Goal: Task Accomplishment & Management: Use online tool/utility

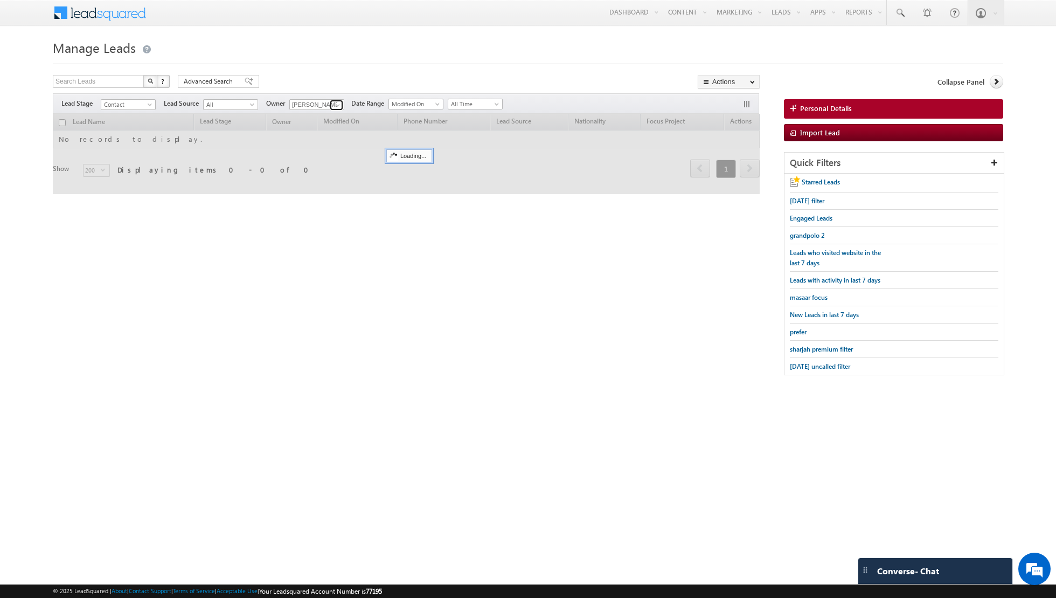
click at [330, 102] on link at bounding box center [336, 105] width 13 height 11
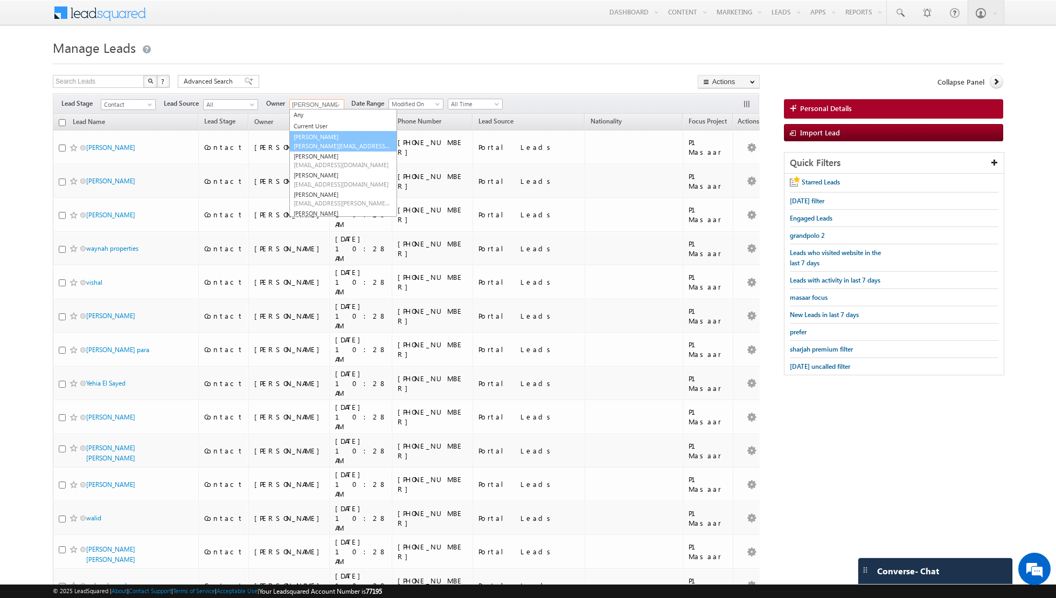
click at [316, 140] on link "Aakash Arora aakash.arora@indglobal.ae" at bounding box center [343, 141] width 108 height 20
type input "[PERSON_NAME]"
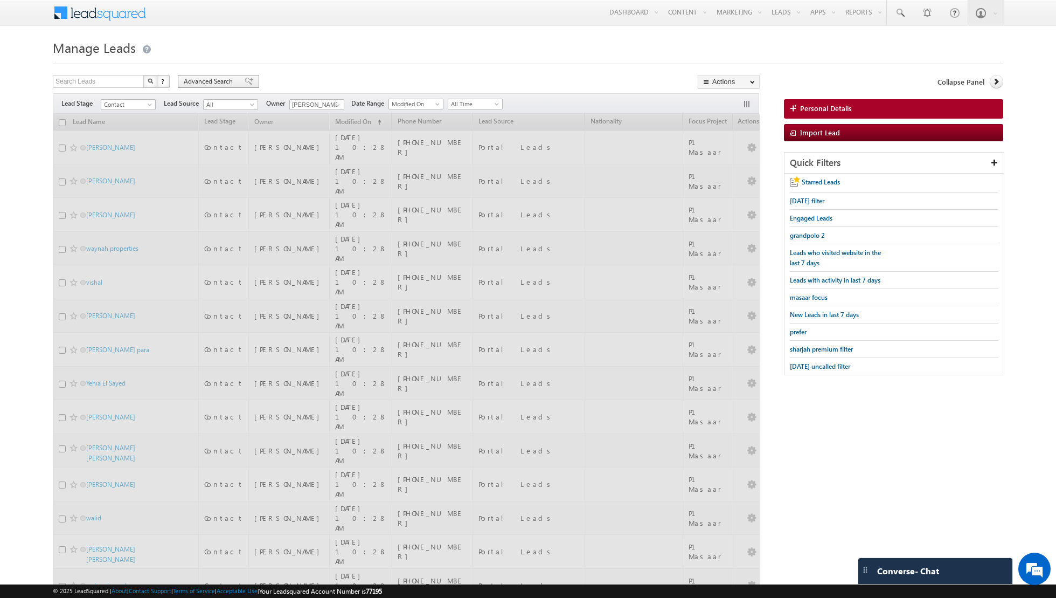
click at [245, 80] on span at bounding box center [249, 82] width 9 height 8
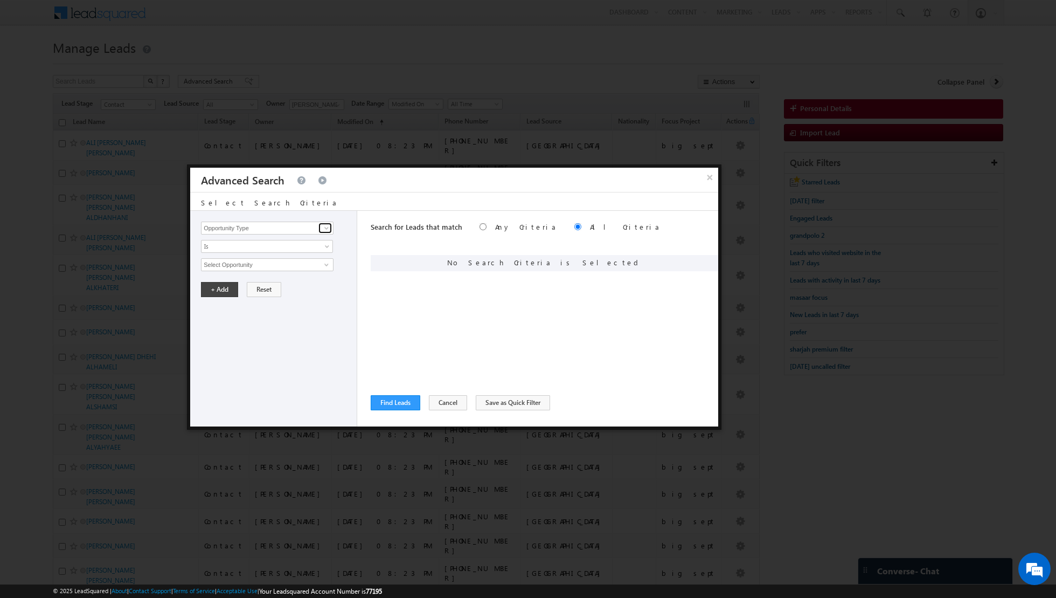
click at [324, 229] on span at bounding box center [326, 228] width 9 height 9
click at [309, 238] on link "Lead Activity" at bounding box center [267, 240] width 133 height 12
type input "Lead Activity"
click at [320, 262] on link at bounding box center [325, 264] width 13 height 11
click at [294, 281] on link "Outbound Phone Call Activity" at bounding box center [267, 286] width 133 height 12
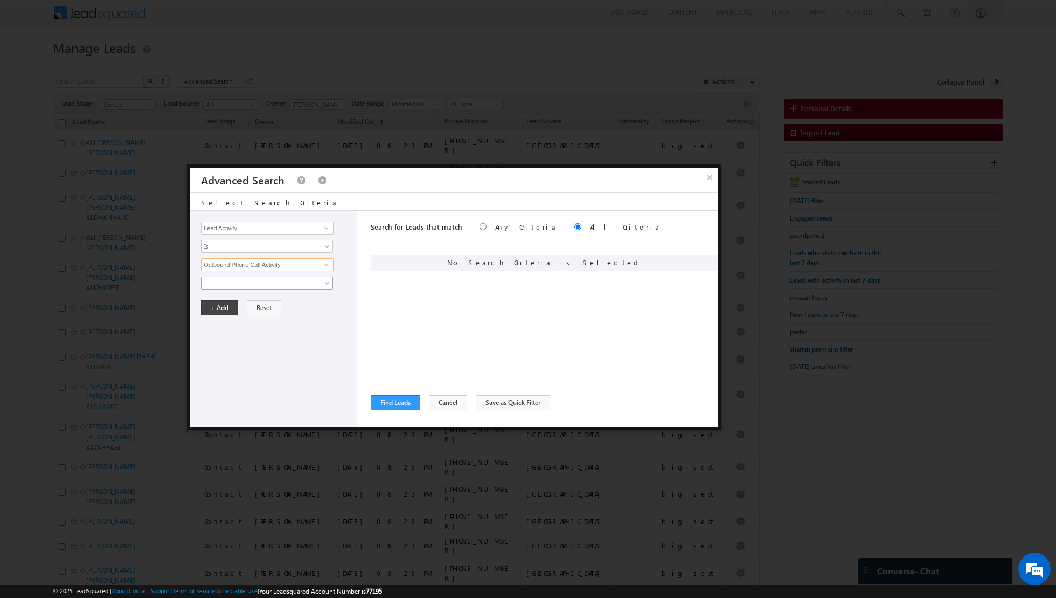
type input "Outbound Phone Call Activity"
click at [295, 278] on span at bounding box center [260, 283] width 117 height 10
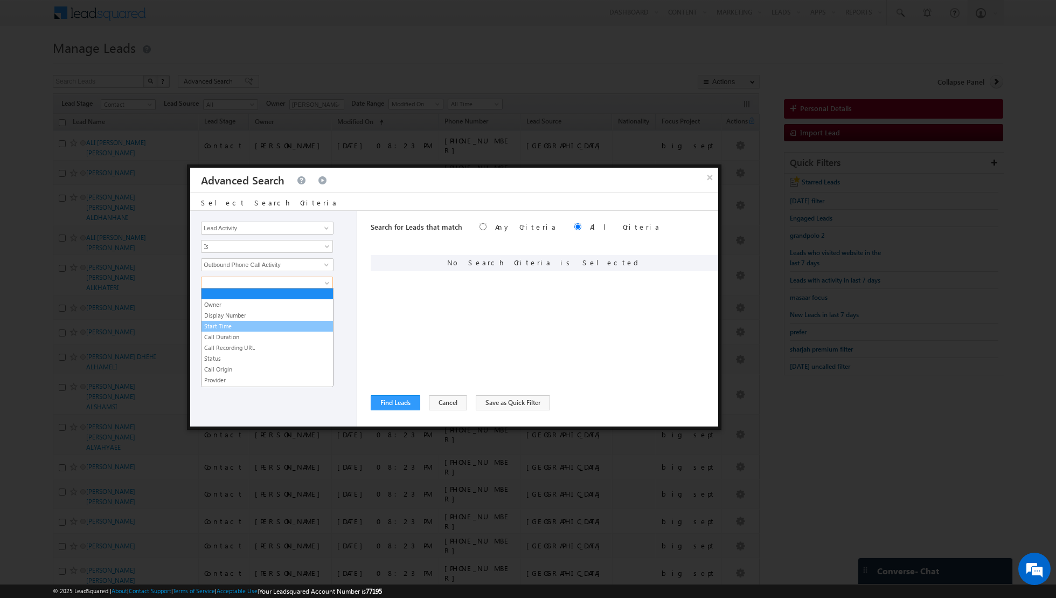
click at [259, 326] on link "Start Time" at bounding box center [268, 326] width 132 height 10
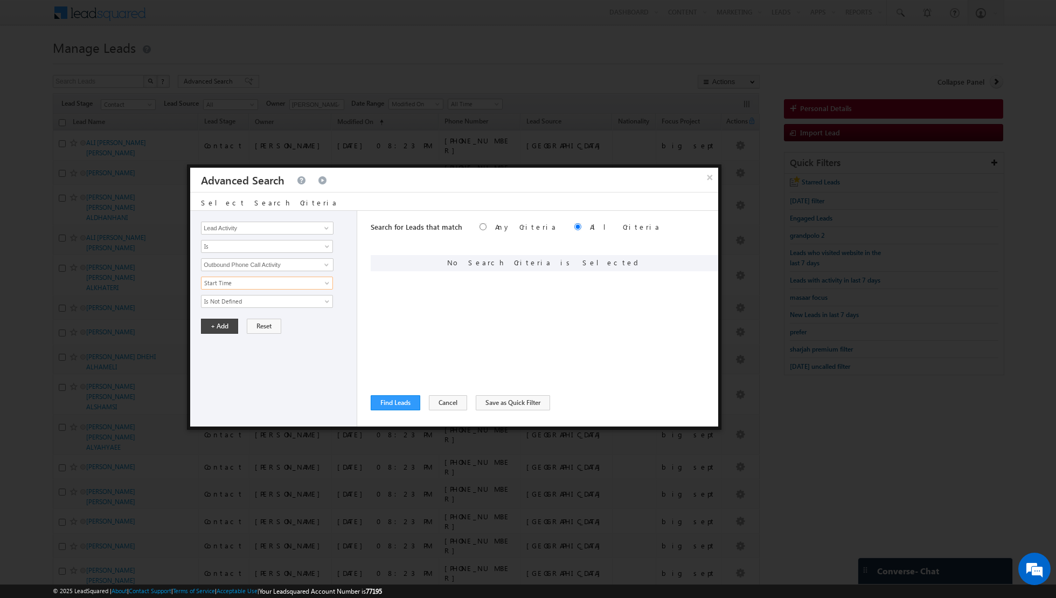
click at [285, 306] on div "Opportunity Type Lead Activity Task Sales Group Prospect Id Address 1 Address 2…" at bounding box center [273, 319] width 167 height 216
click at [285, 302] on span "Is Not Defined" at bounding box center [260, 301] width 117 height 10
click at [272, 285] on span "Start Time" at bounding box center [260, 283] width 117 height 10
click at [337, 270] on div "Select Activity Any Activity Sales Activity Cancelled Sales Activity Email Sent…" at bounding box center [276, 264] width 150 height 13
click at [313, 291] on div "Owner Display Number Start Time Call Duration Call Recording URL Status Call Or…" at bounding box center [276, 292] width 150 height 31
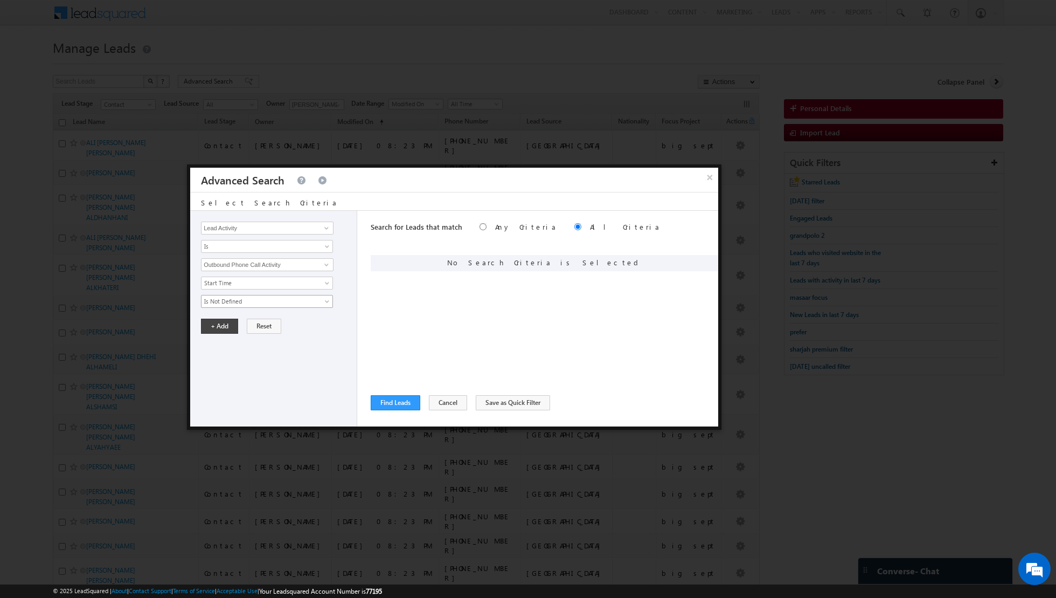
click at [322, 302] on link "Is Not Defined" at bounding box center [267, 301] width 132 height 13
click at [285, 320] on link "Is Defined" at bounding box center [268, 322] width 132 height 10
click at [316, 301] on span "Is Defined" at bounding box center [260, 301] width 117 height 10
click at [316, 274] on div "Opportunity Type Lead Activity Task Sales Group Prospect Id Address 1 Address 2…" at bounding box center [273, 319] width 167 height 216
click at [316, 280] on span "Start Time" at bounding box center [260, 283] width 117 height 10
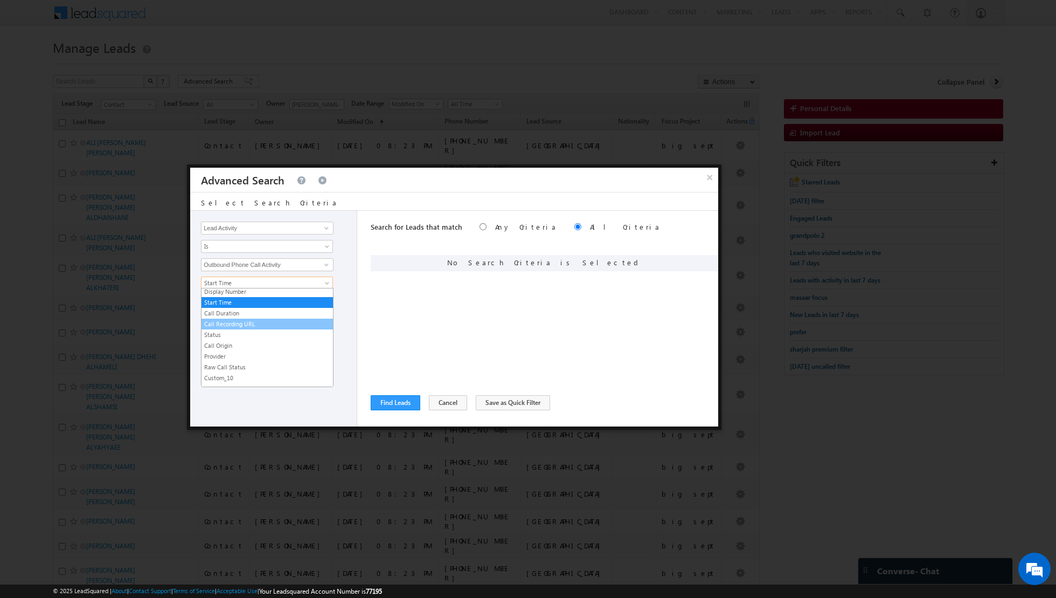
scroll to position [37, 0]
click at [248, 291] on link "Start Time" at bounding box center [268, 289] width 132 height 10
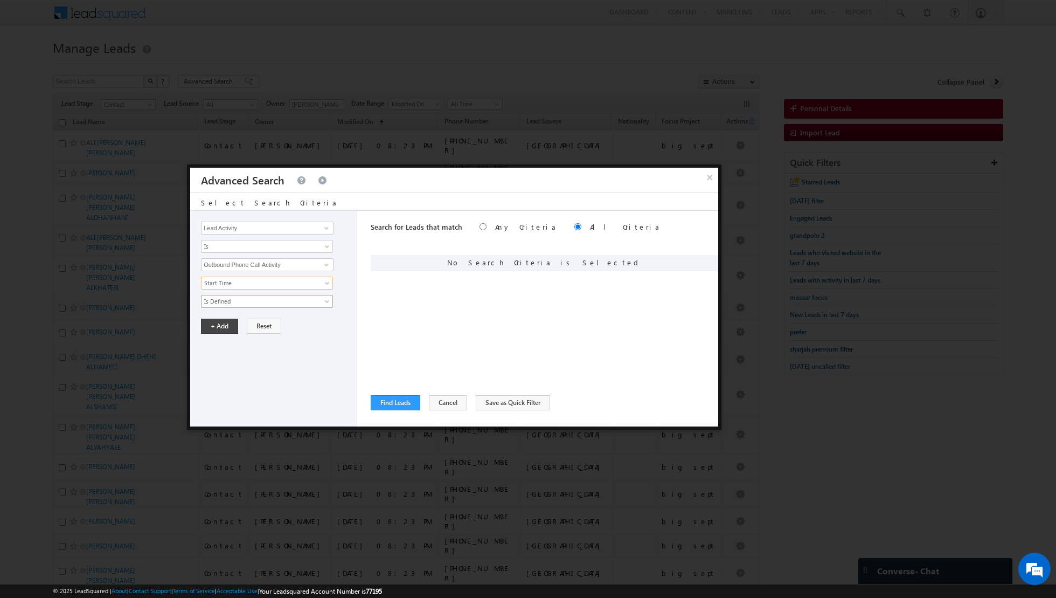
click at [251, 296] on span "Is Defined" at bounding box center [260, 301] width 117 height 10
click at [238, 321] on link "Is Defined" at bounding box center [268, 322] width 132 height 10
click at [246, 301] on span "Is Defined" at bounding box center [260, 301] width 117 height 10
click at [240, 310] on link "Is Not Defined" at bounding box center [268, 312] width 132 height 10
click at [319, 263] on link at bounding box center [325, 264] width 13 height 11
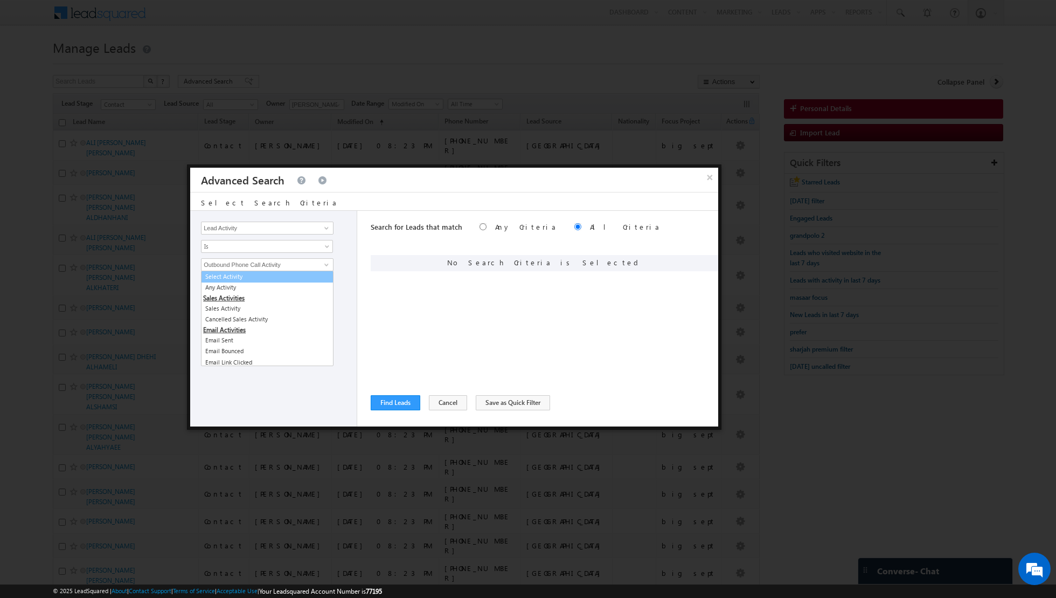
click at [339, 271] on div "Opportunity Type Lead Activity Task Sales Group Prospect Id Address 1 Address 2…" at bounding box center [273, 319] width 167 height 216
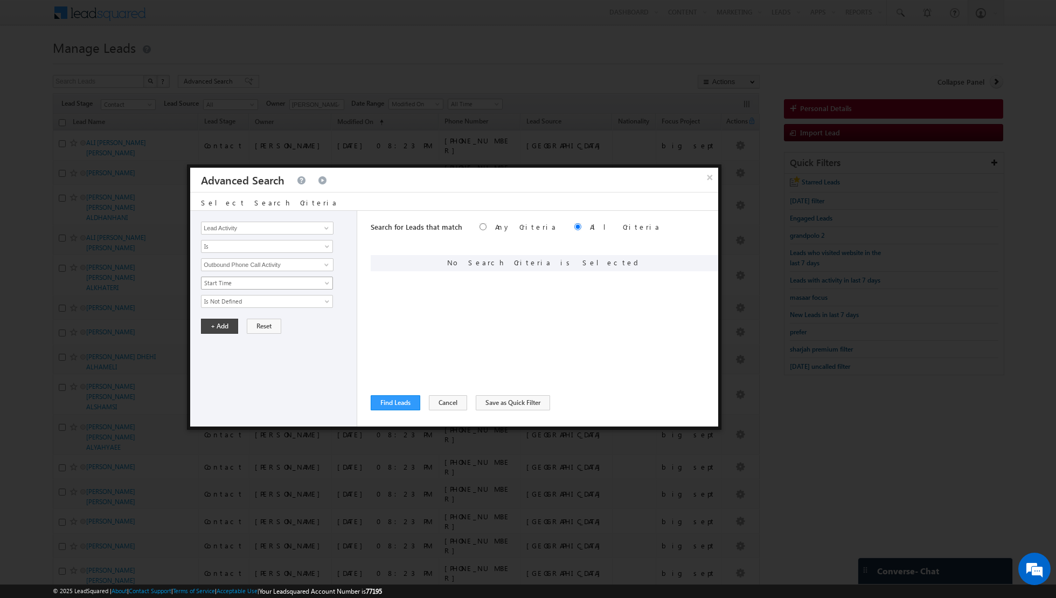
click at [314, 280] on span "Start Time" at bounding box center [260, 283] width 117 height 10
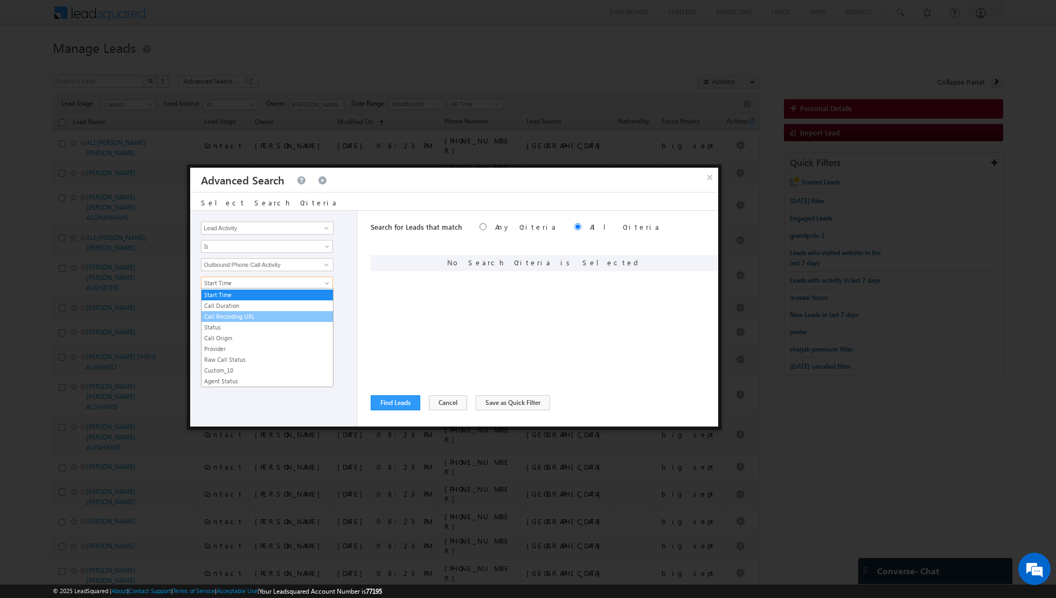
click at [272, 312] on link "Call Recording URL" at bounding box center [268, 317] width 132 height 10
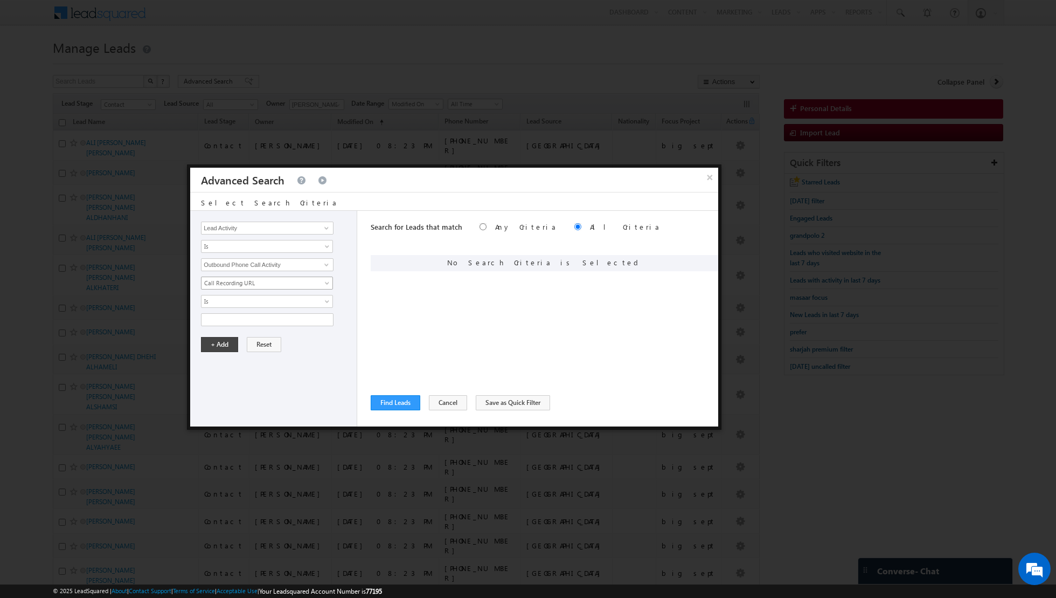
click at [289, 280] on span "Call Recording URL" at bounding box center [260, 283] width 117 height 10
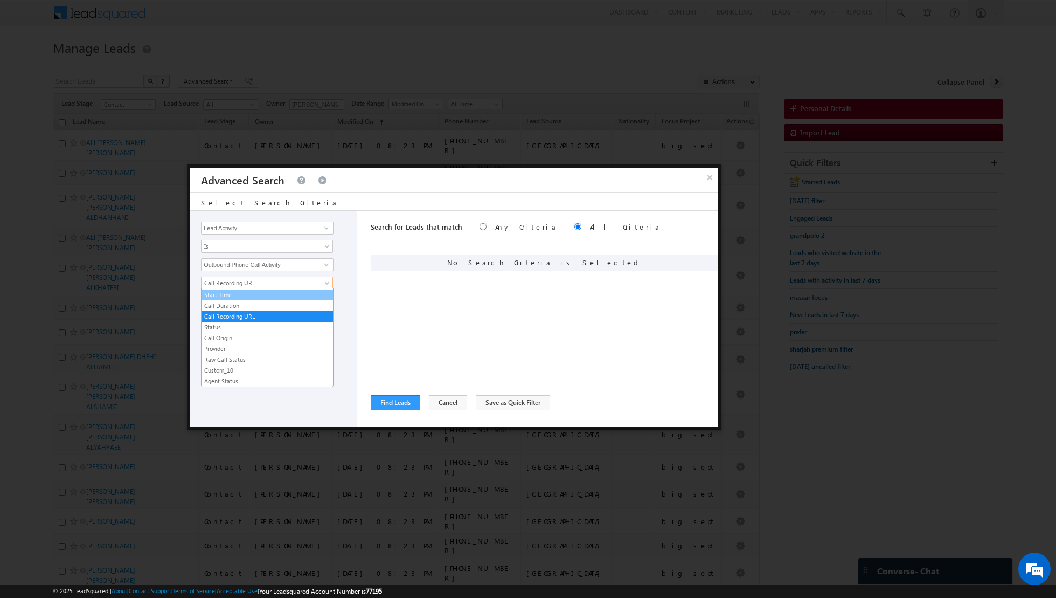
click at [272, 293] on link "Start Time" at bounding box center [268, 295] width 132 height 10
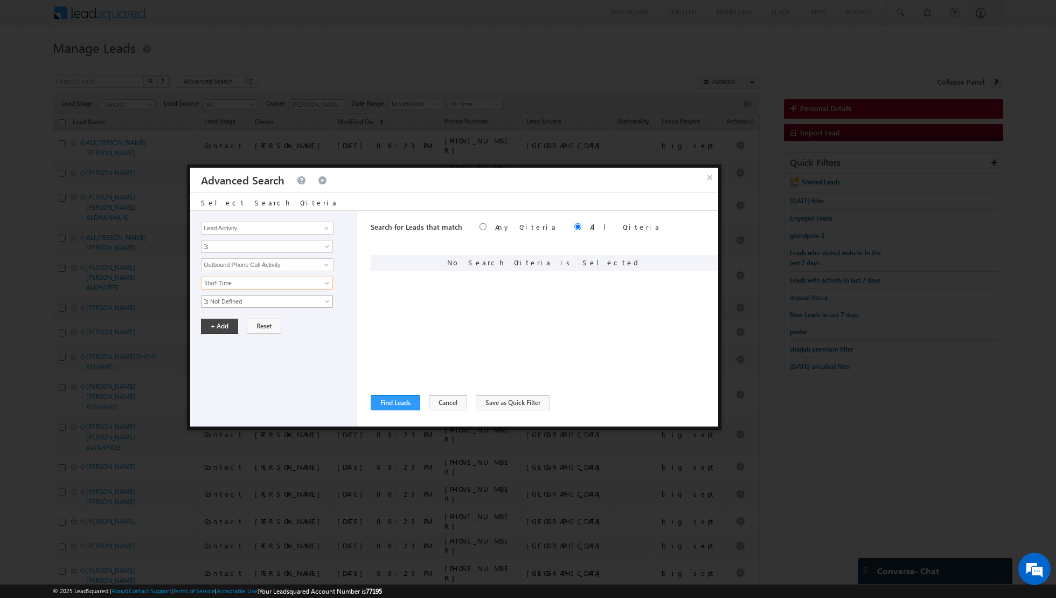
click at [284, 298] on span "Is Not Defined" at bounding box center [260, 301] width 117 height 10
click at [259, 321] on link "Is Defined" at bounding box center [268, 322] width 132 height 10
click at [279, 303] on span "Is Defined" at bounding box center [260, 301] width 117 height 10
click at [260, 371] on div "Opportunity Type Lead Activity Task Sales Group Prospect Id Address 1 Address 2…" at bounding box center [273, 319] width 167 height 216
click at [243, 296] on span "Is Defined" at bounding box center [260, 301] width 117 height 10
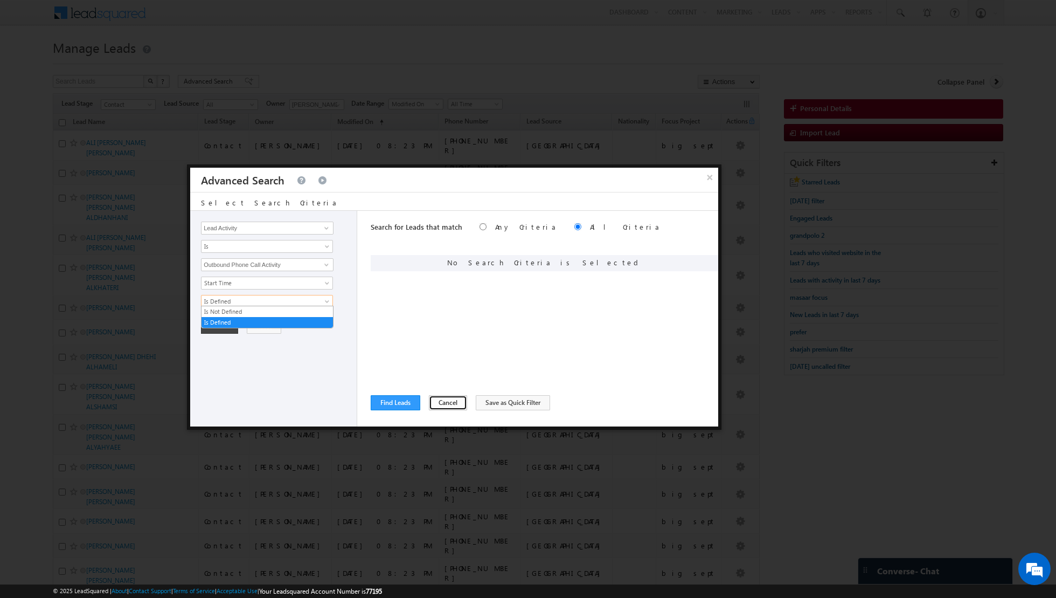
click at [437, 402] on button "Cancel" at bounding box center [448, 402] width 38 height 15
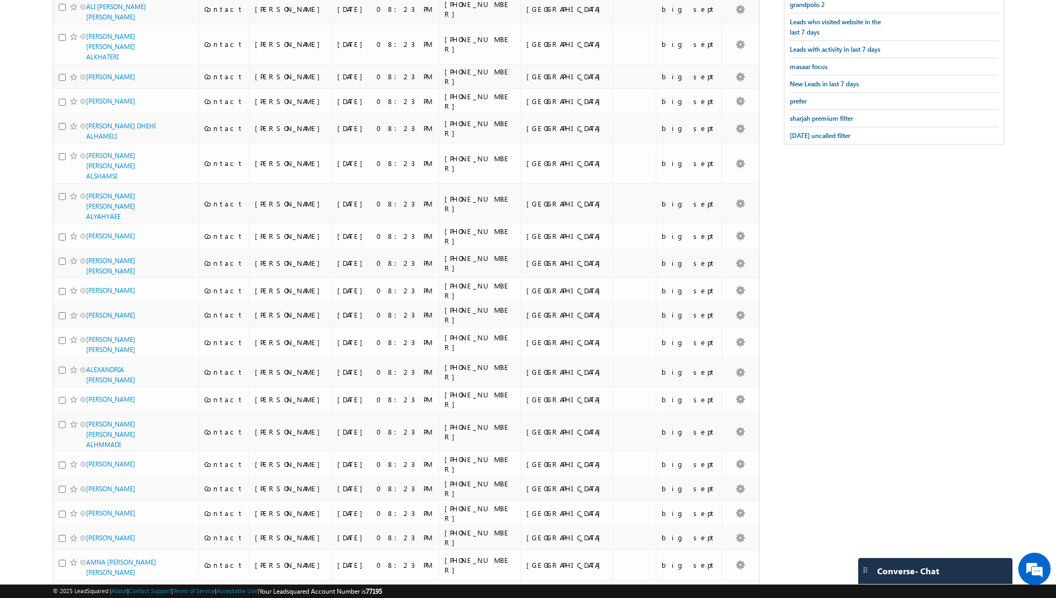
scroll to position [0, 0]
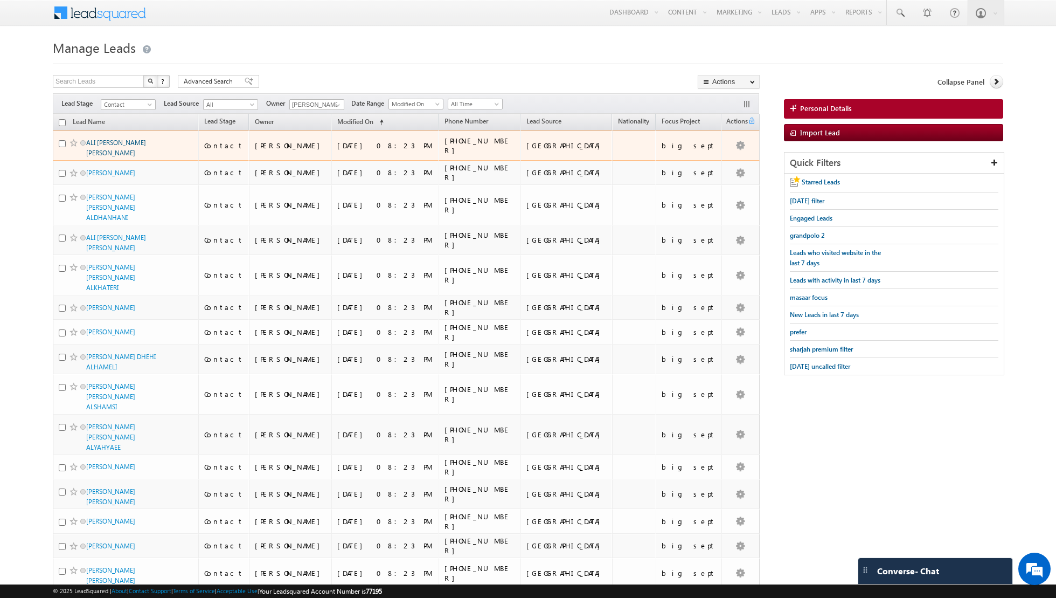
click at [102, 139] on link "ALI BASIM SATTAR MADHLOOM" at bounding box center [116, 148] width 60 height 18
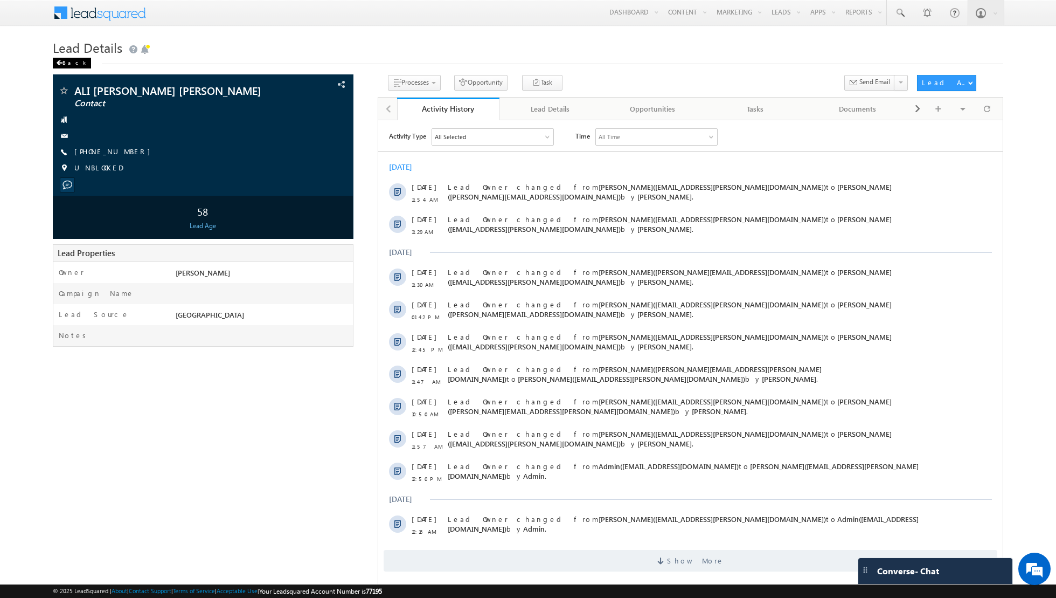
click at [56, 58] on div "Back" at bounding box center [72, 63] width 38 height 11
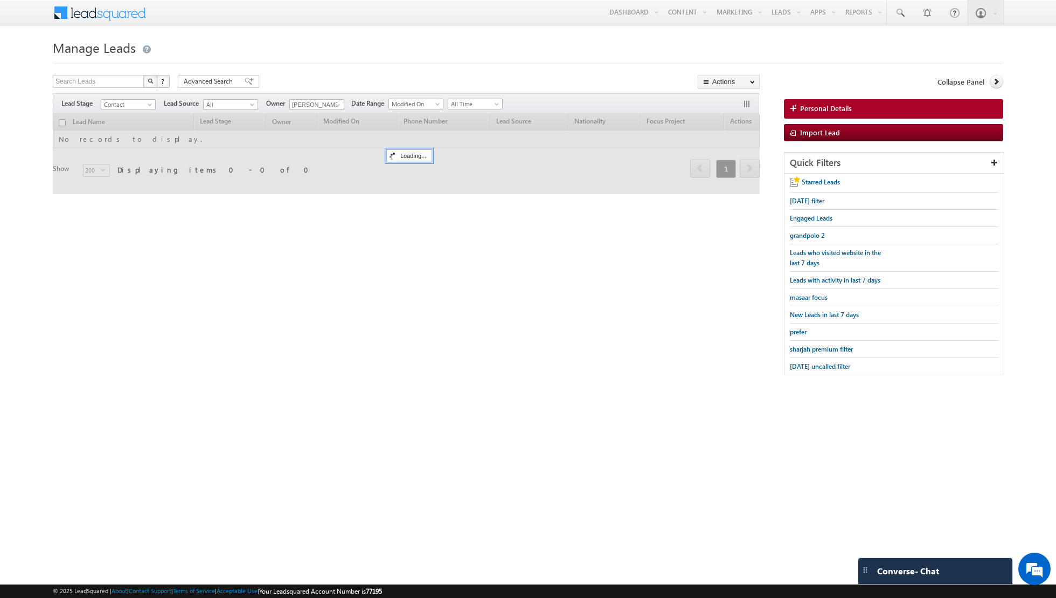
click at [62, 121] on input "checkbox" at bounding box center [62, 122] width 7 height 7
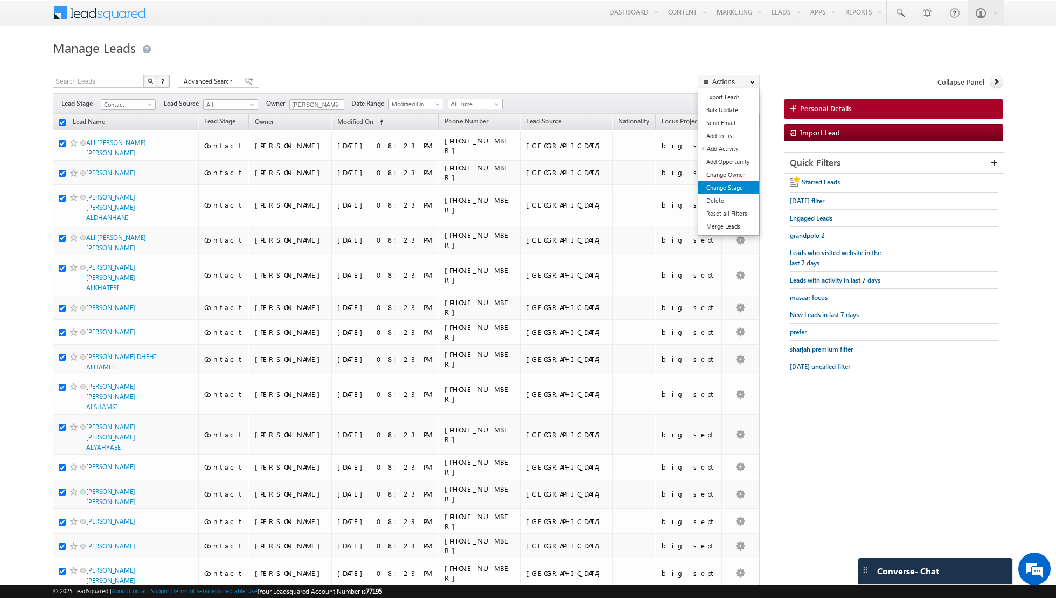
click at [723, 184] on link "Change Stage" at bounding box center [729, 187] width 61 height 13
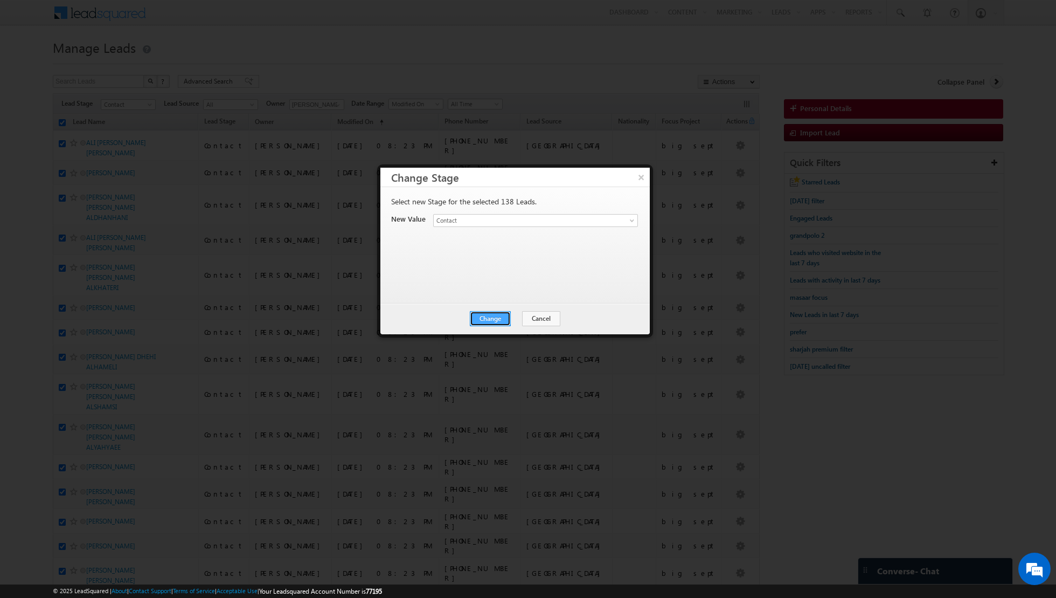
click at [493, 320] on button "Change" at bounding box center [490, 318] width 41 height 15
click at [516, 316] on button "Close" at bounding box center [517, 318] width 34 height 15
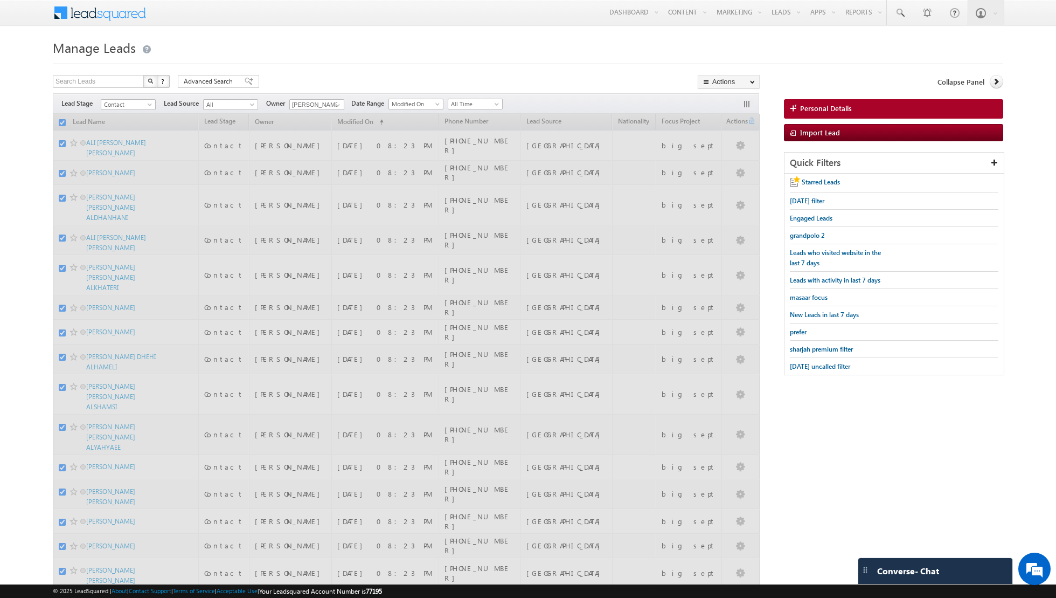
checkbox input "false"
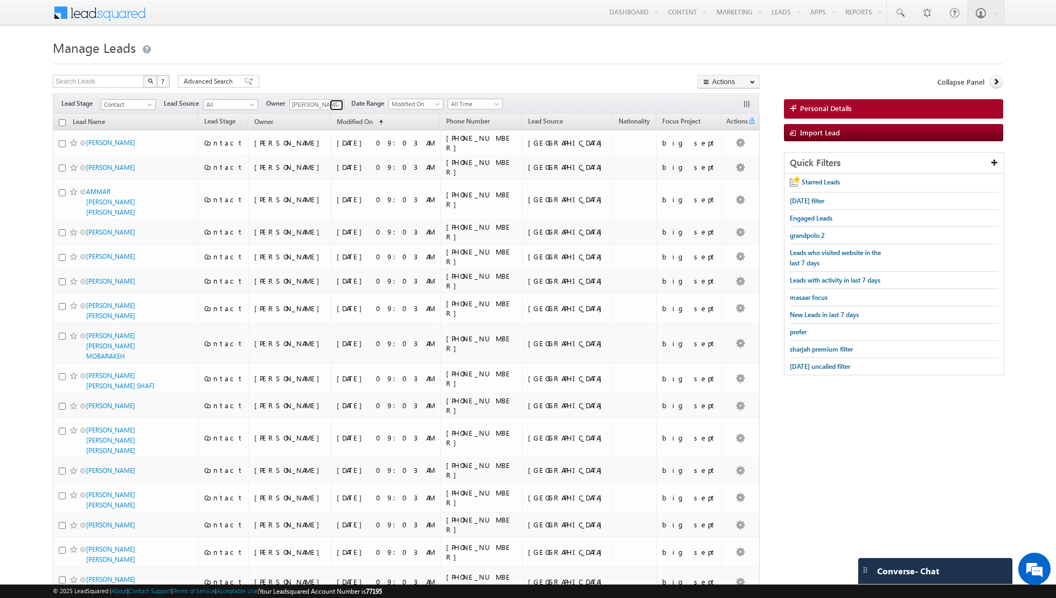
click at [337, 105] on span at bounding box center [338, 105] width 9 height 9
click at [310, 157] on link "Asma Kazi asma.kazi@indglobal.ae" at bounding box center [343, 160] width 108 height 20
type input "[PERSON_NAME]"
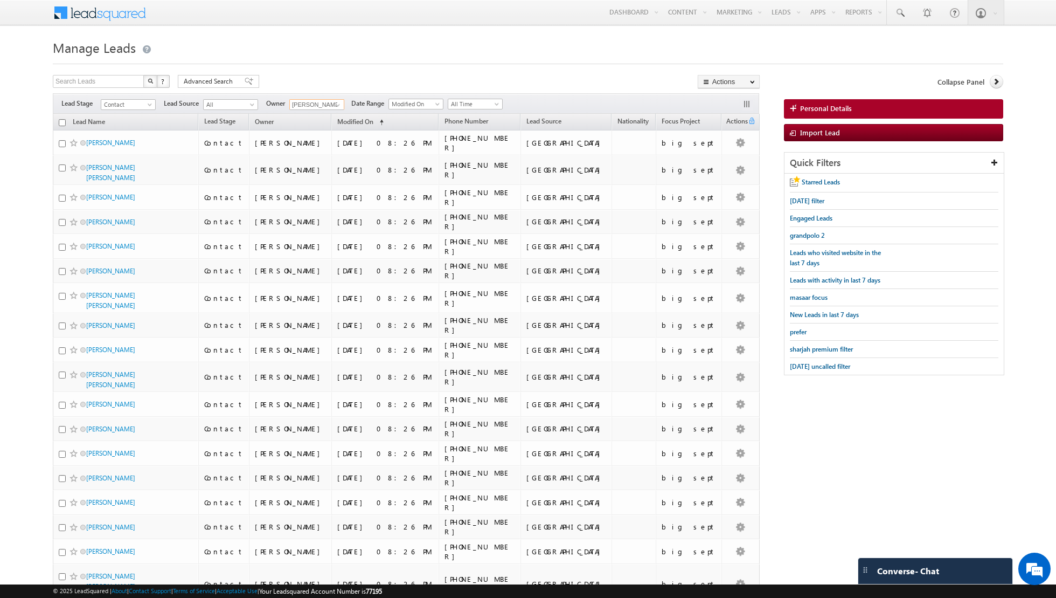
click at [60, 122] on input "checkbox" at bounding box center [62, 122] width 7 height 7
checkbox input "true"
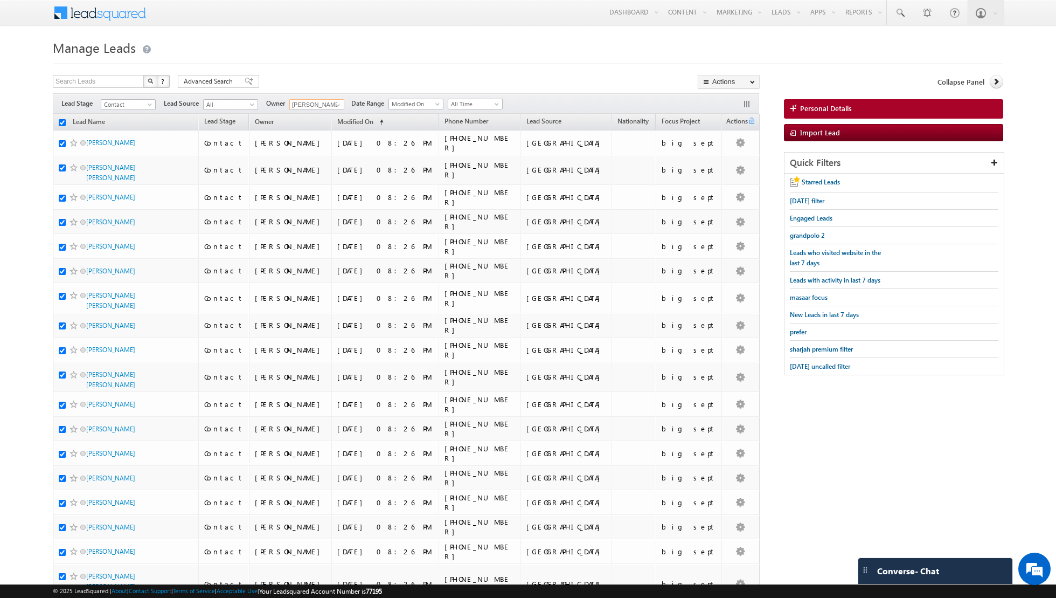
checkbox input "true"
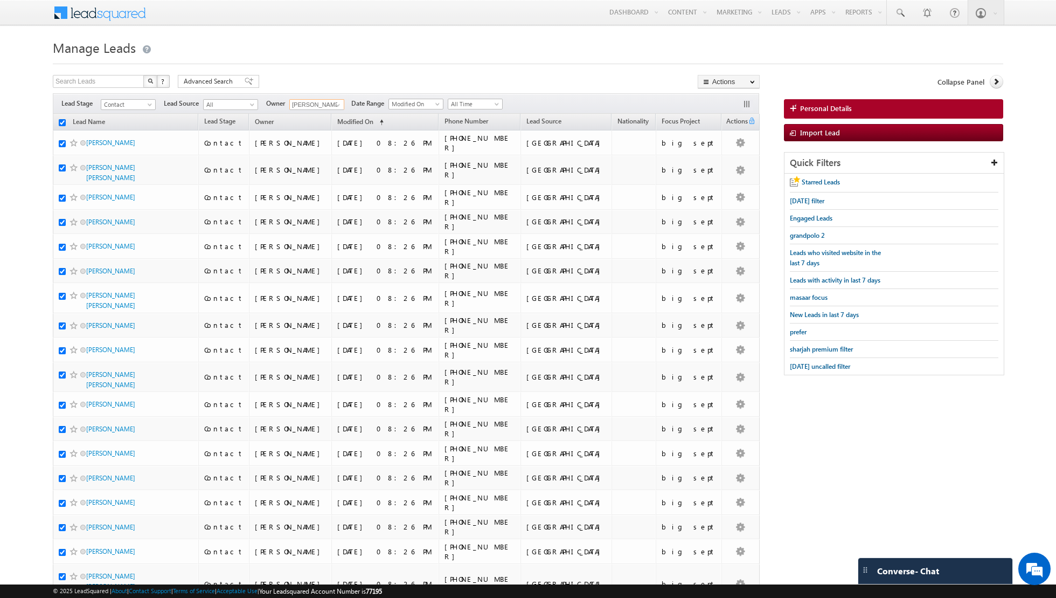
checkbox input "true"
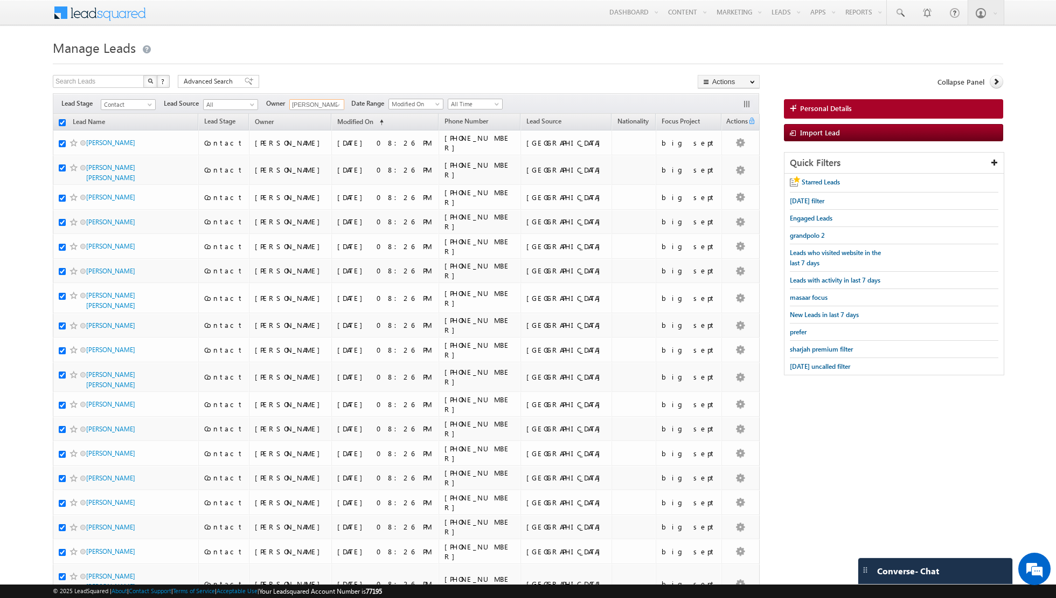
checkbox input "true"
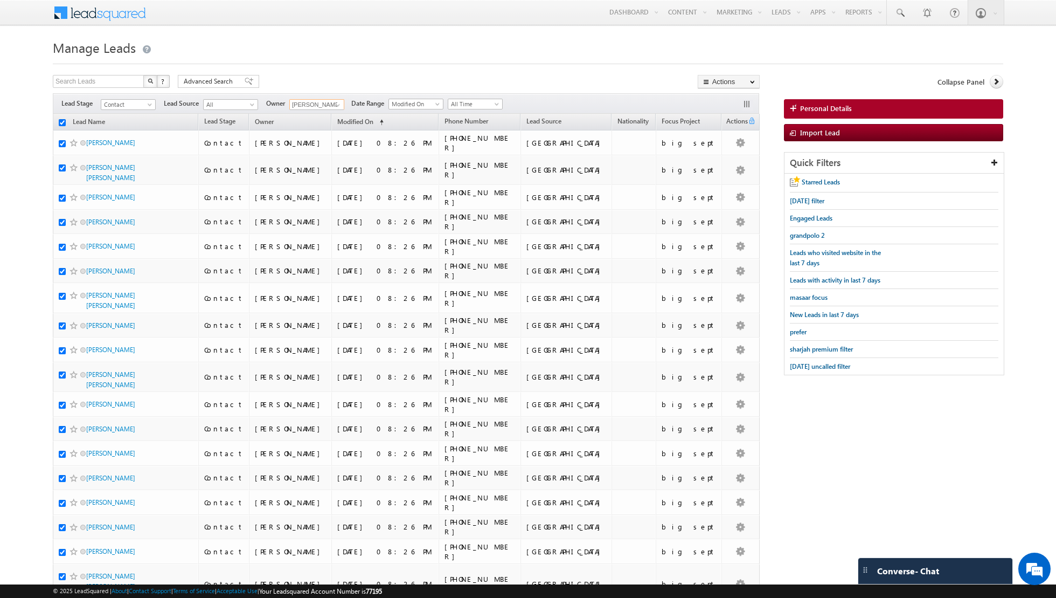
checkbox input "true"
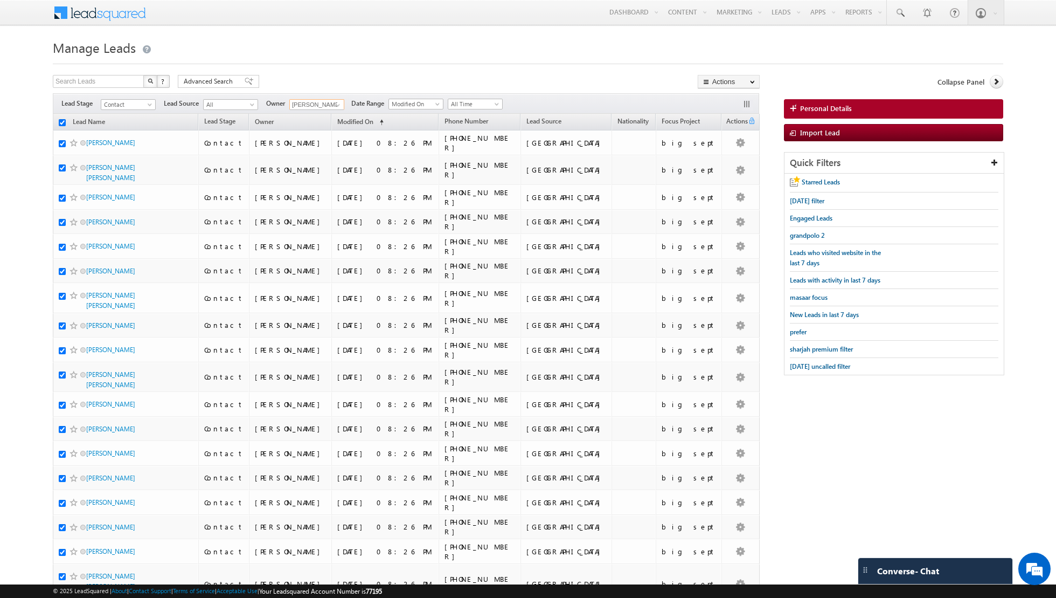
checkbox input "true"
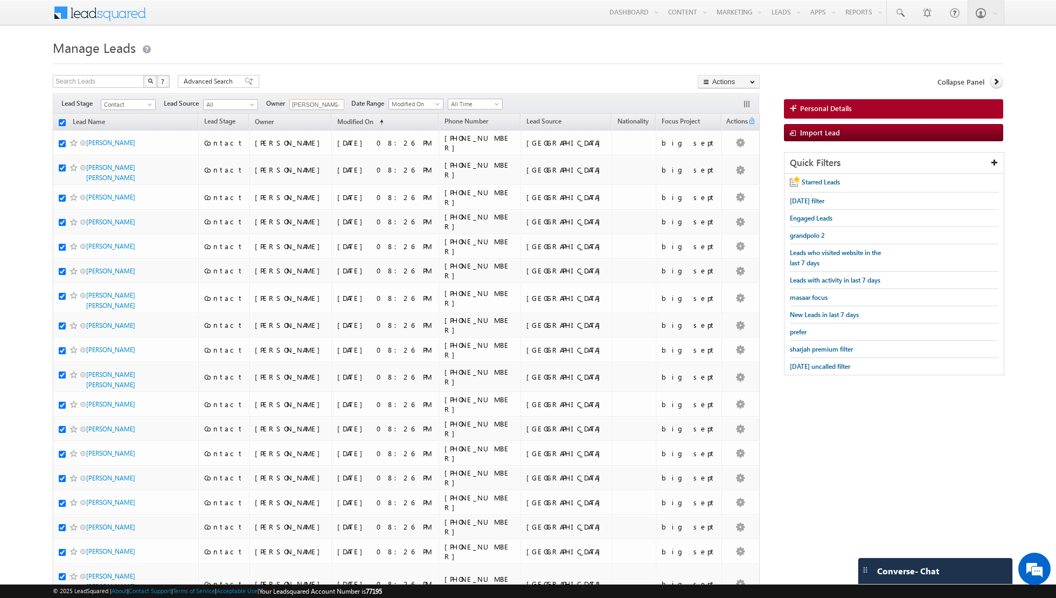
checkbox input "true"
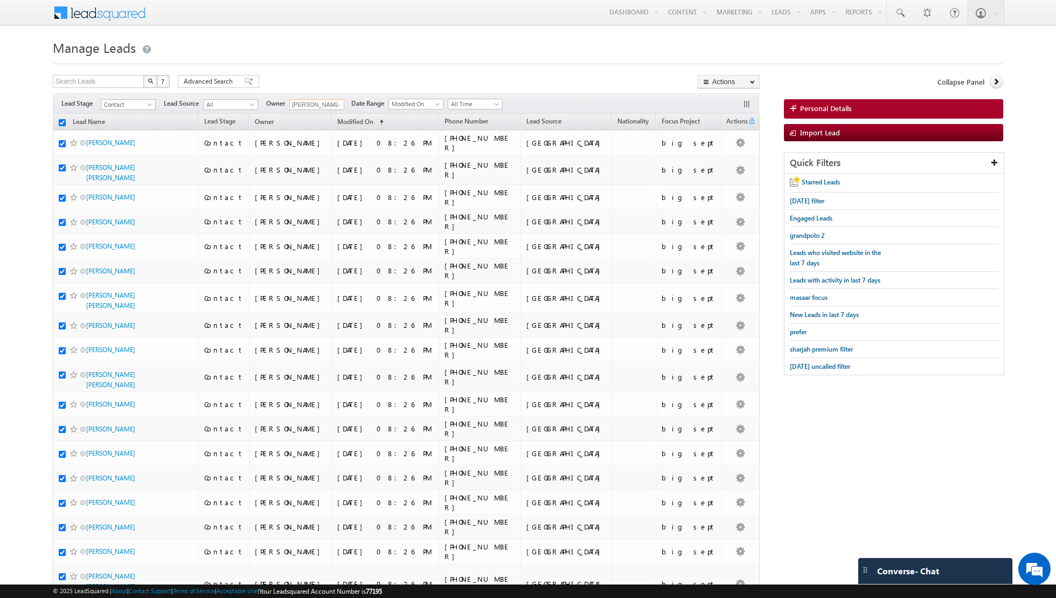
checkbox input "true"
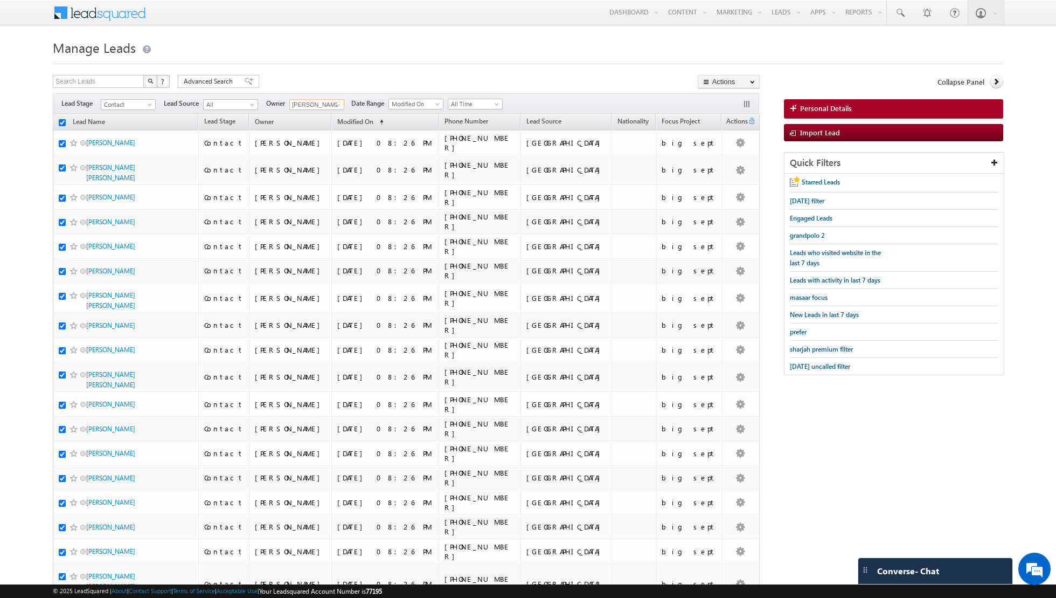
checkbox input "true"
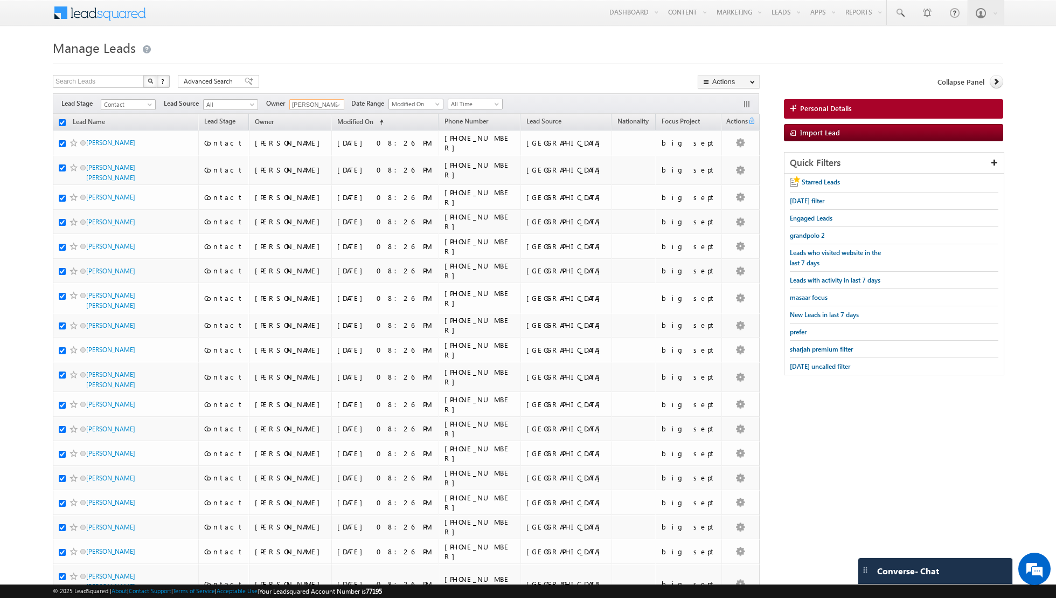
checkbox input "true"
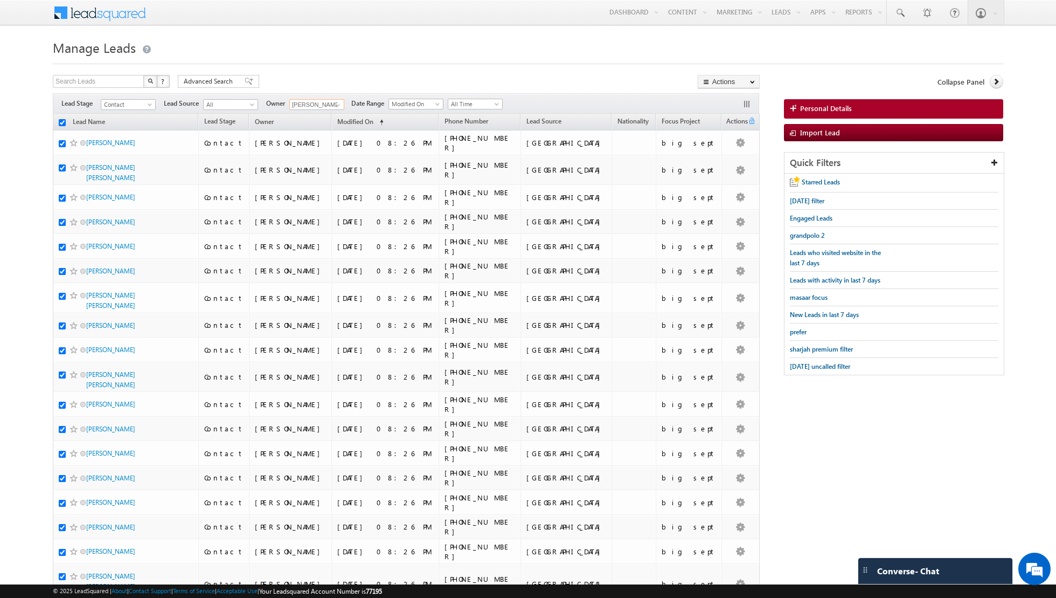
checkbox input "true"
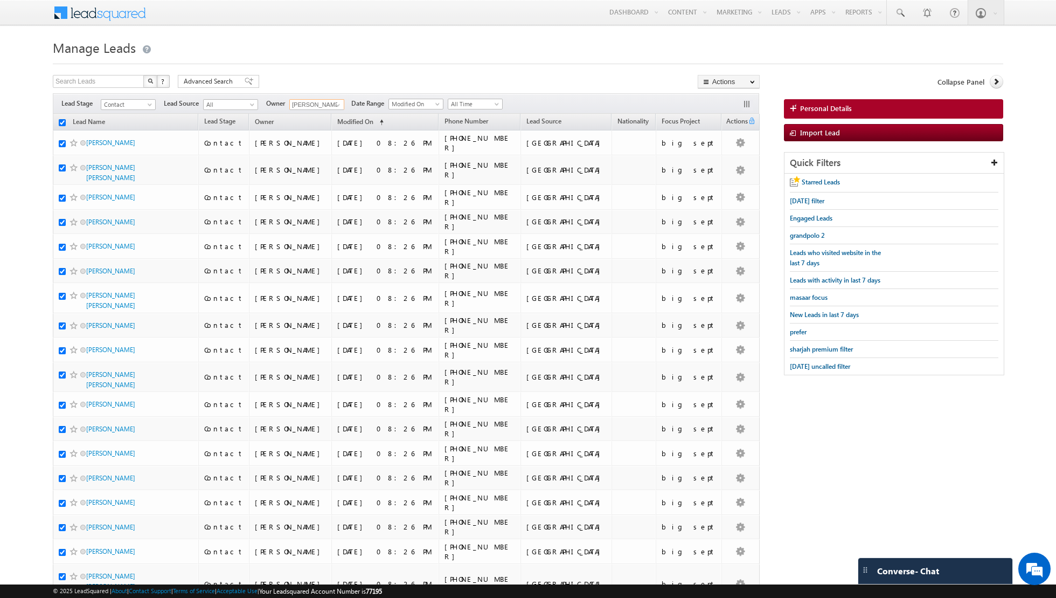
checkbox input "true"
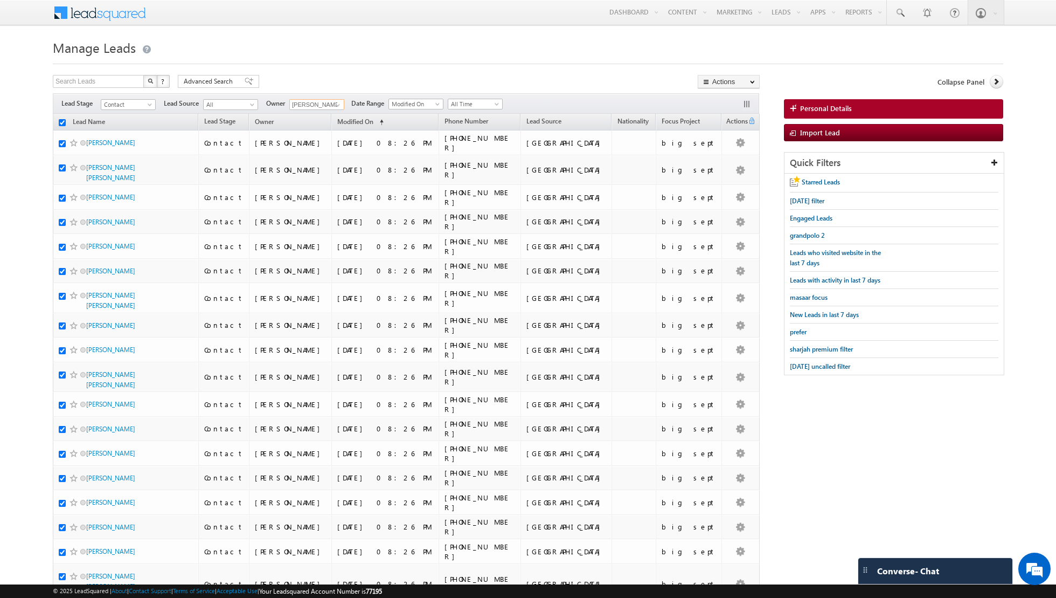
checkbox input "true"
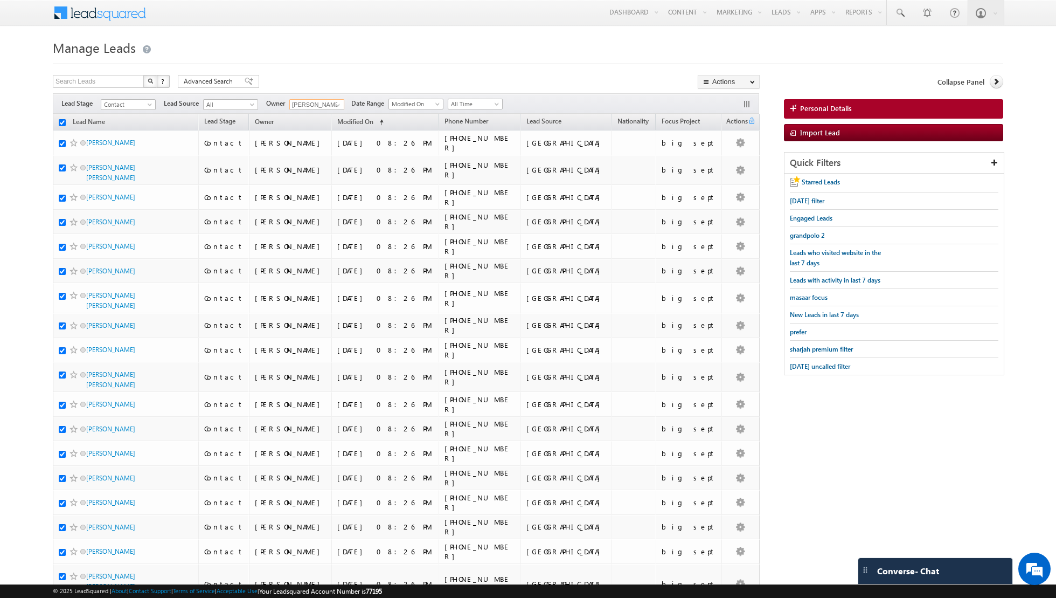
checkbox input "true"
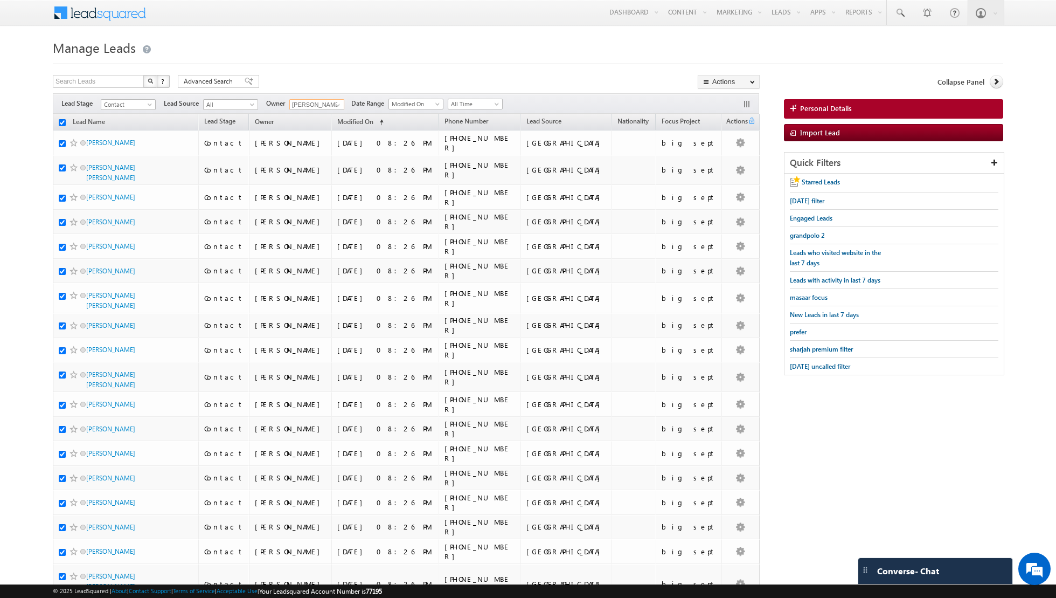
checkbox input "true"
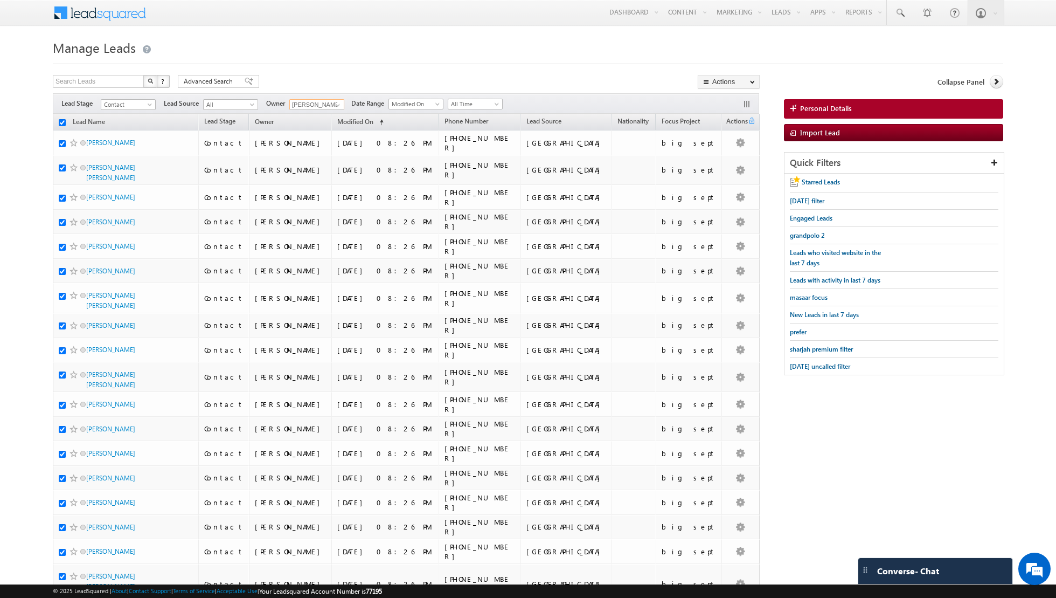
checkbox input "true"
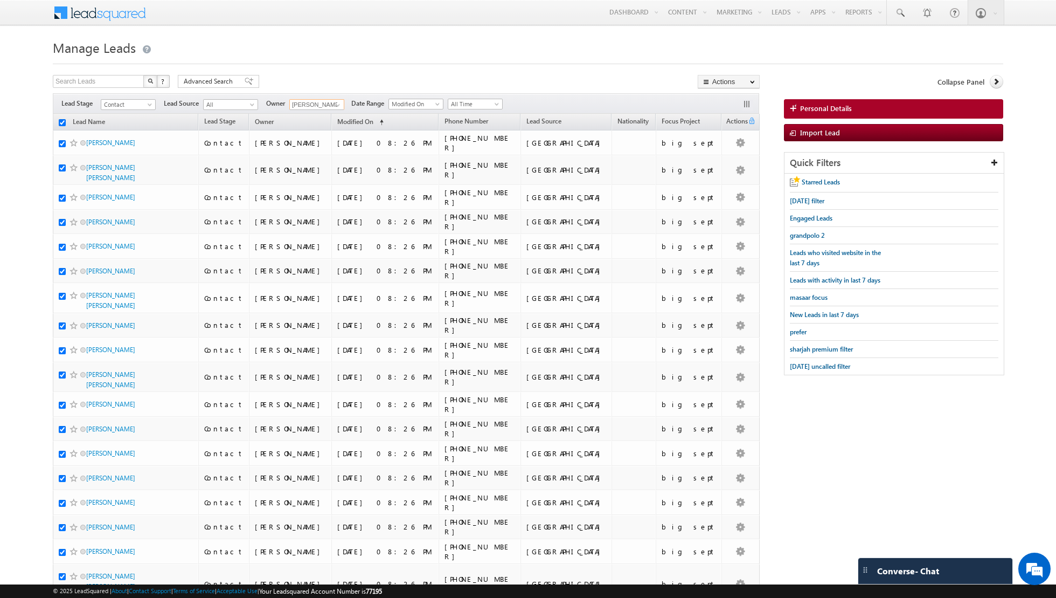
checkbox input "true"
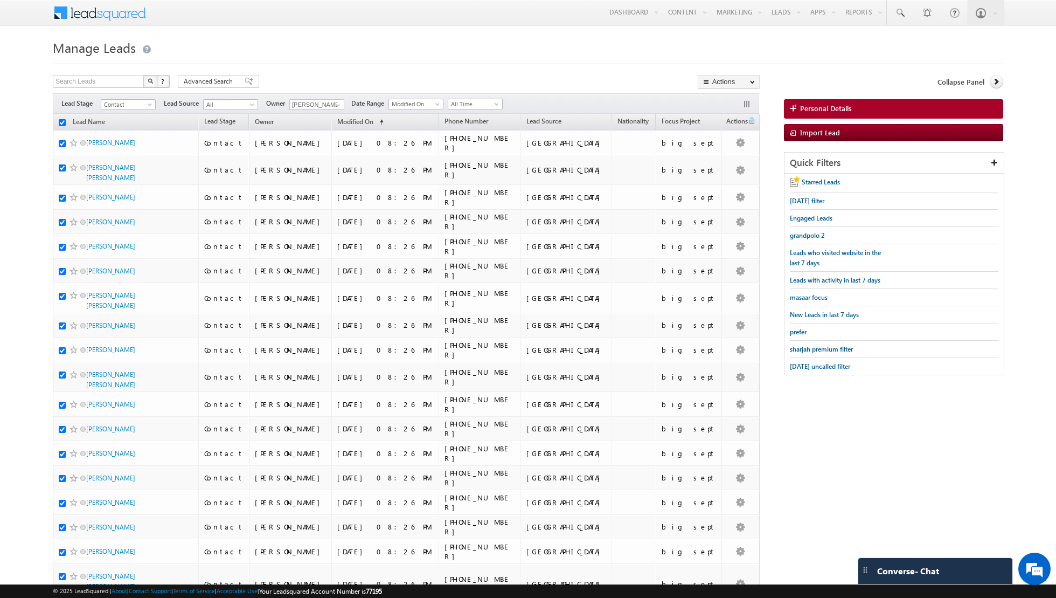
checkbox input "true"
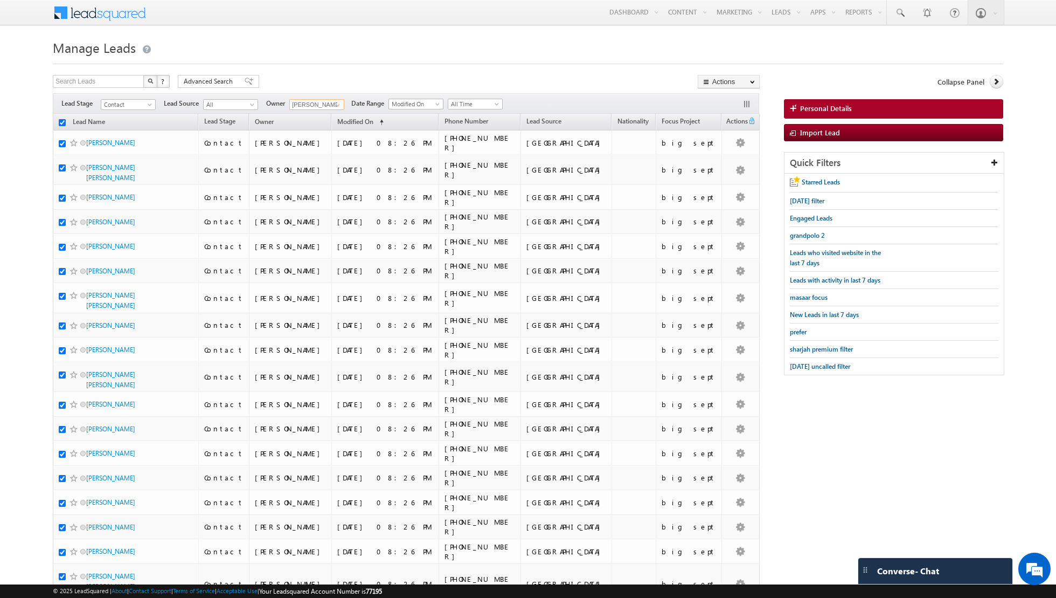
checkbox input "true"
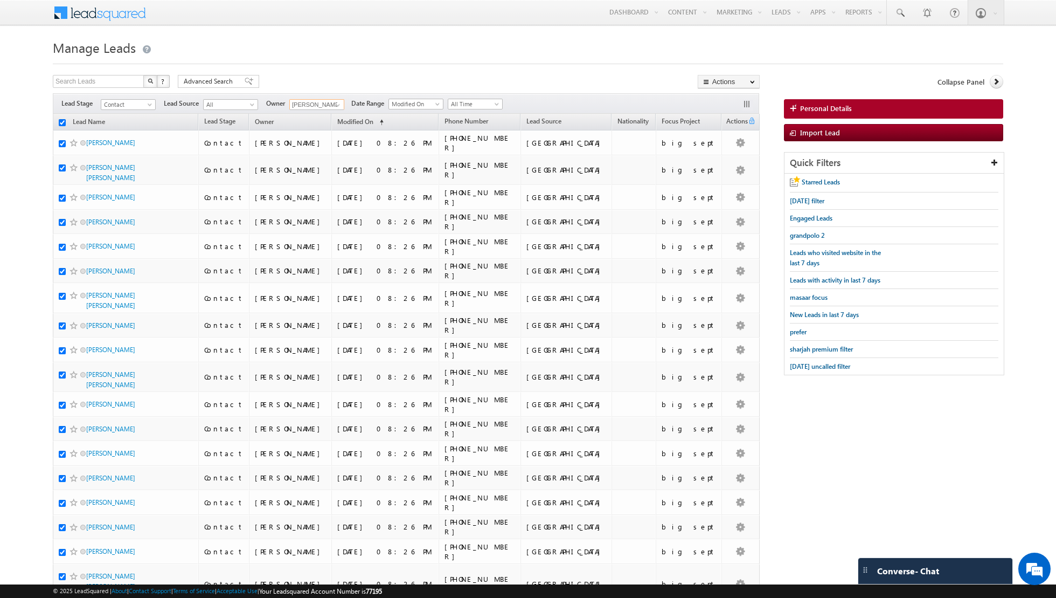
checkbox input "true"
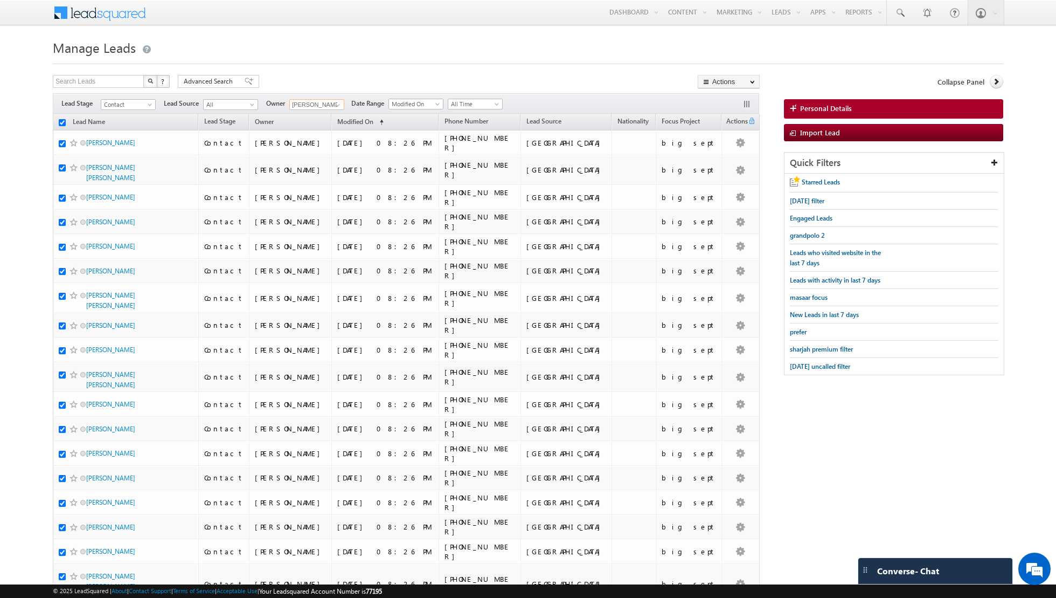
checkbox input "true"
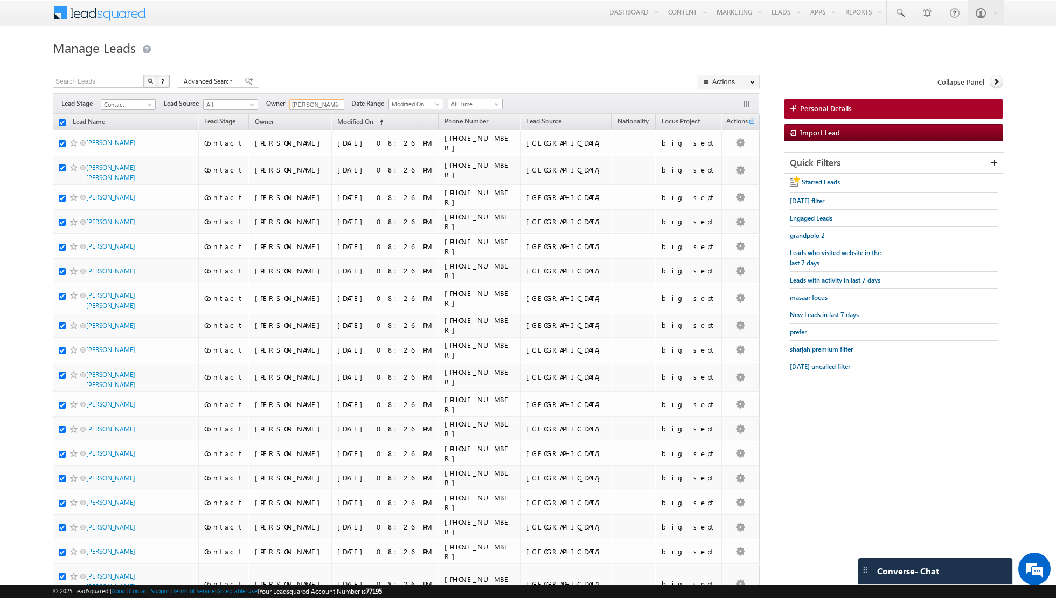
checkbox input "true"
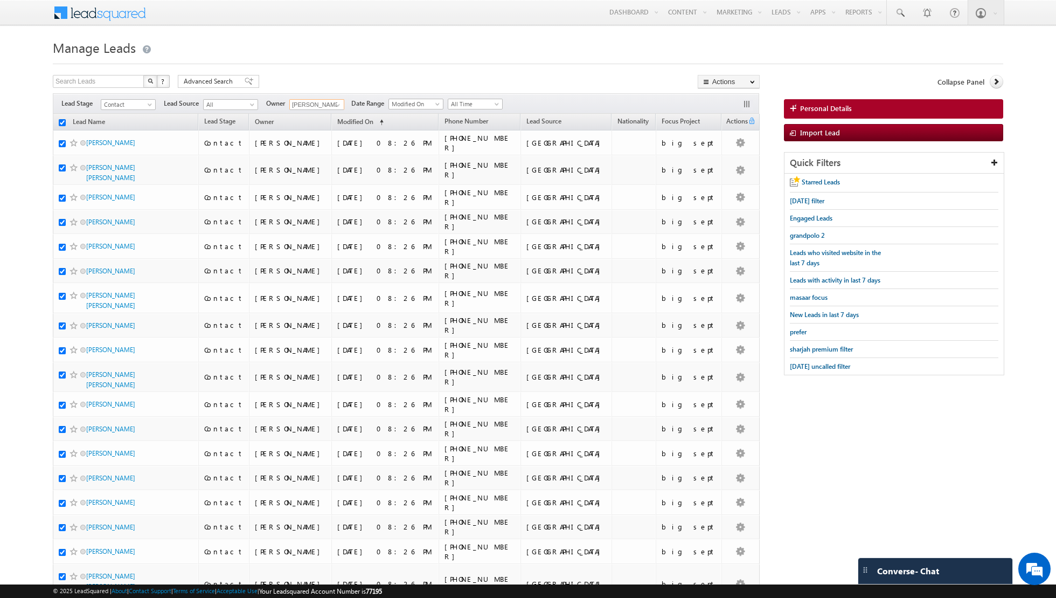
checkbox input "true"
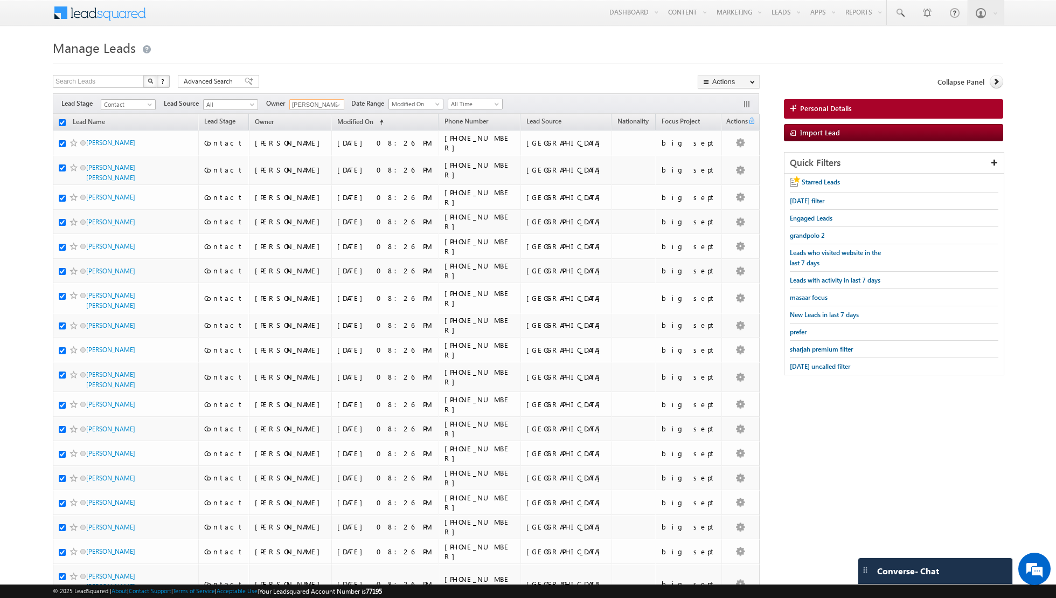
checkbox input "true"
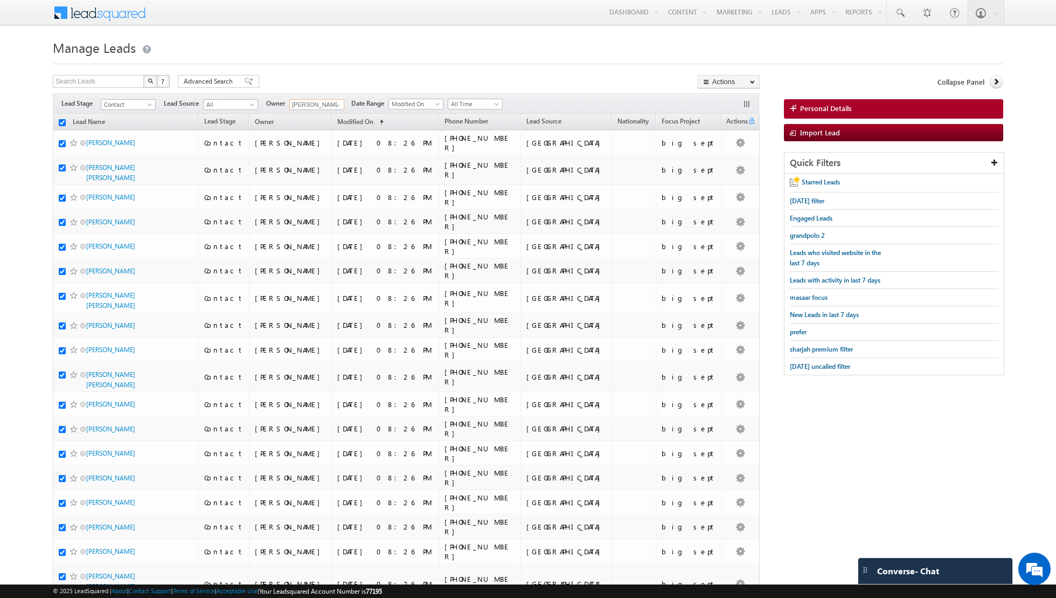
checkbox input "true"
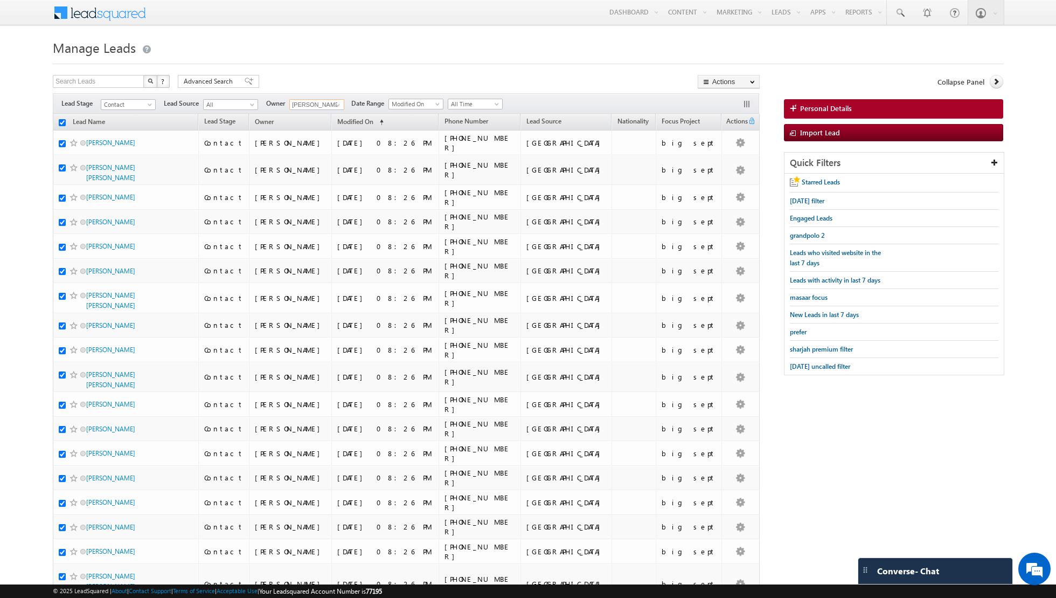
checkbox input "true"
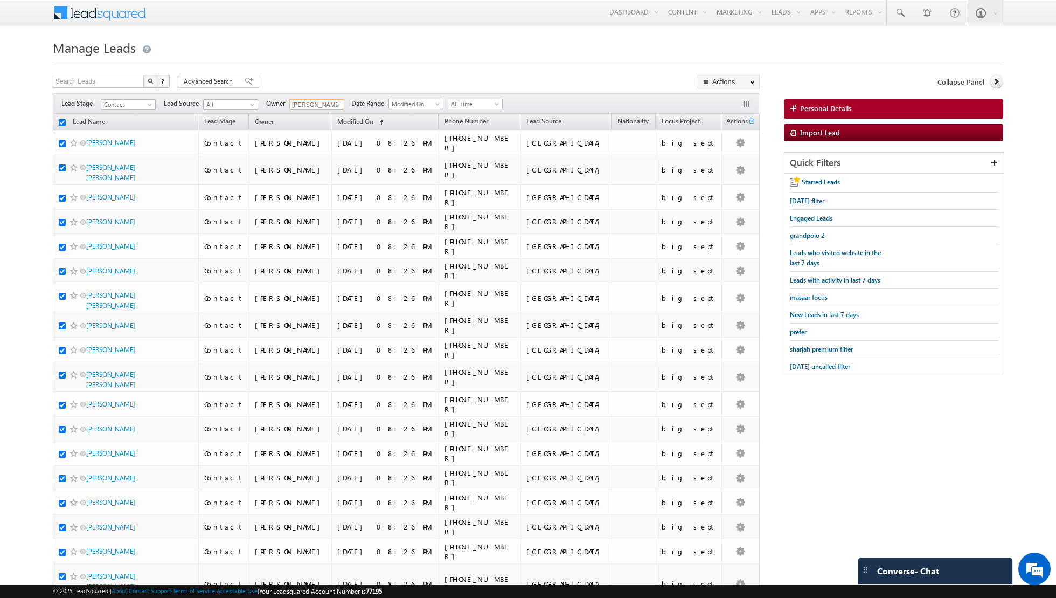
checkbox input "true"
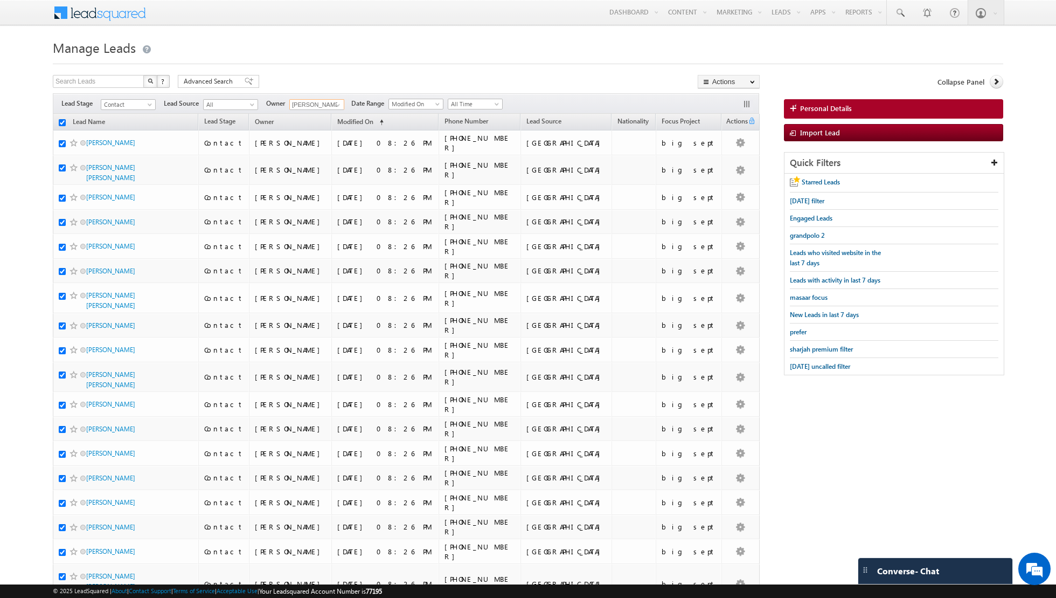
checkbox input "true"
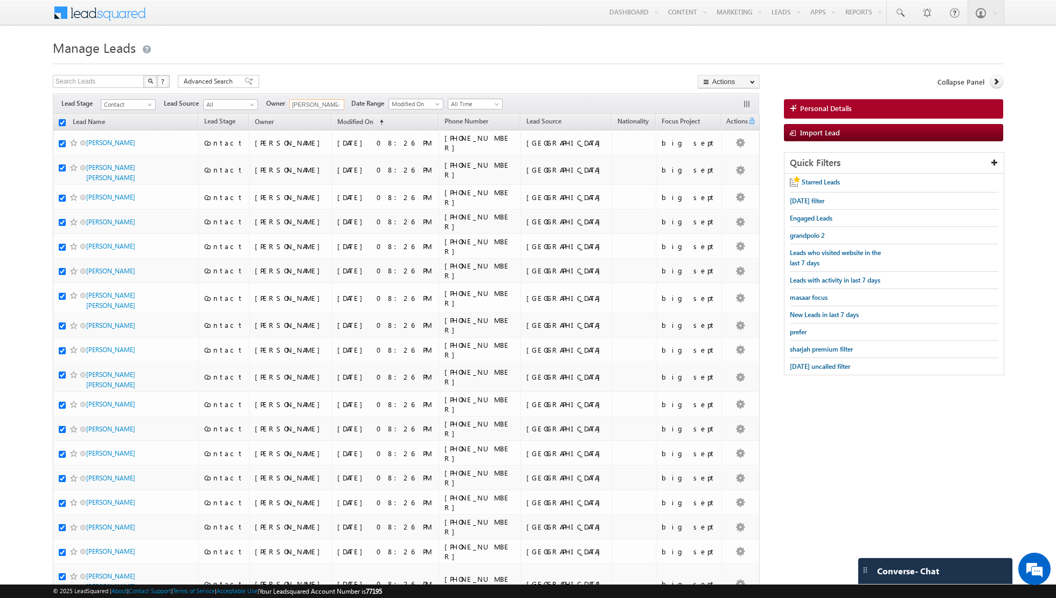
checkbox input "true"
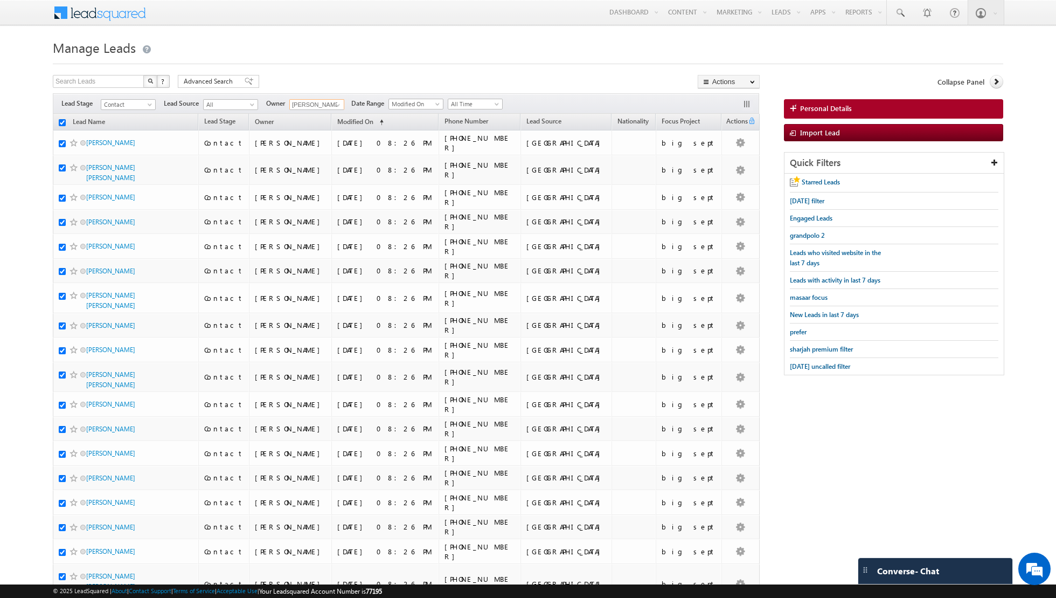
checkbox input "true"
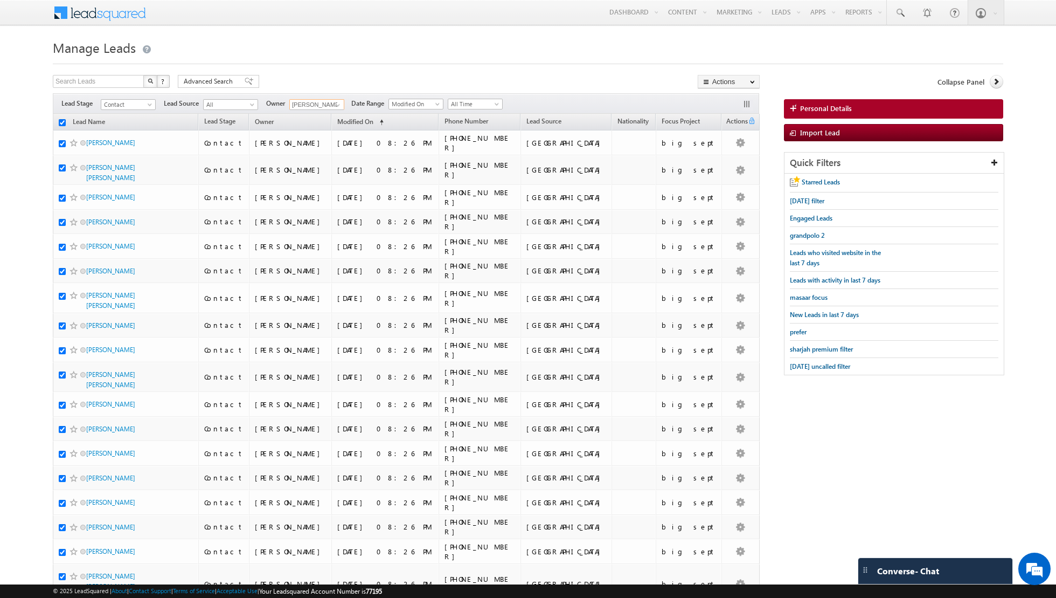
checkbox input "true"
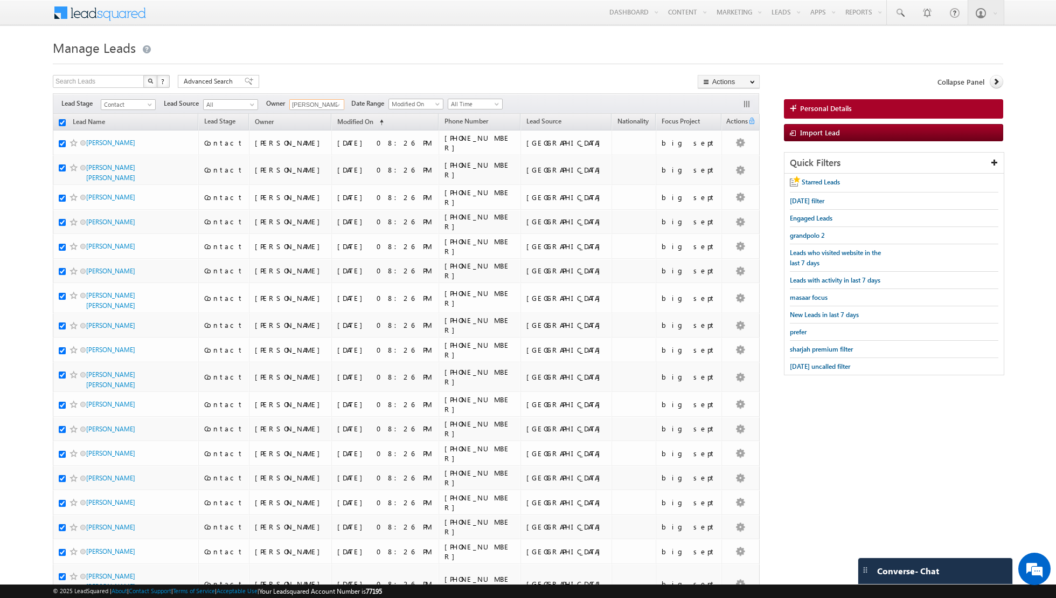
checkbox input "true"
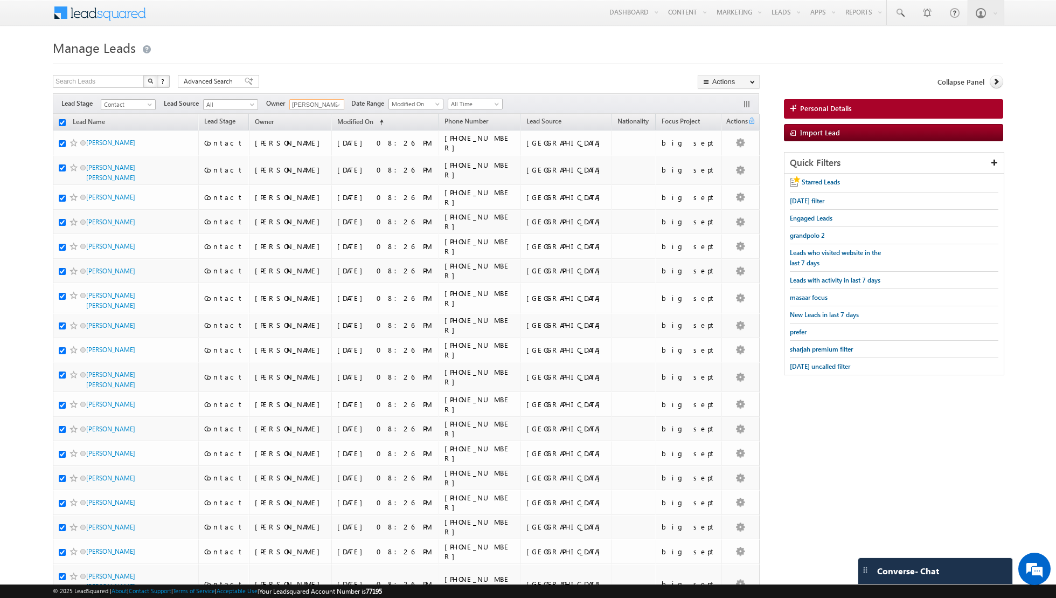
checkbox input "true"
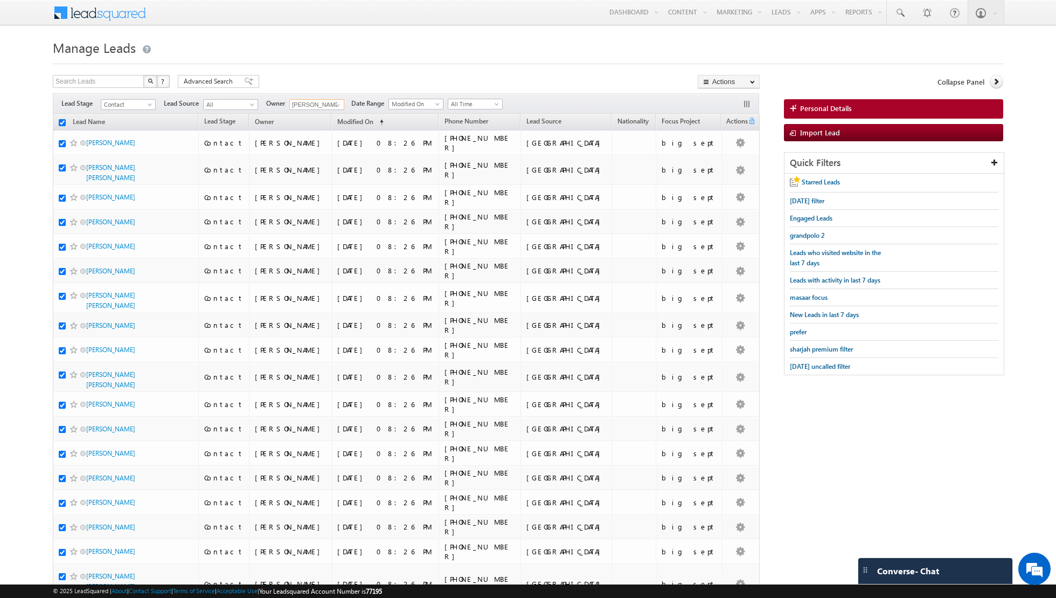
checkbox input "true"
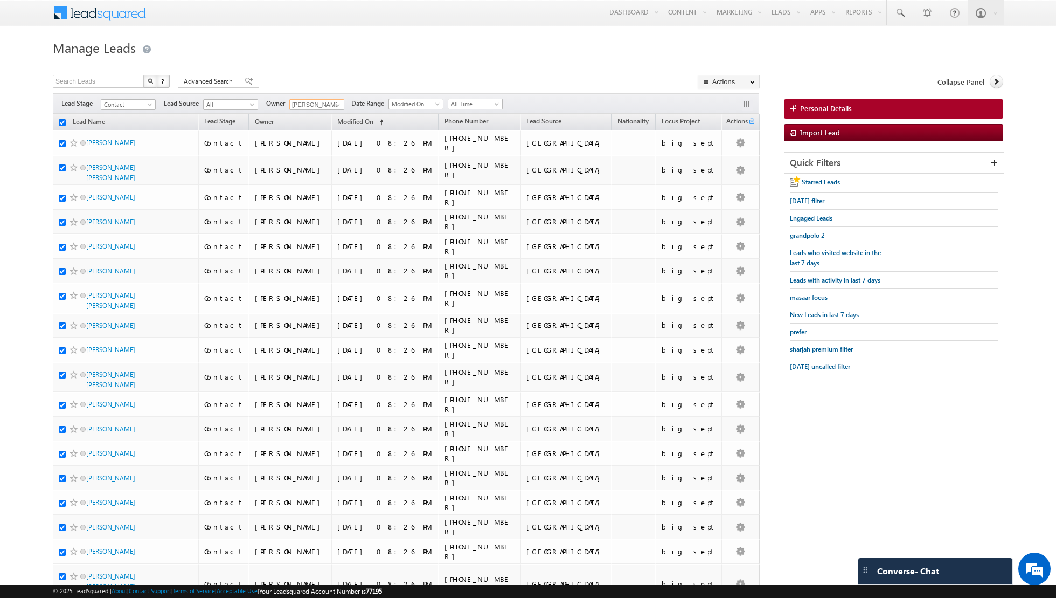
checkbox input "true"
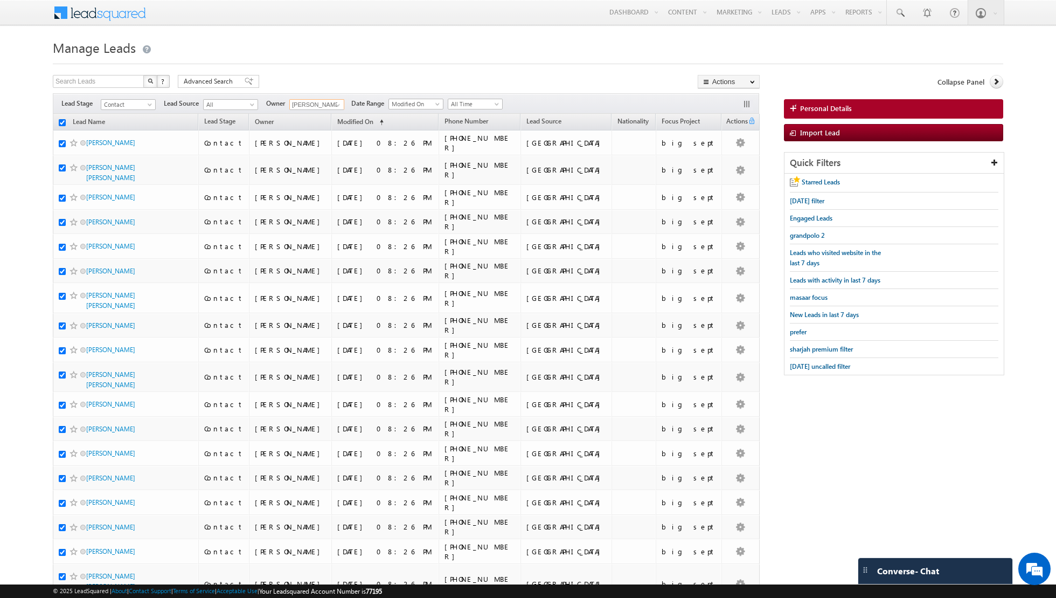
checkbox input "true"
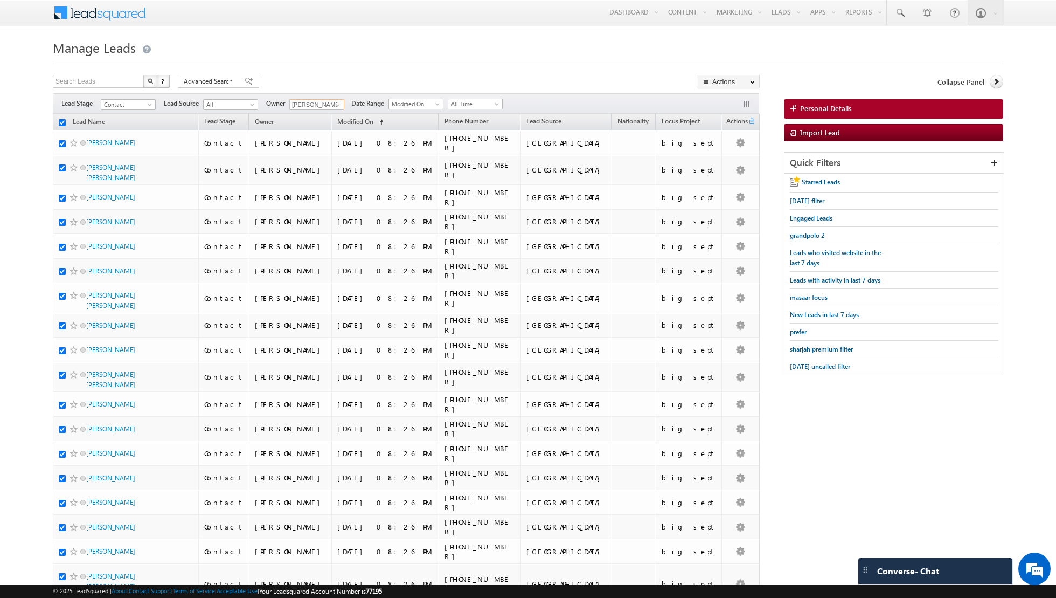
checkbox input "true"
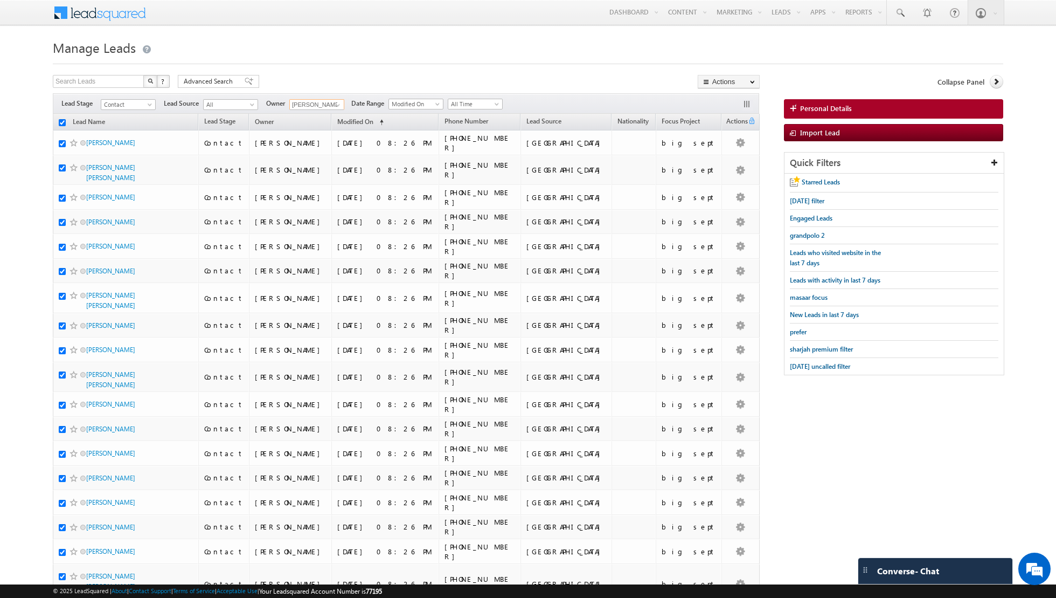
checkbox input "true"
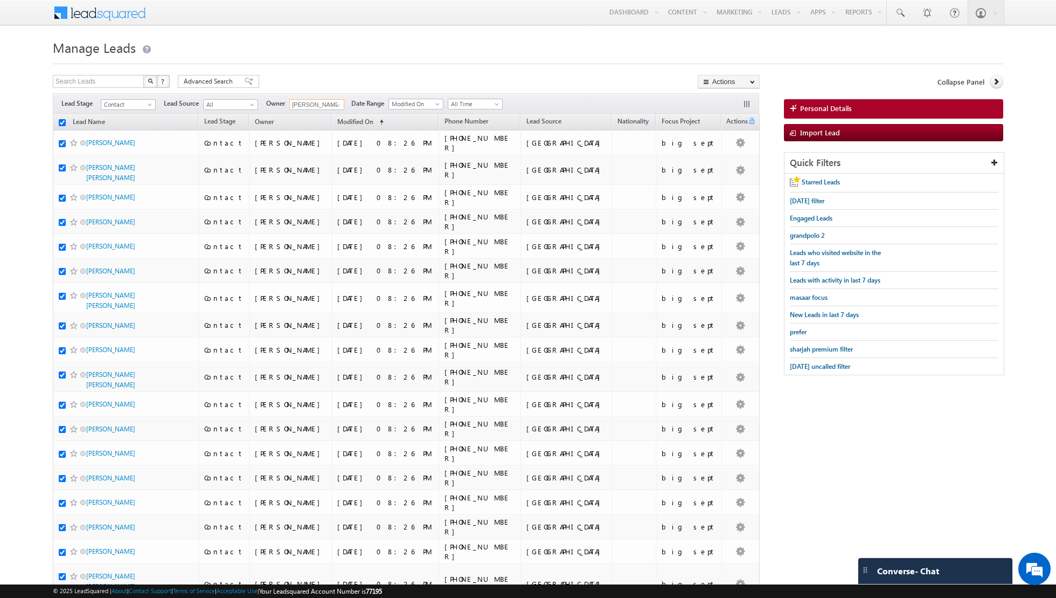
checkbox input "true"
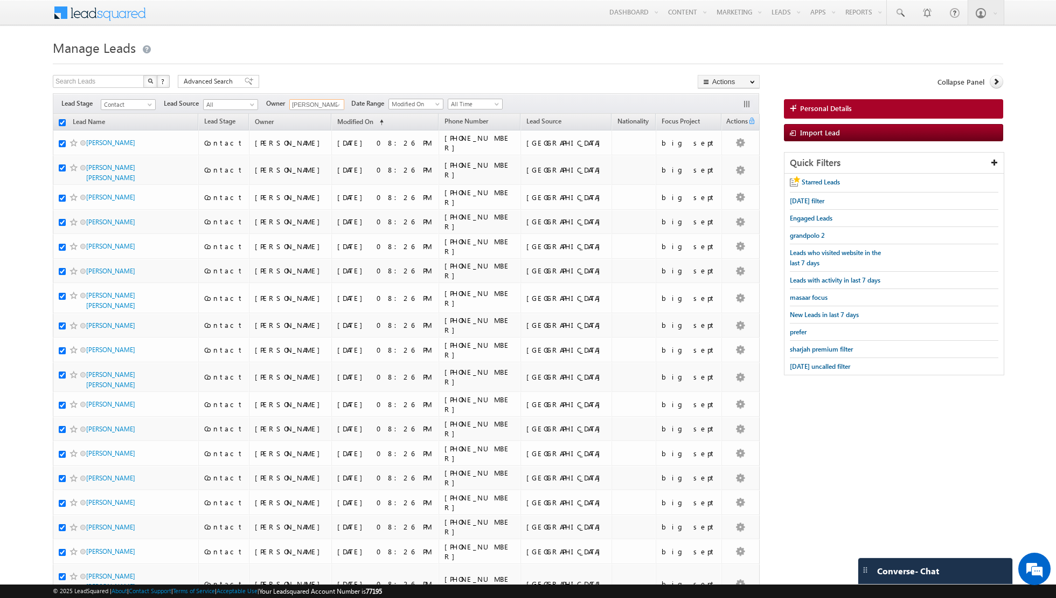
checkbox input "true"
click at [733, 184] on link "Change Stage" at bounding box center [729, 187] width 61 height 13
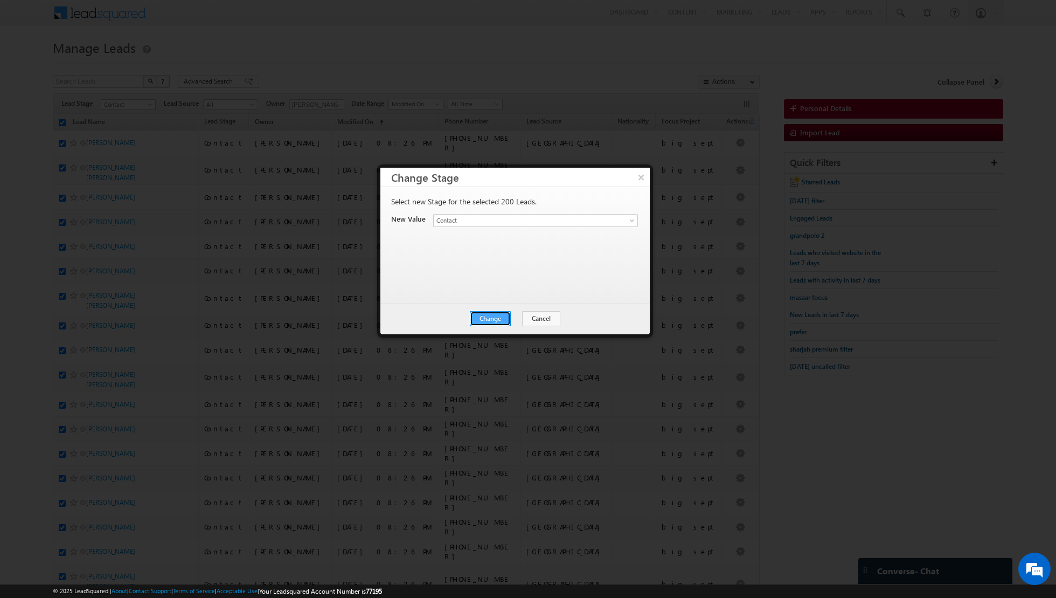
click at [485, 317] on button "Change" at bounding box center [490, 318] width 41 height 15
click at [514, 316] on button "Close" at bounding box center [517, 318] width 34 height 15
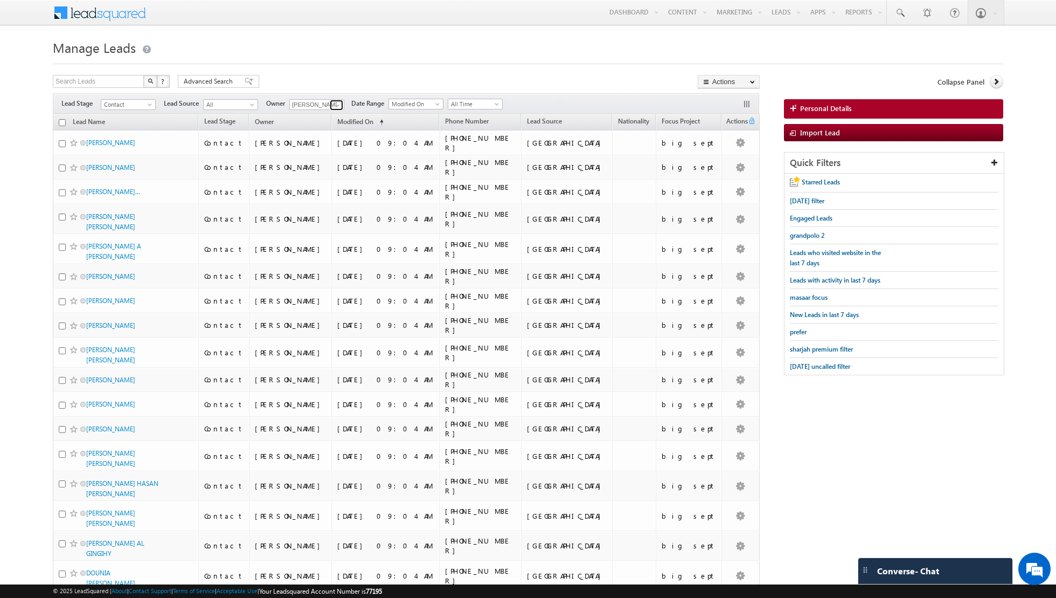
click at [331, 103] on link at bounding box center [336, 105] width 13 height 11
click at [315, 194] on link "Isha Mehndiratta isha.mehndiratta@indglobal.ae" at bounding box center [343, 199] width 108 height 20
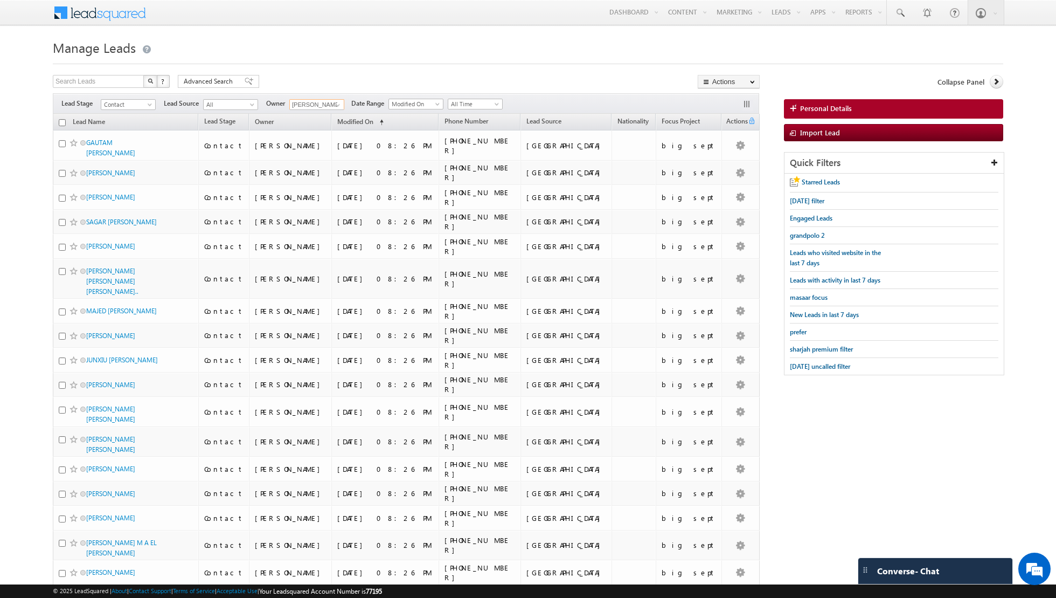
click at [60, 122] on input "checkbox" at bounding box center [62, 122] width 7 height 7
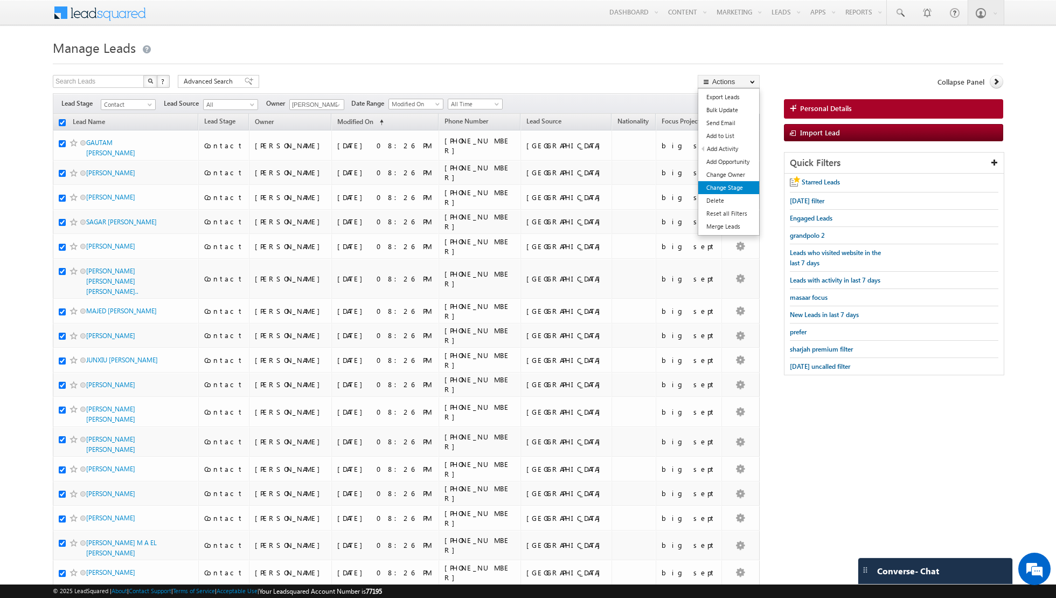
click at [724, 186] on link "Change Stage" at bounding box center [729, 187] width 61 height 13
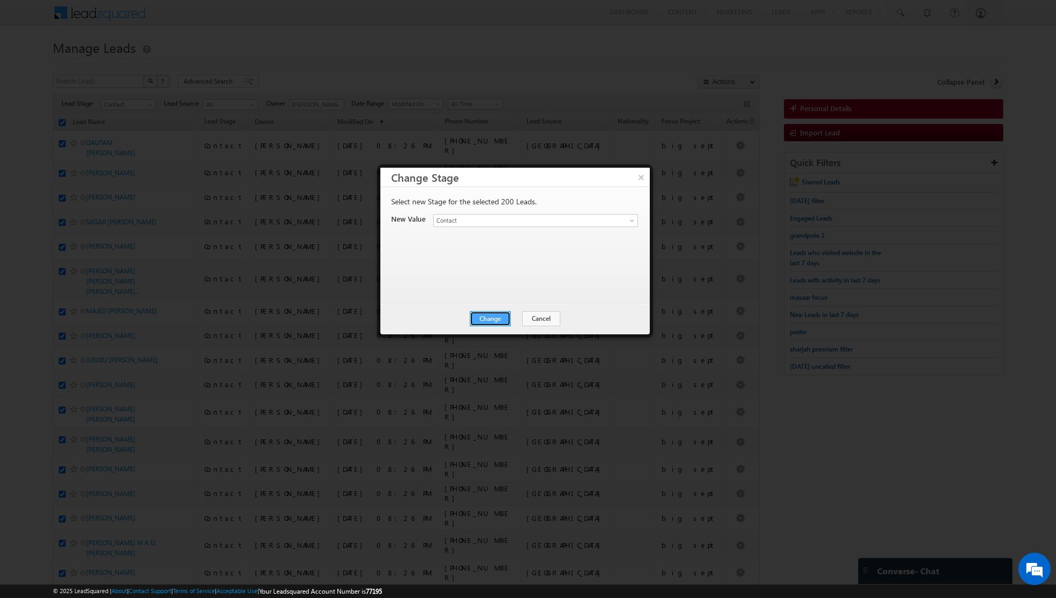
click at [485, 313] on button "Change" at bounding box center [490, 318] width 41 height 15
click at [519, 312] on button "Close" at bounding box center [517, 318] width 34 height 15
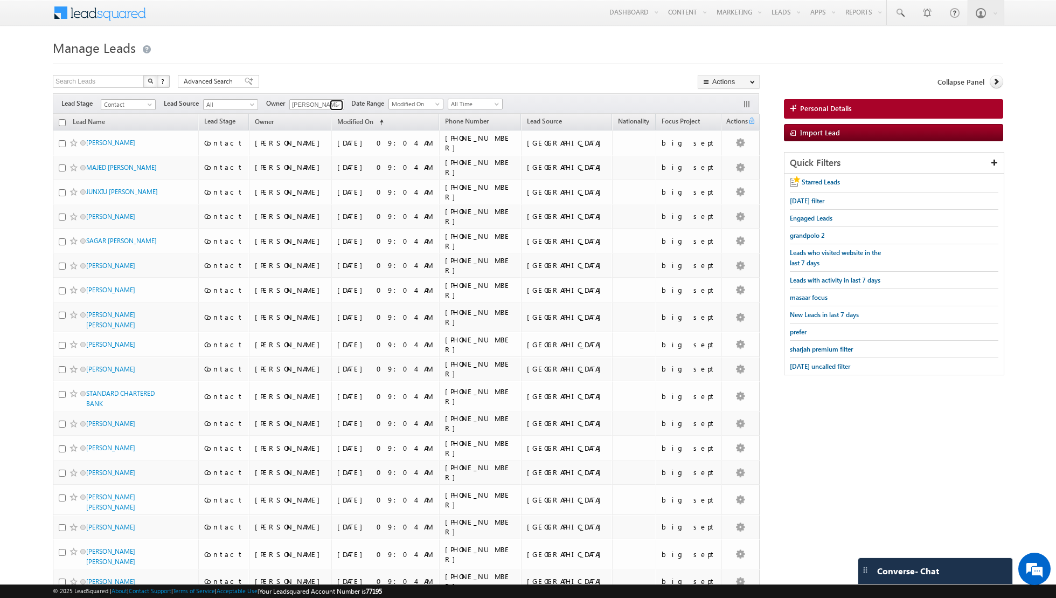
click at [330, 106] on link at bounding box center [336, 105] width 13 height 11
click at [312, 186] on link "Shaik Basha shaik.basha@indglobal.ae" at bounding box center [343, 194] width 108 height 20
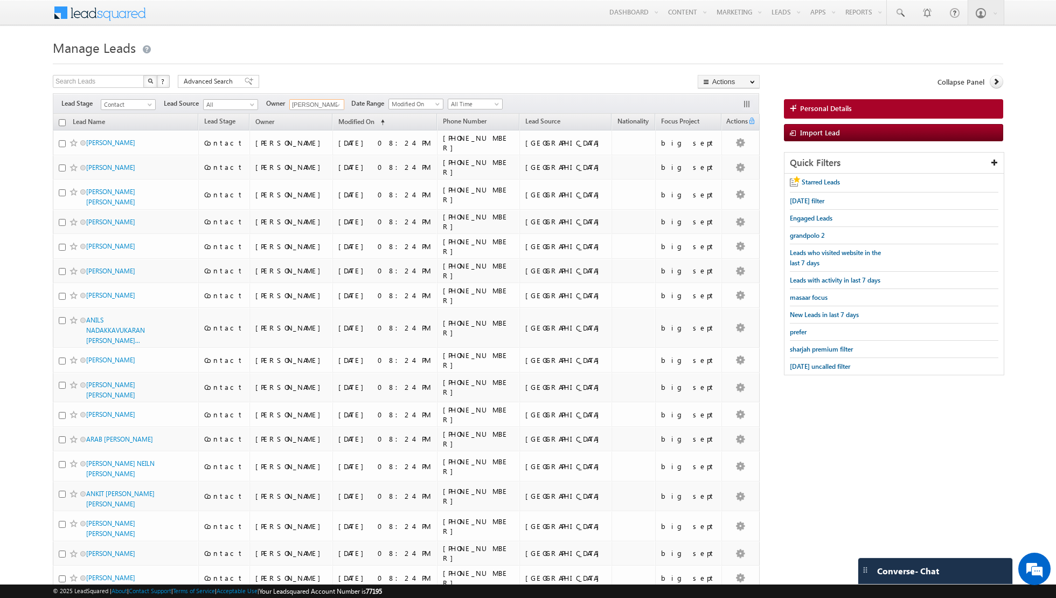
click at [59, 122] on input "checkbox" at bounding box center [62, 122] width 7 height 7
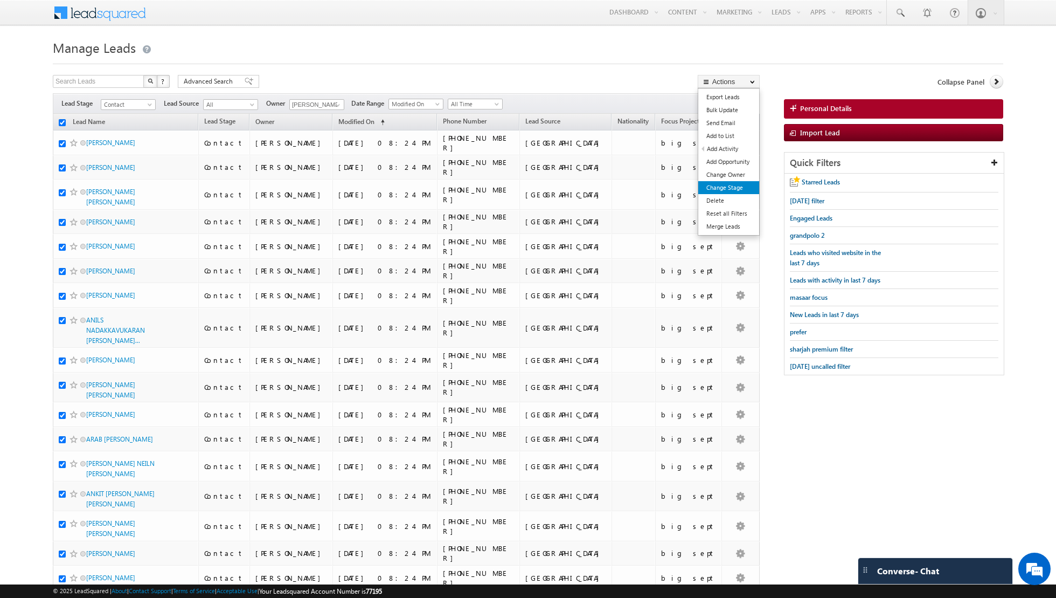
click at [714, 186] on link "Change Stage" at bounding box center [729, 187] width 61 height 13
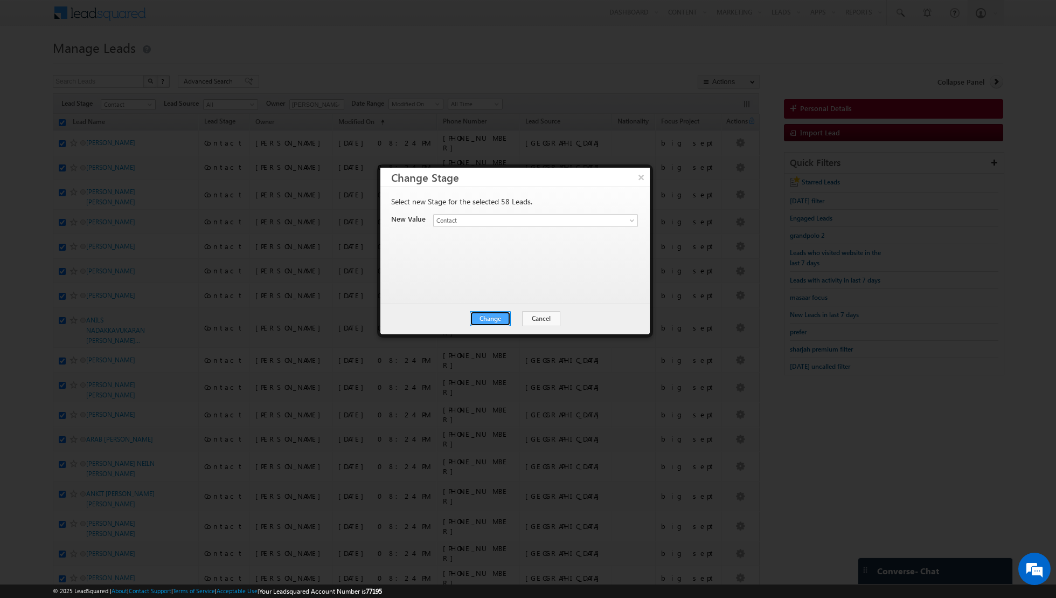
click at [478, 316] on button "Change" at bounding box center [490, 318] width 41 height 15
click at [520, 317] on button "Close" at bounding box center [517, 318] width 34 height 15
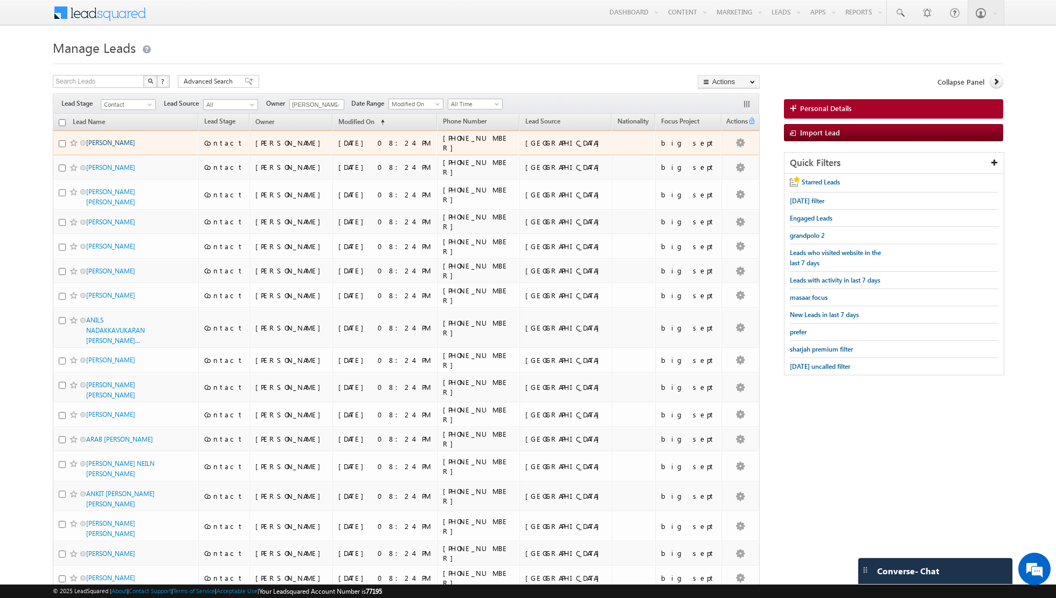
click at [101, 140] on link "[PERSON_NAME]" at bounding box center [110, 143] width 49 height 8
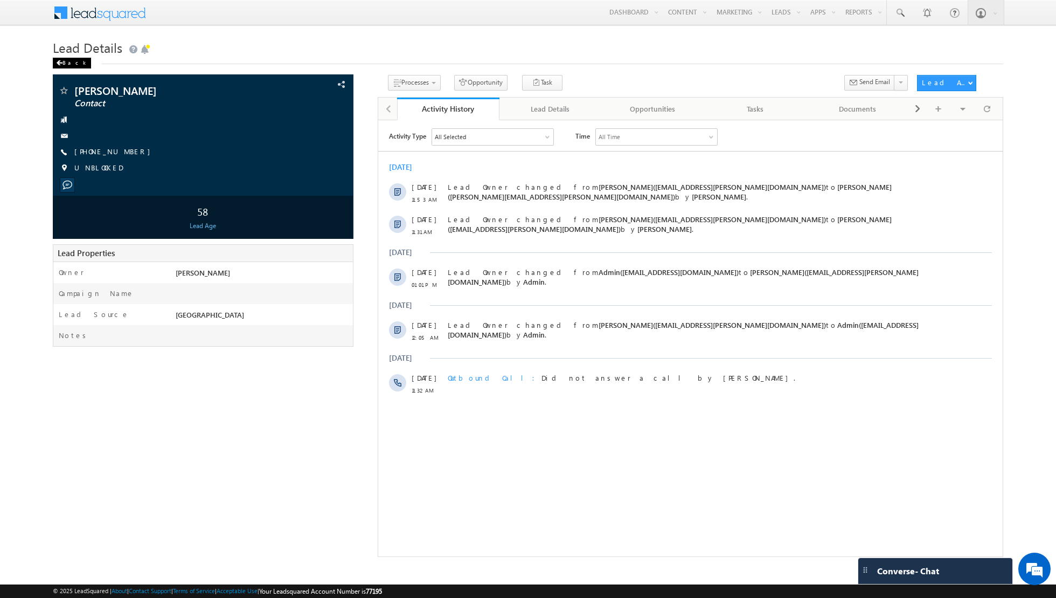
click at [66, 61] on div "Back" at bounding box center [72, 63] width 38 height 11
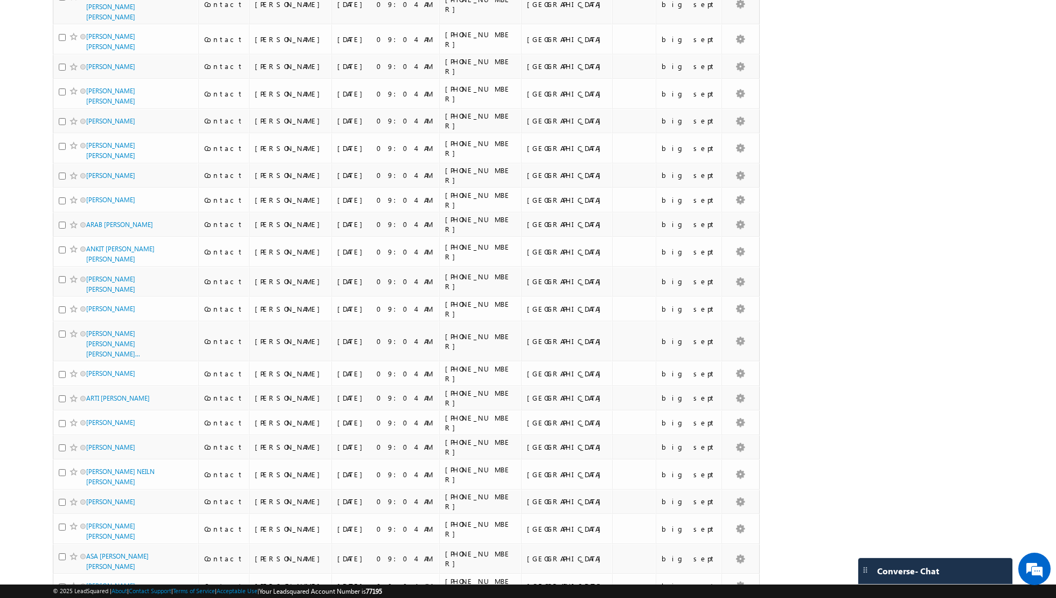
scroll to position [1169, 0]
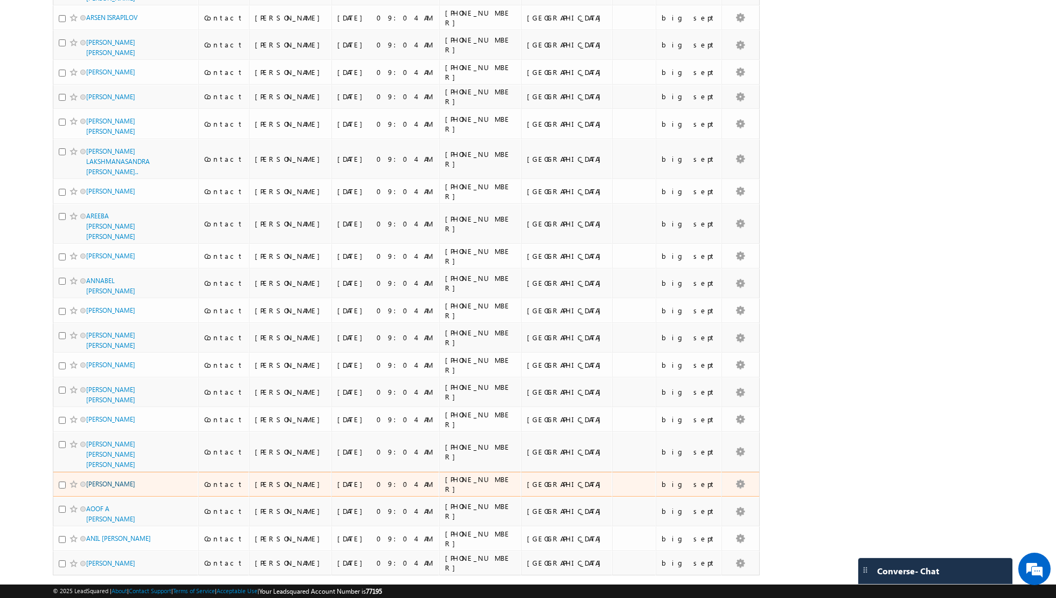
click at [114, 480] on link "[PERSON_NAME]" at bounding box center [110, 484] width 49 height 8
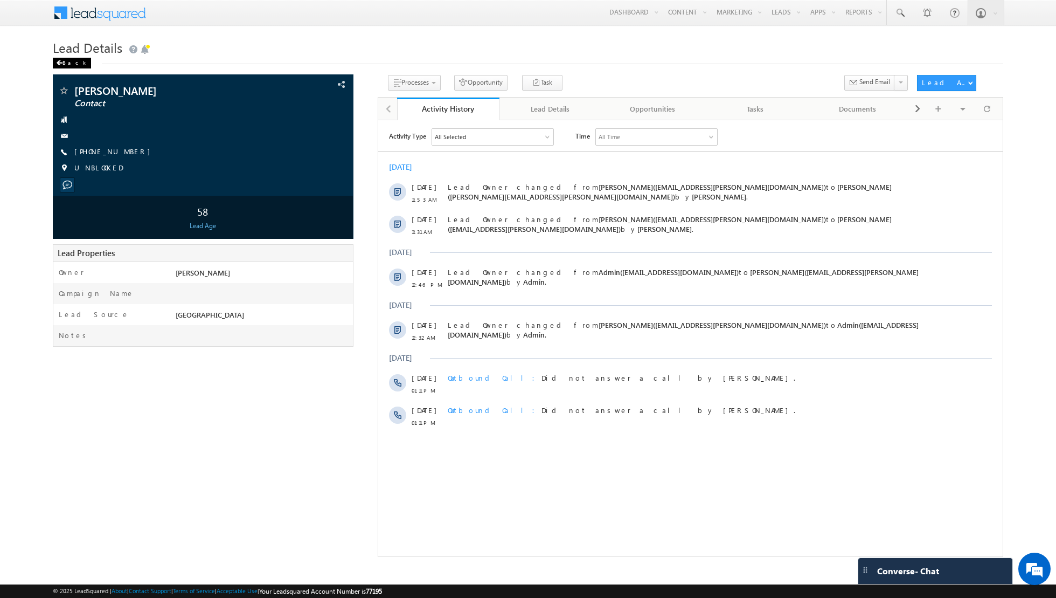
click at [63, 61] on div "Back" at bounding box center [72, 63] width 38 height 11
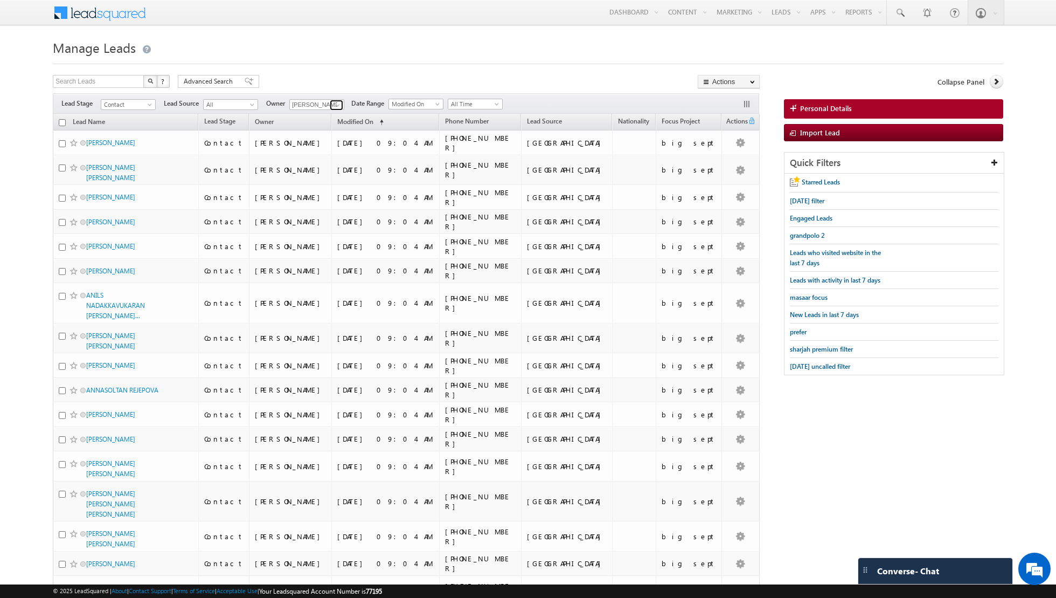
click at [335, 102] on span at bounding box center [338, 105] width 9 height 9
click at [314, 172] on link "[PERSON_NAME] [PERSON_NAME][EMAIL_ADDRESS][DOMAIN_NAME]" at bounding box center [343, 179] width 108 height 20
type input "[PERSON_NAME]"
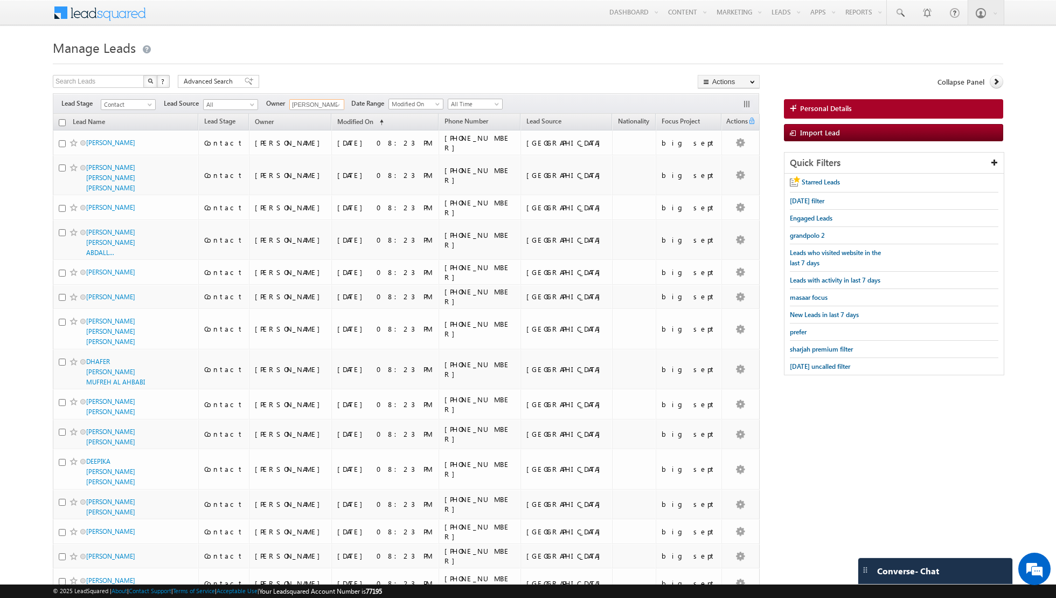
click at [61, 122] on input "checkbox" at bounding box center [62, 122] width 7 height 7
checkbox input "true"
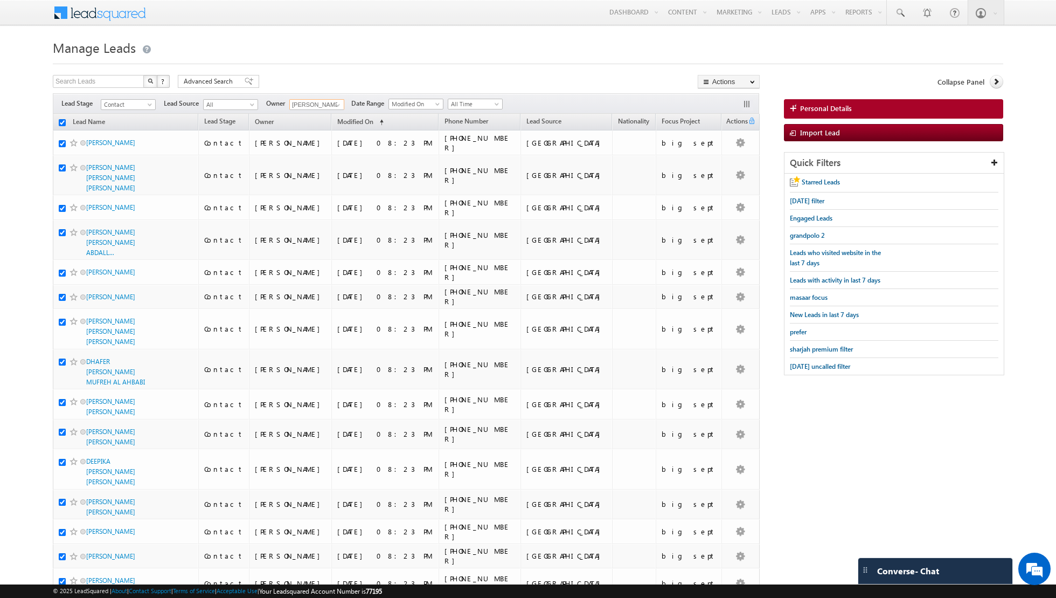
checkbox input "true"
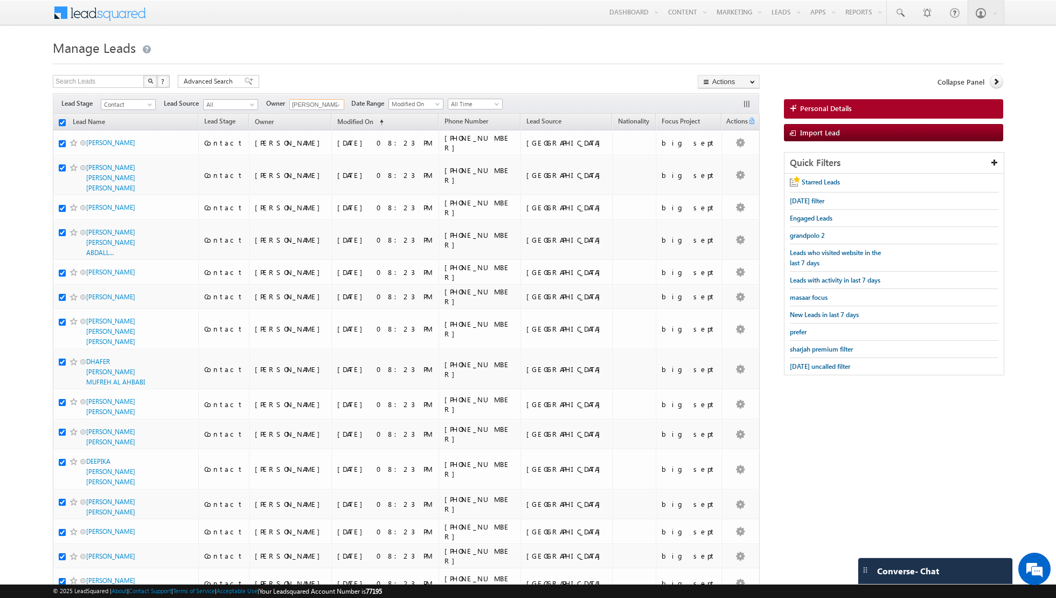
checkbox input "true"
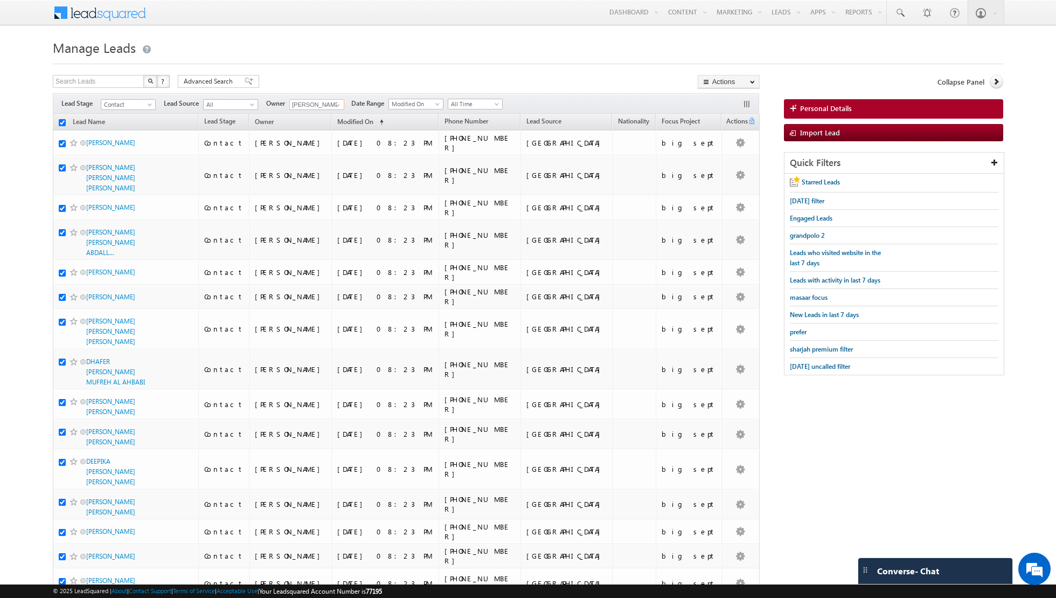
checkbox input "true"
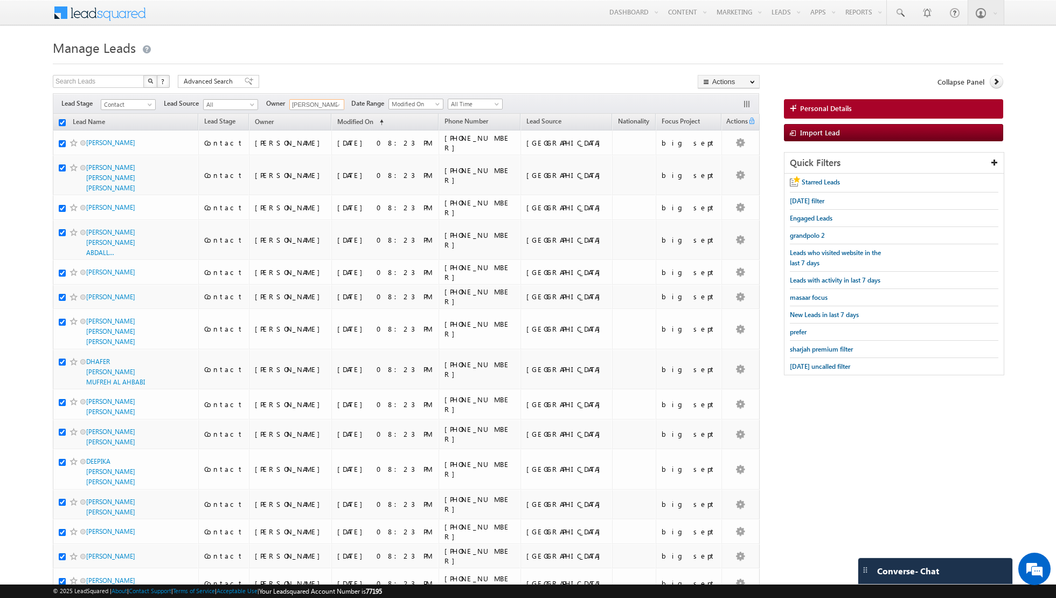
checkbox input "true"
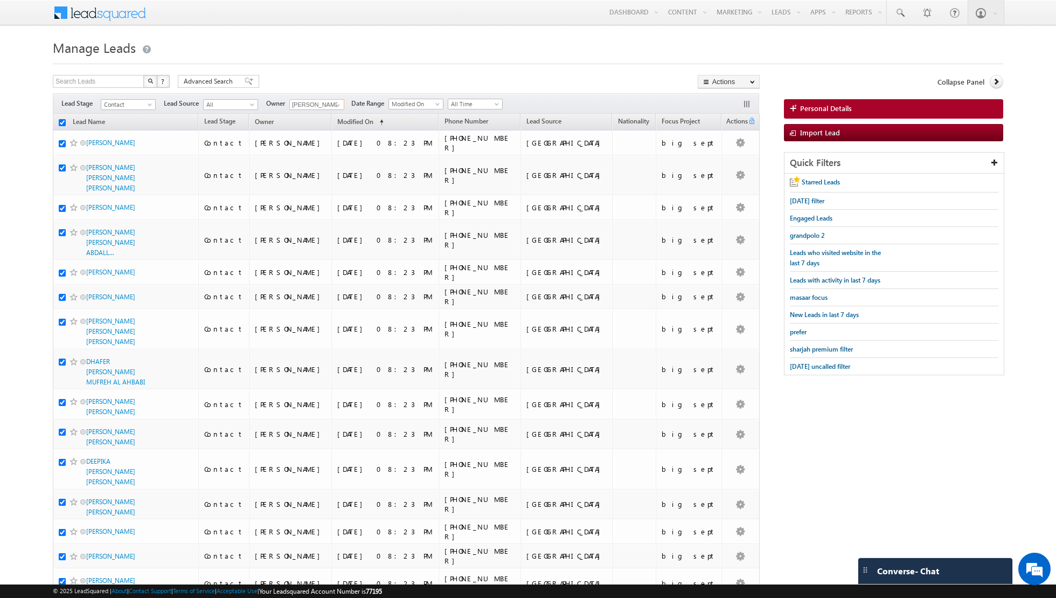
checkbox input "true"
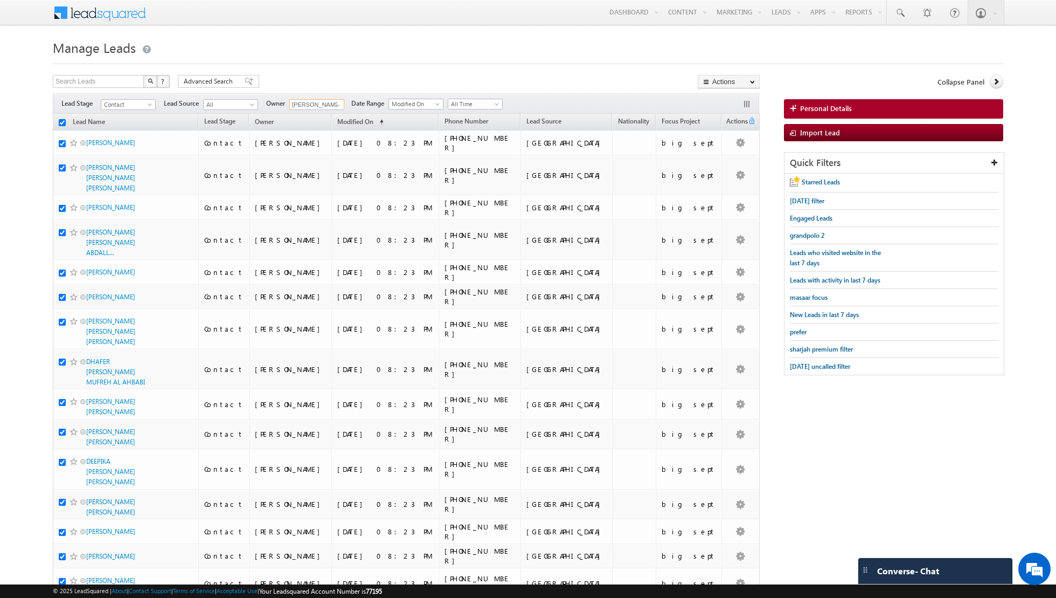
checkbox input "true"
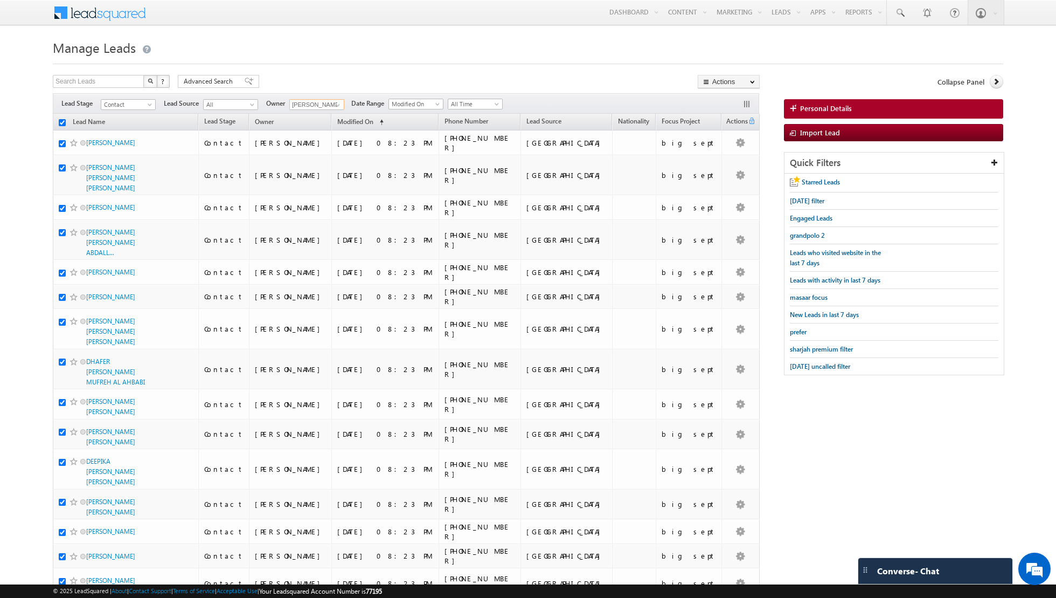
checkbox input "true"
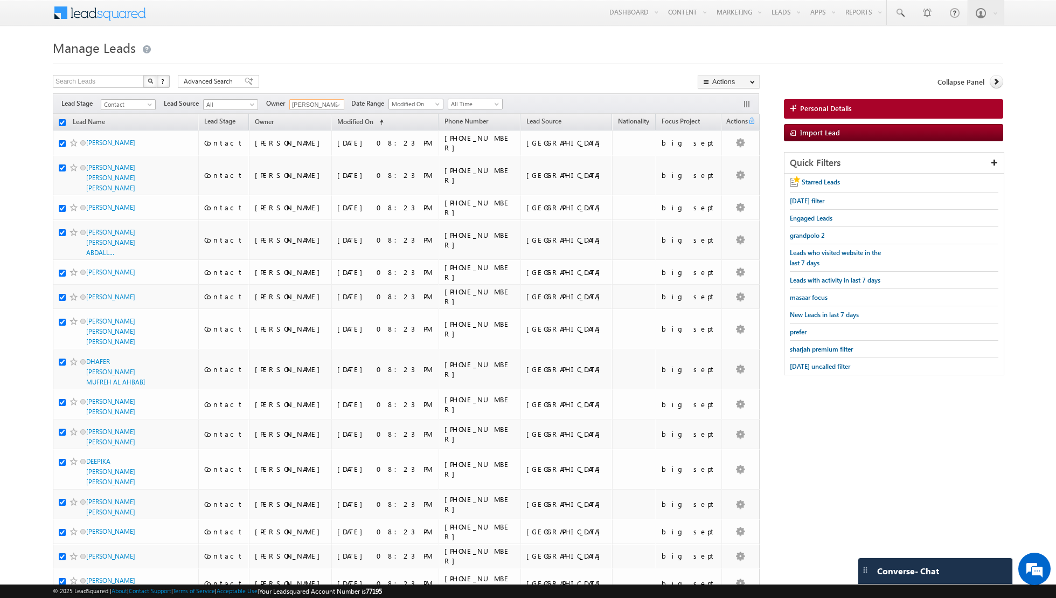
checkbox input "true"
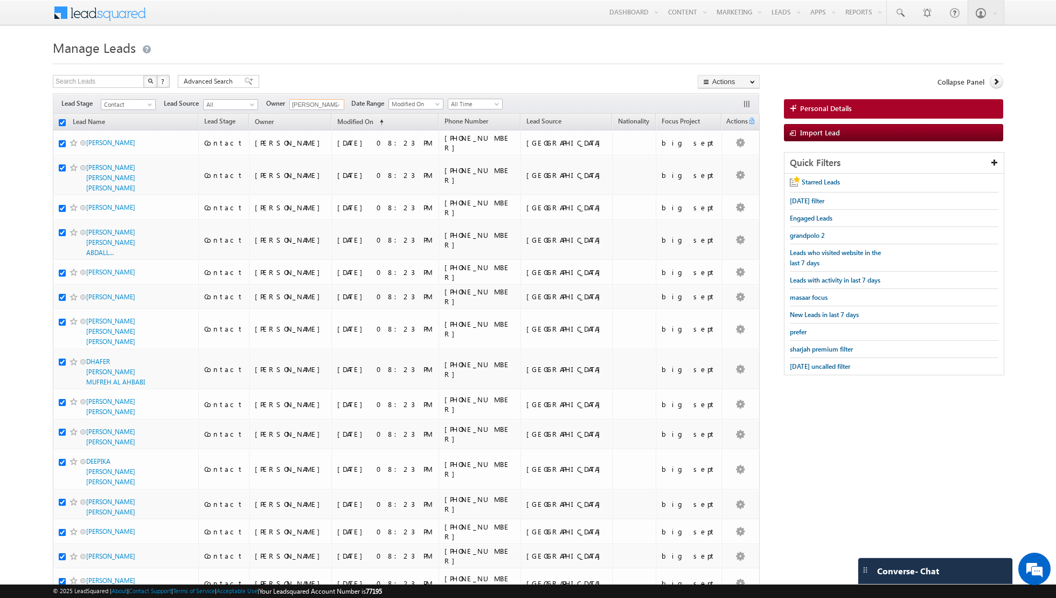
checkbox input "true"
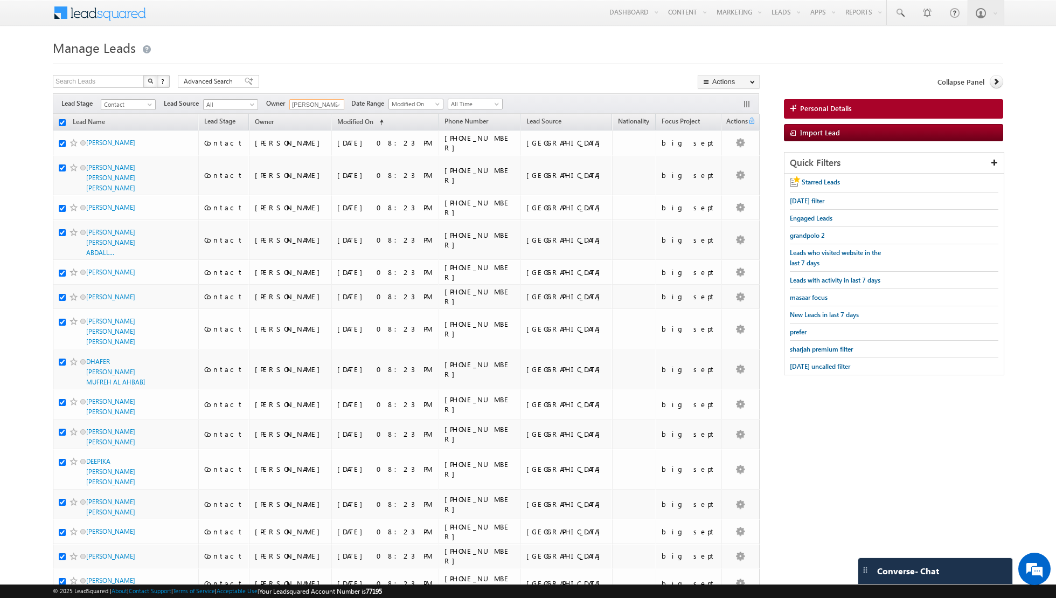
checkbox input "true"
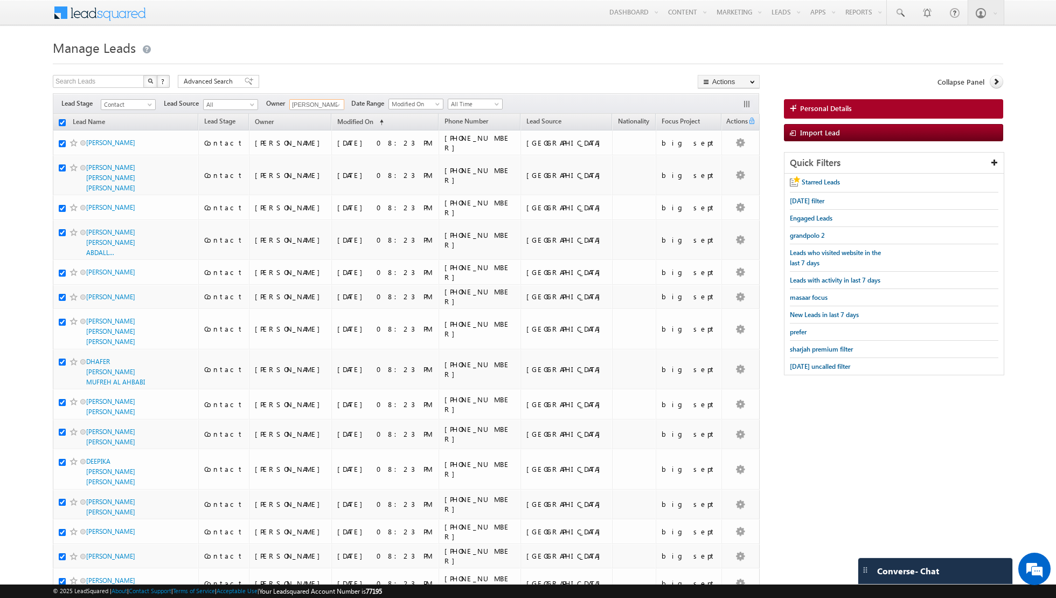
checkbox input "true"
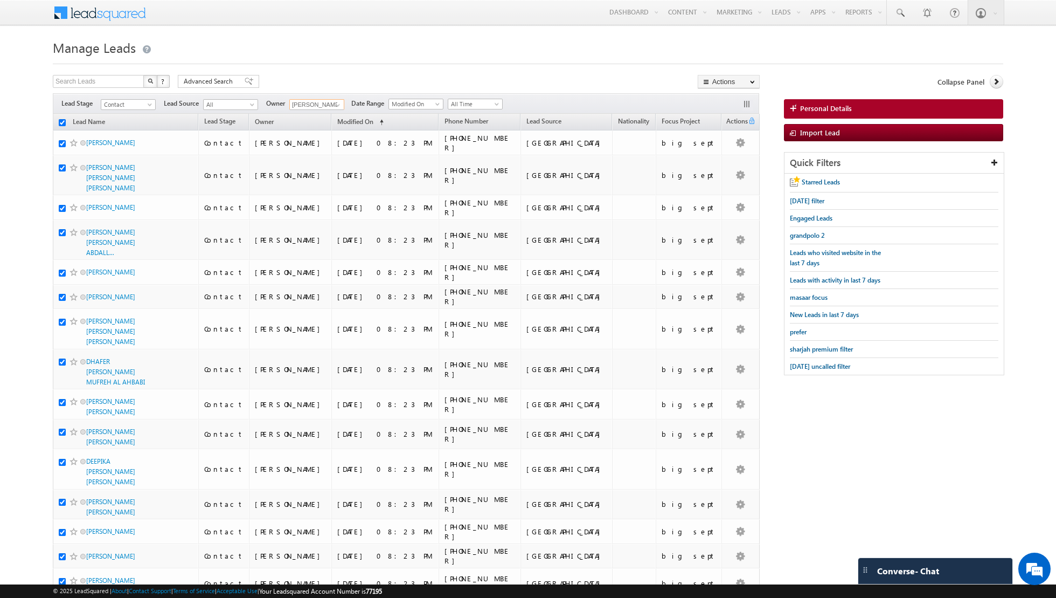
checkbox input "true"
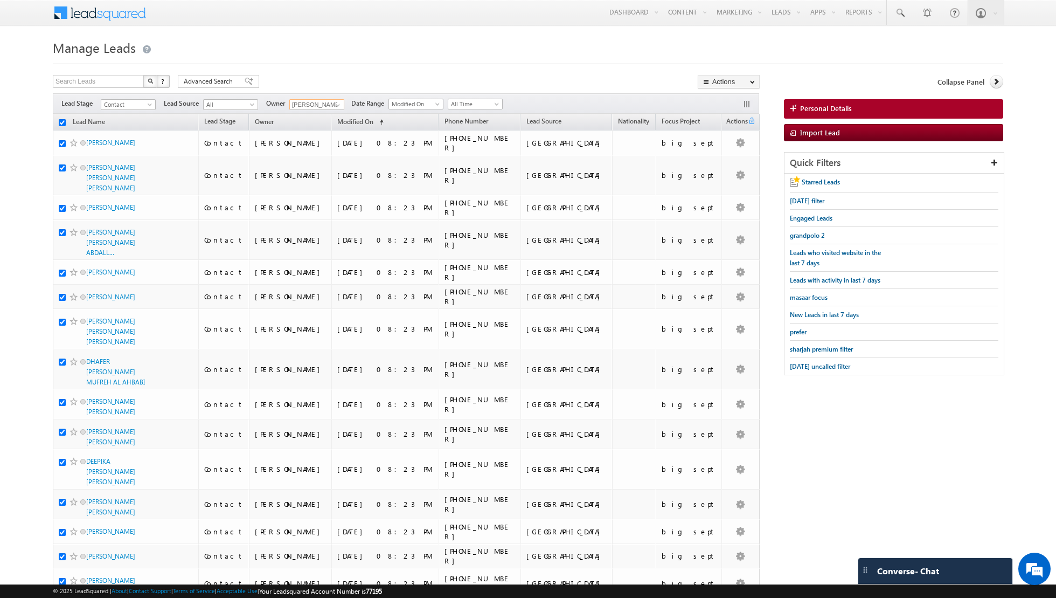
checkbox input "true"
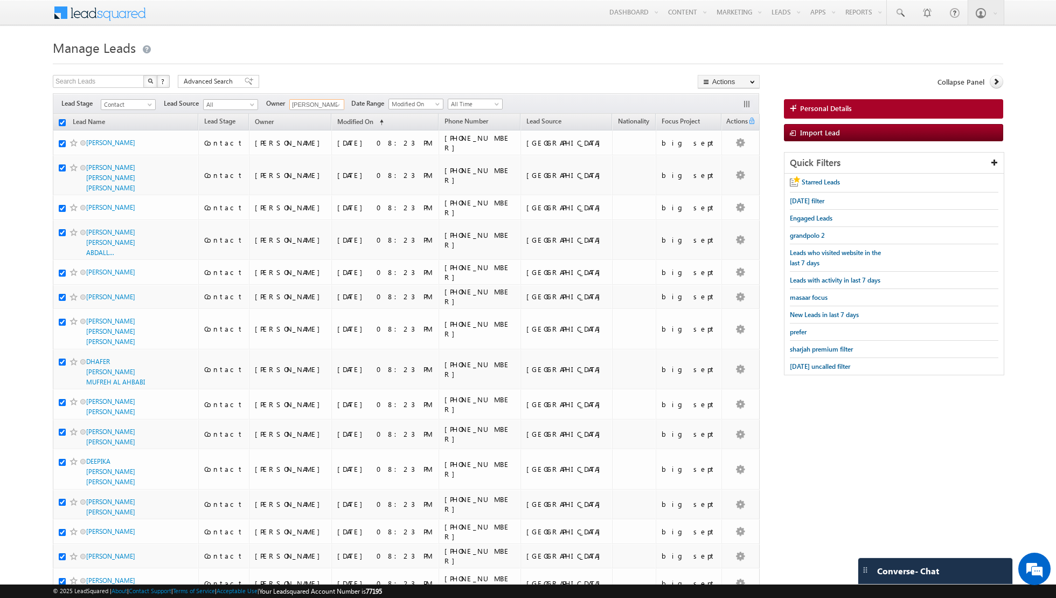
checkbox input "true"
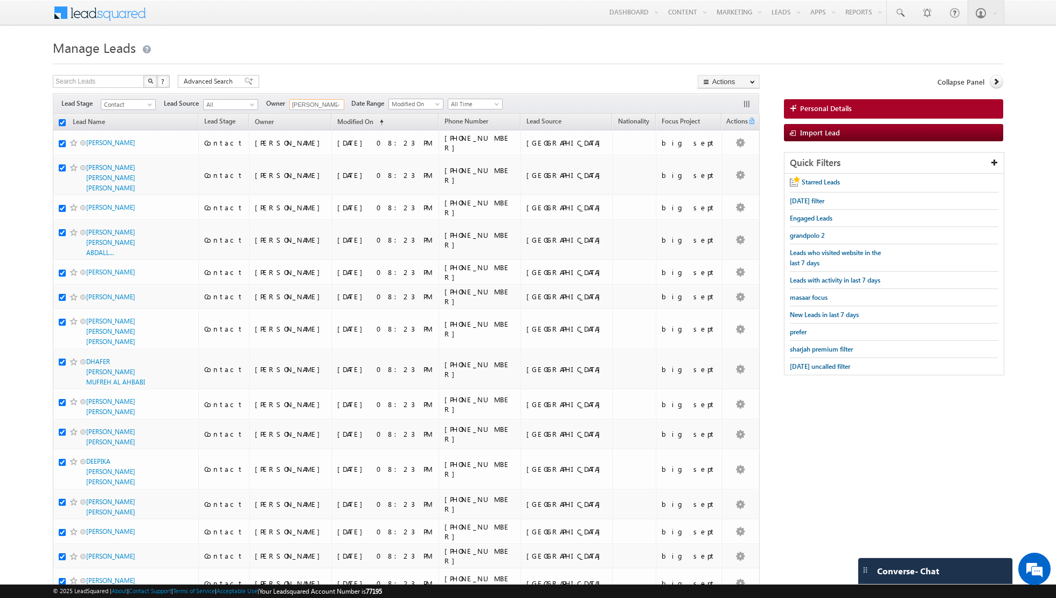
checkbox input "true"
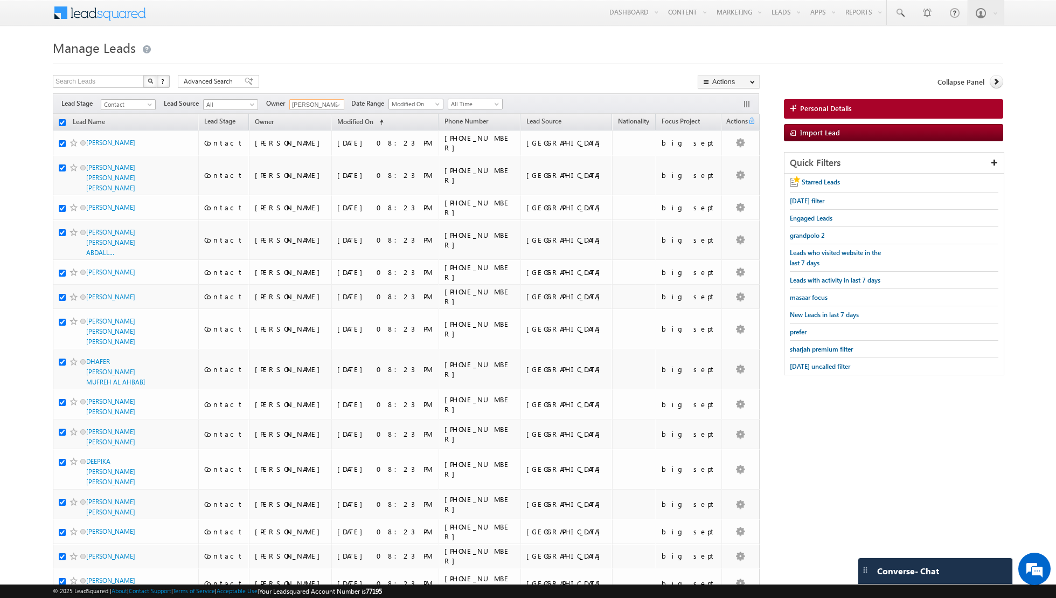
checkbox input "true"
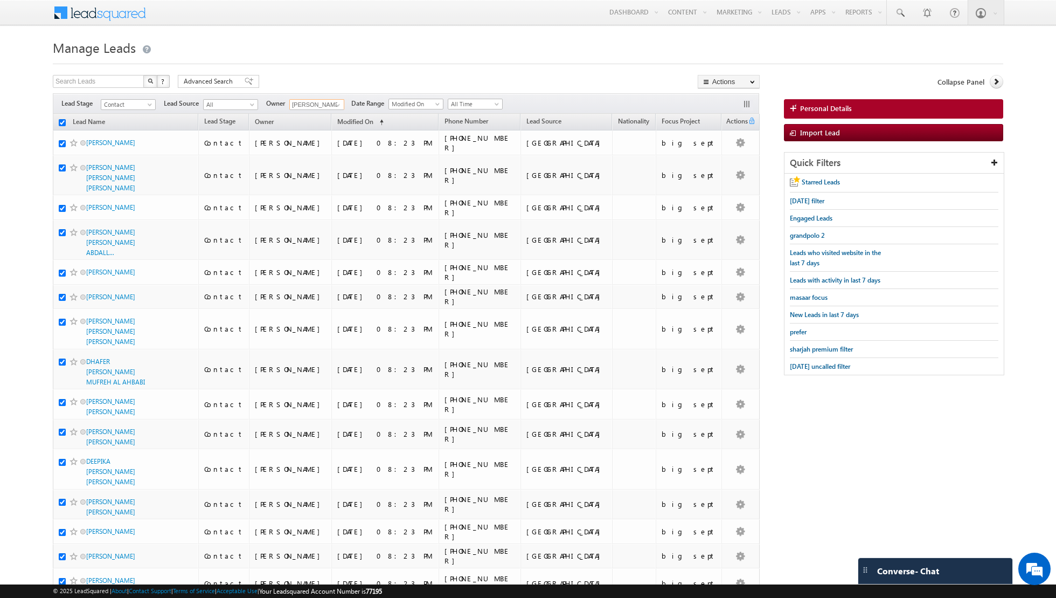
checkbox input "true"
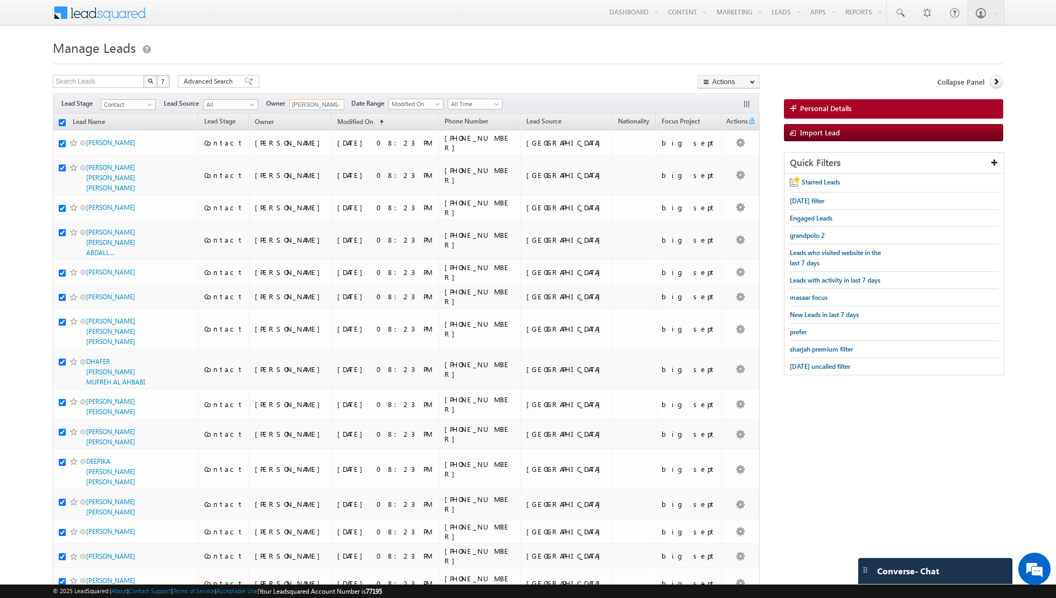
checkbox input "true"
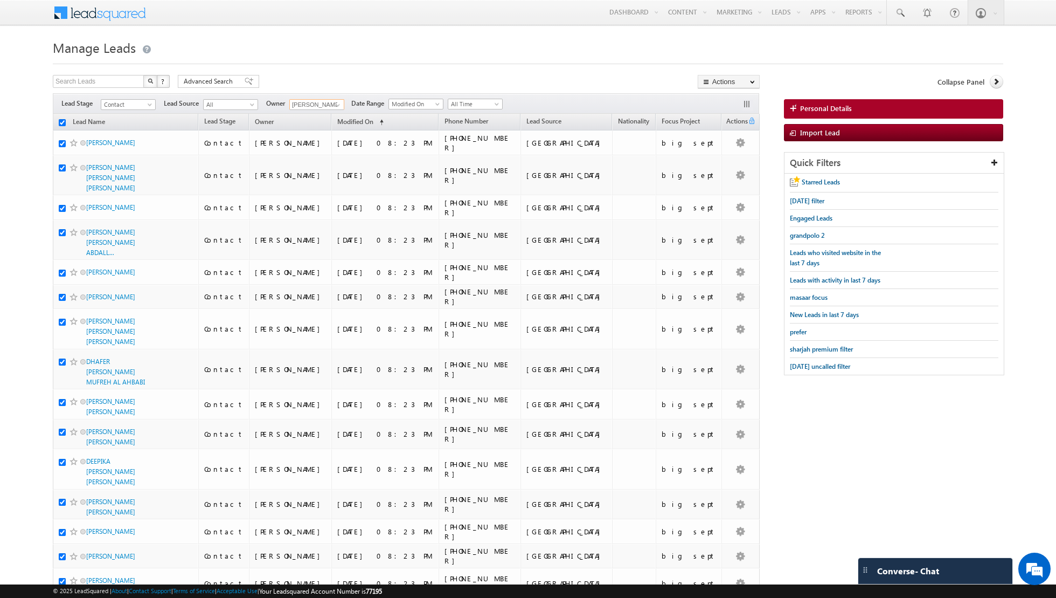
checkbox input "true"
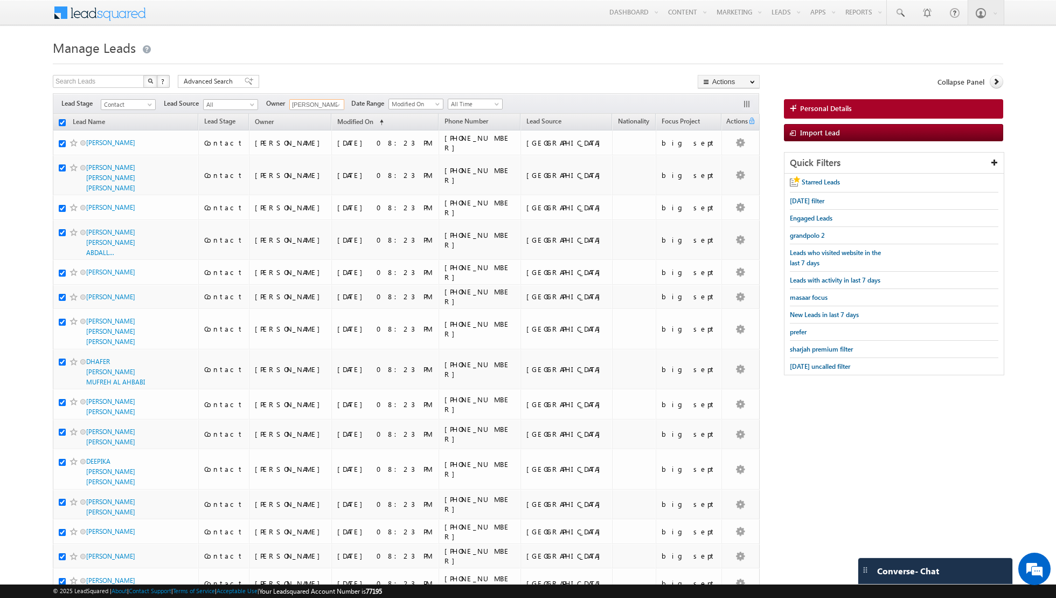
checkbox input "true"
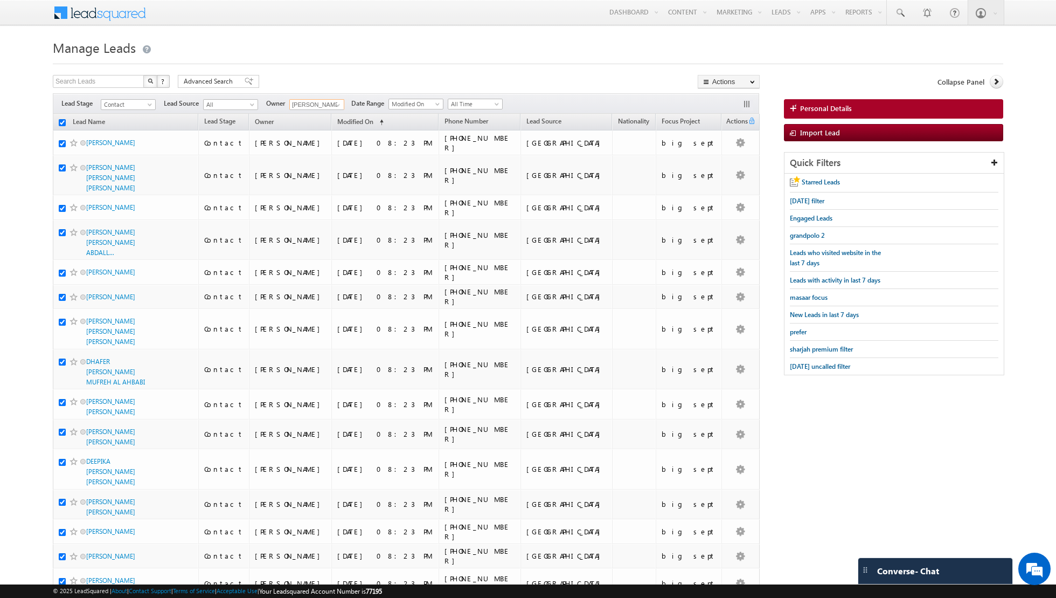
checkbox input "true"
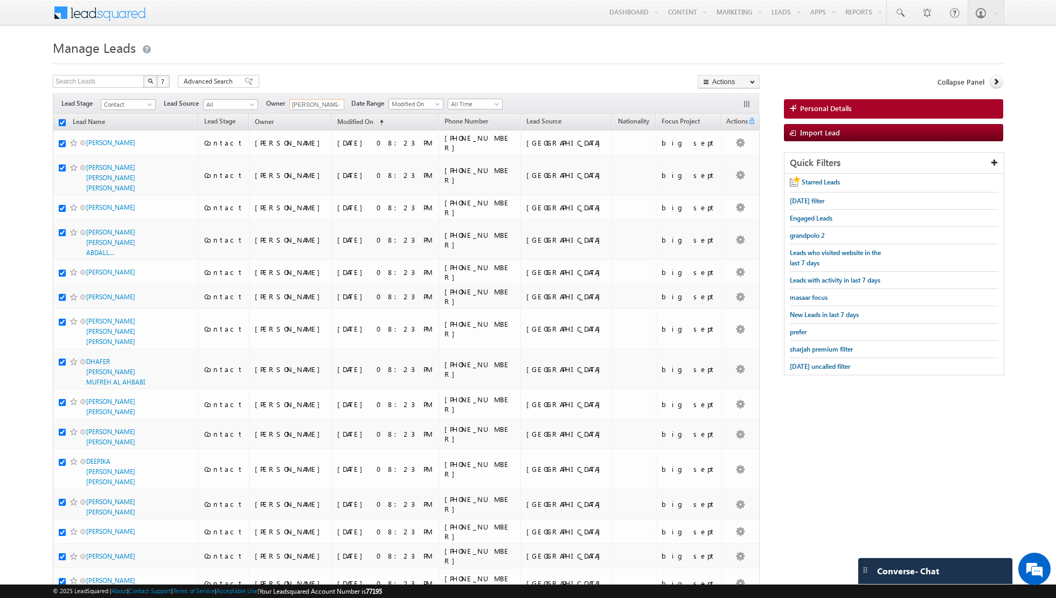
checkbox input "true"
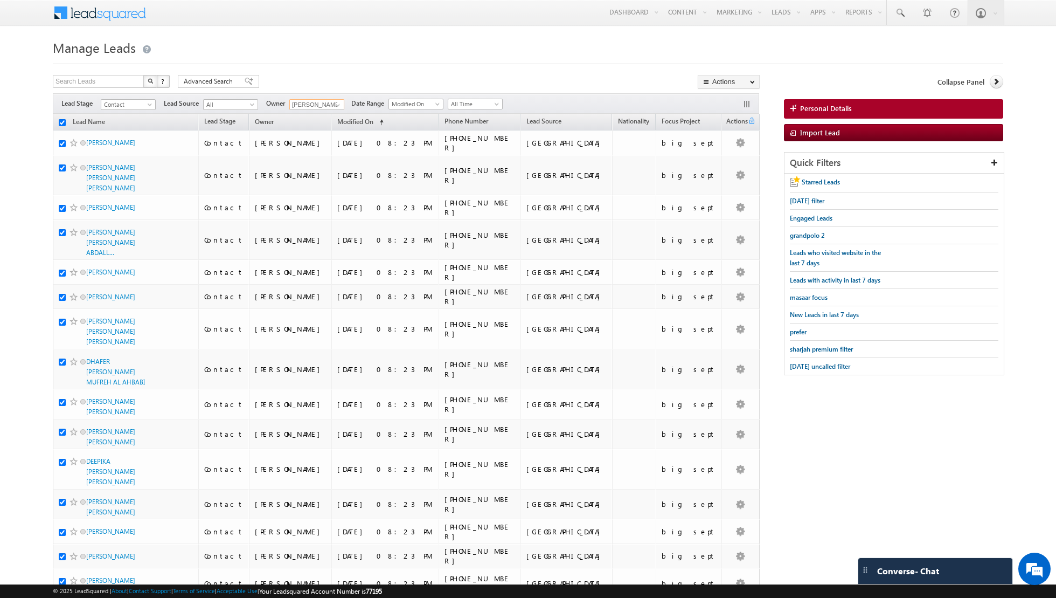
checkbox input "true"
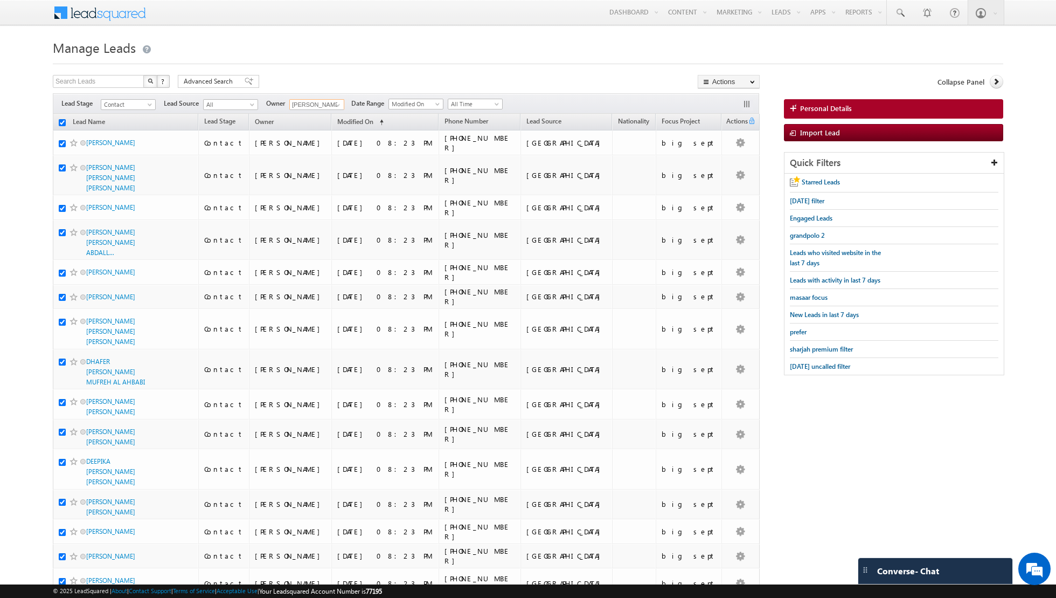
checkbox input "true"
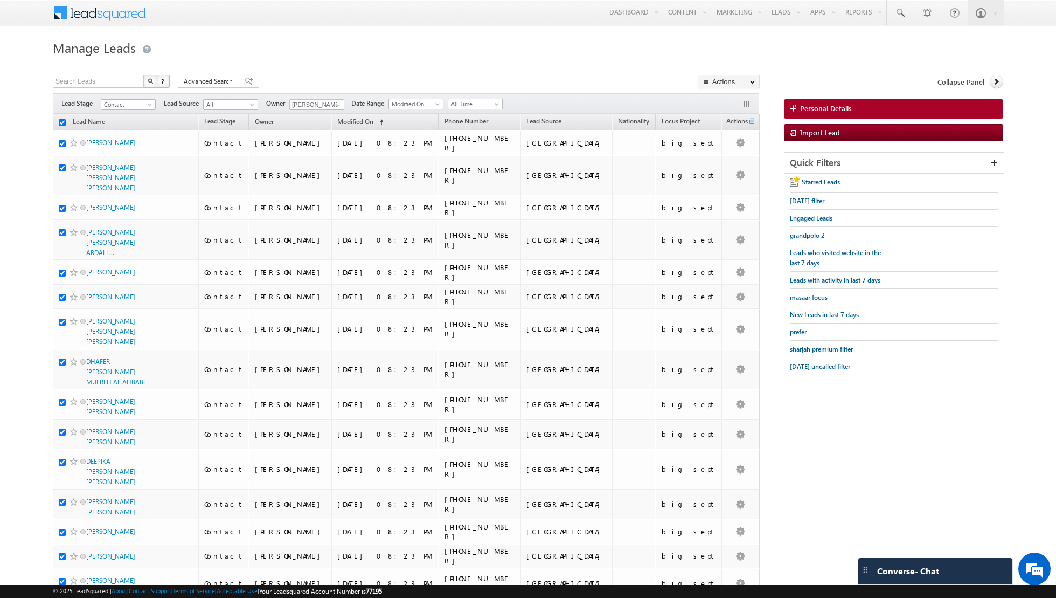
checkbox input "true"
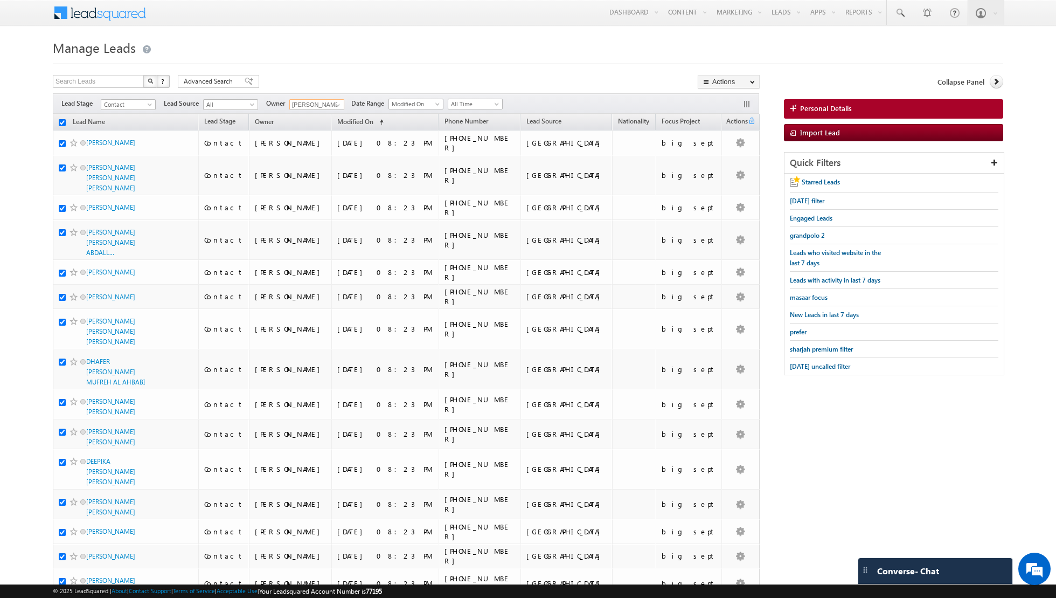
checkbox input "true"
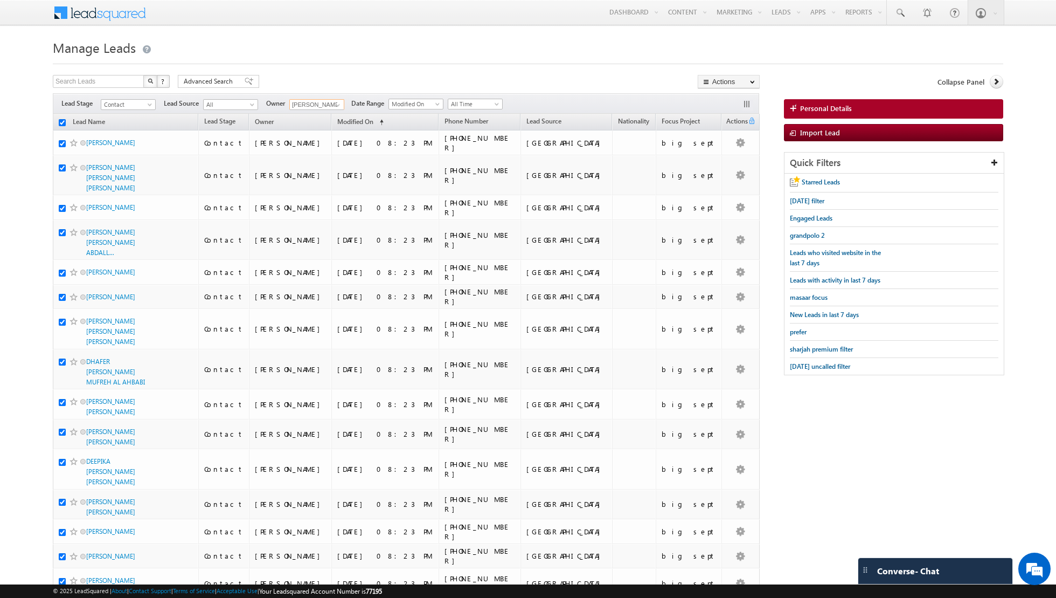
checkbox input "true"
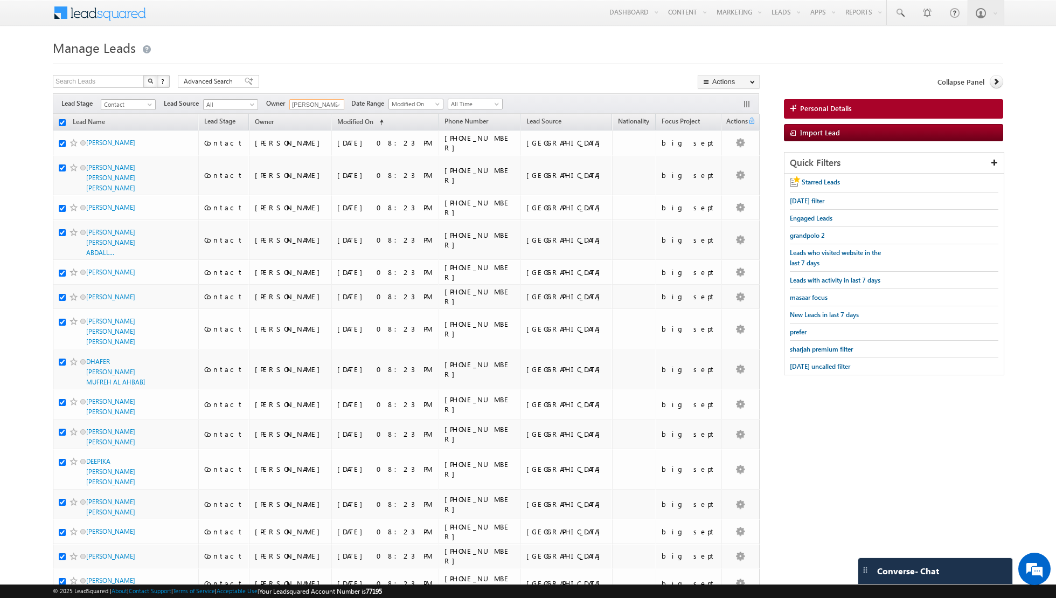
checkbox input "true"
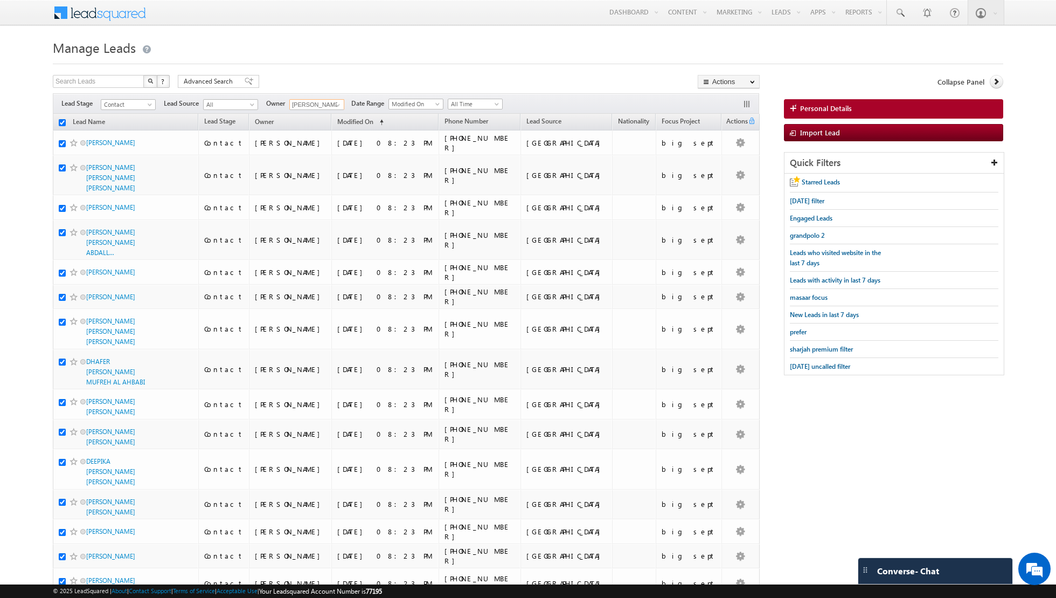
checkbox input "true"
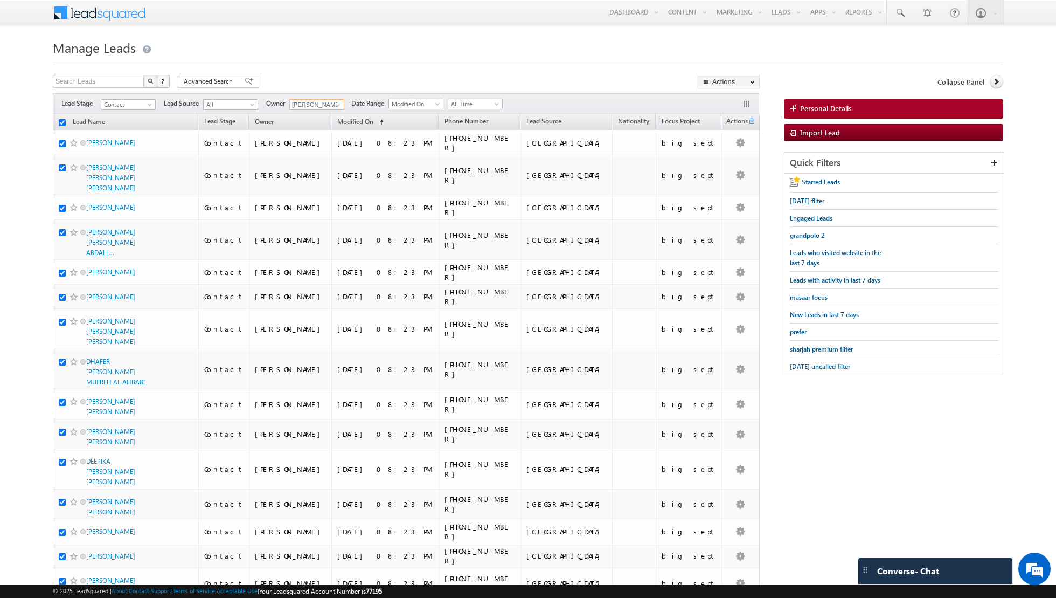
checkbox input "true"
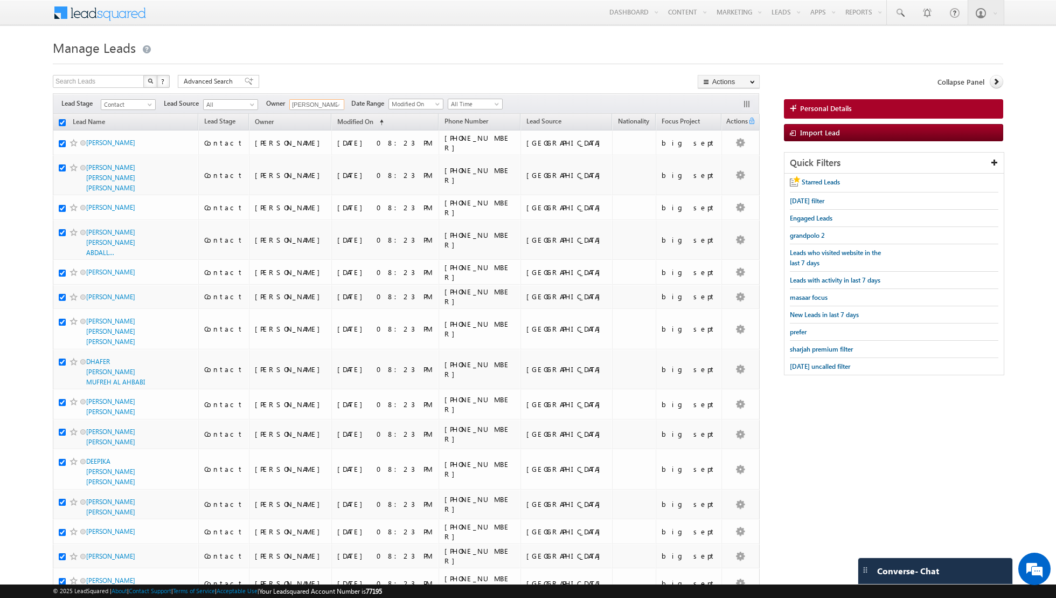
checkbox input "true"
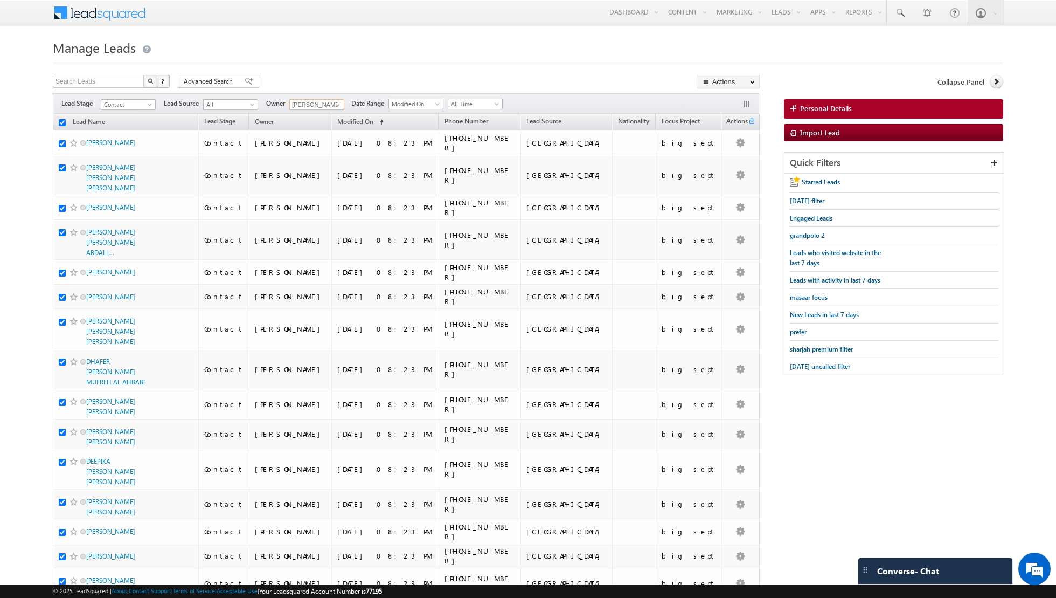
checkbox input "true"
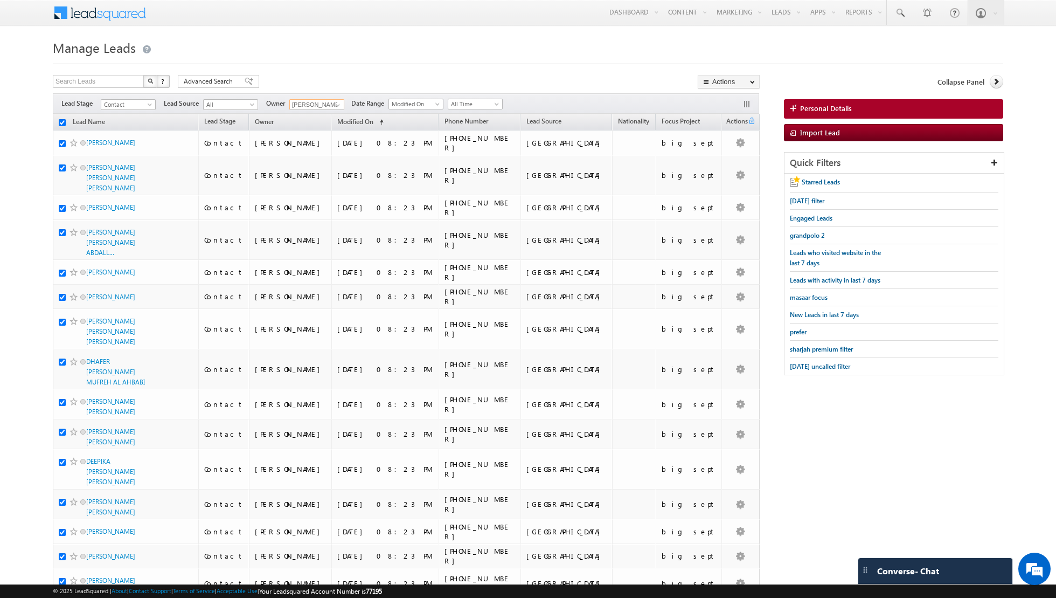
checkbox input "true"
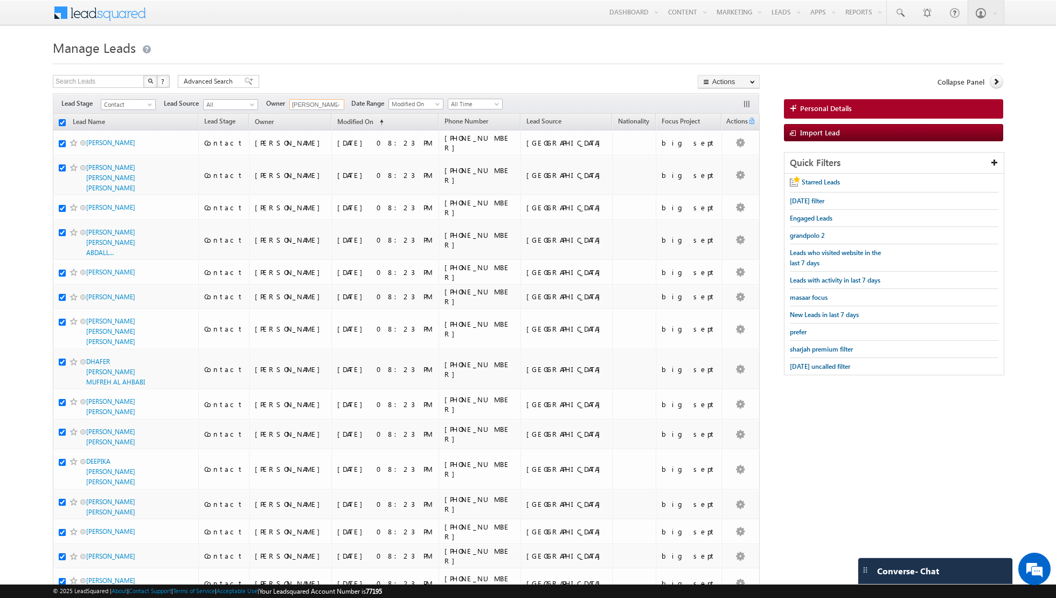
checkbox input "true"
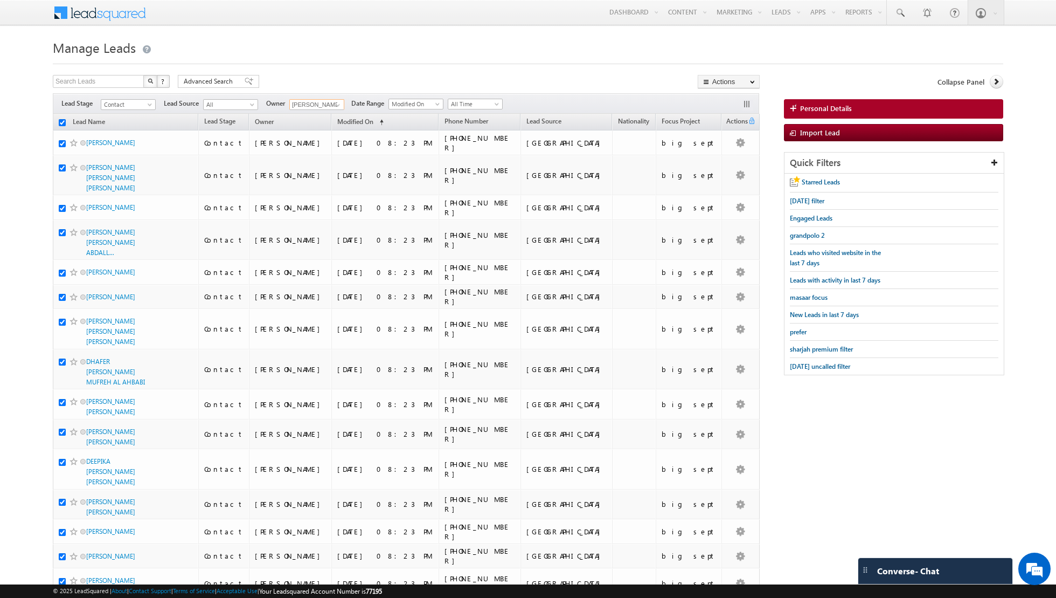
checkbox input "true"
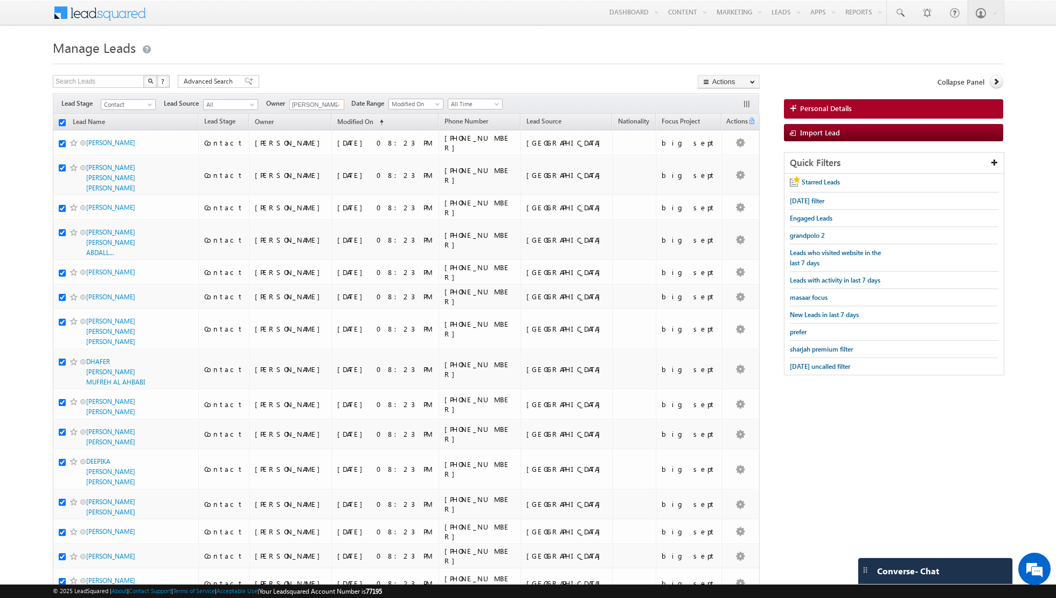
checkbox input "true"
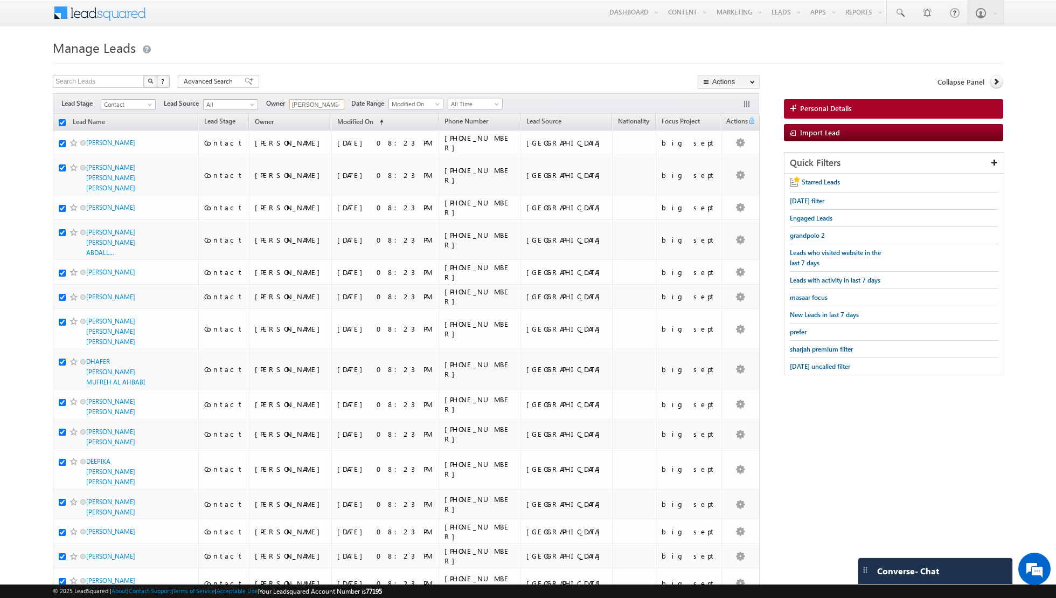
checkbox input "true"
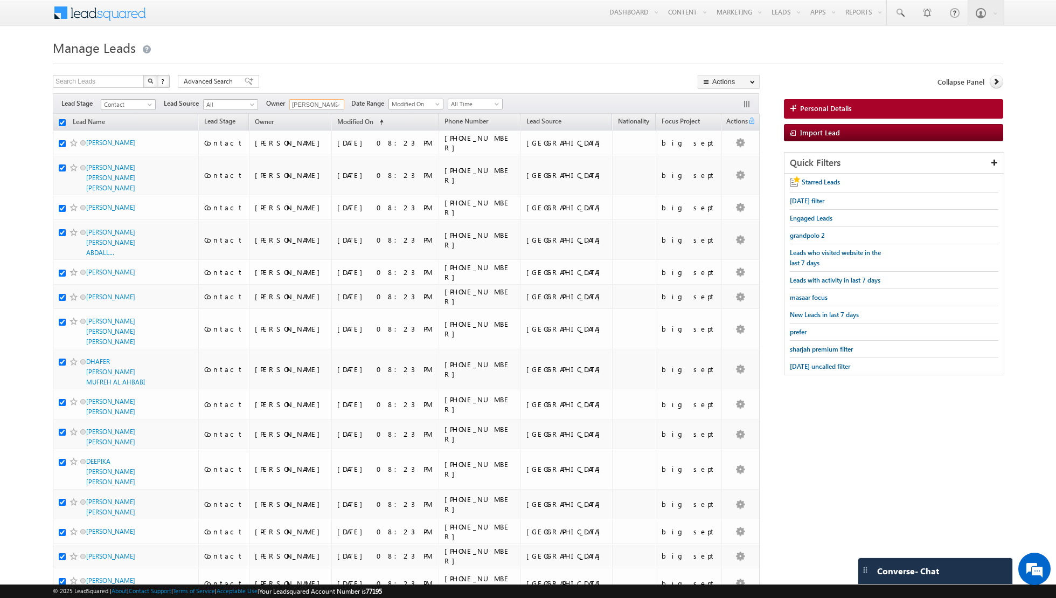
checkbox input "true"
click at [727, 188] on link "Change Stage" at bounding box center [729, 187] width 61 height 13
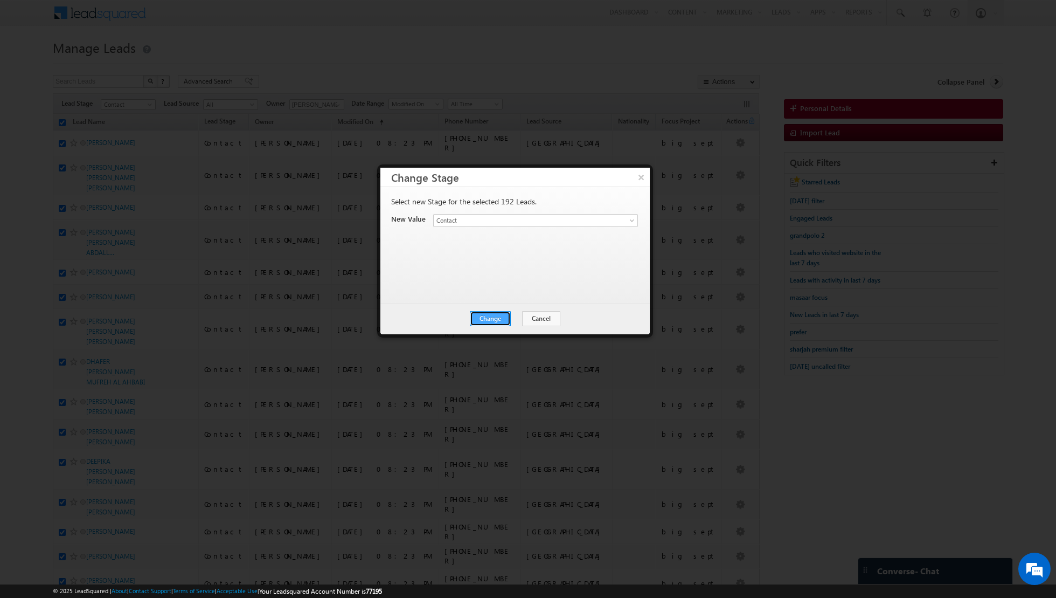
click at [501, 316] on button "Change" at bounding box center [490, 318] width 41 height 15
click at [516, 316] on button "Close" at bounding box center [517, 318] width 34 height 15
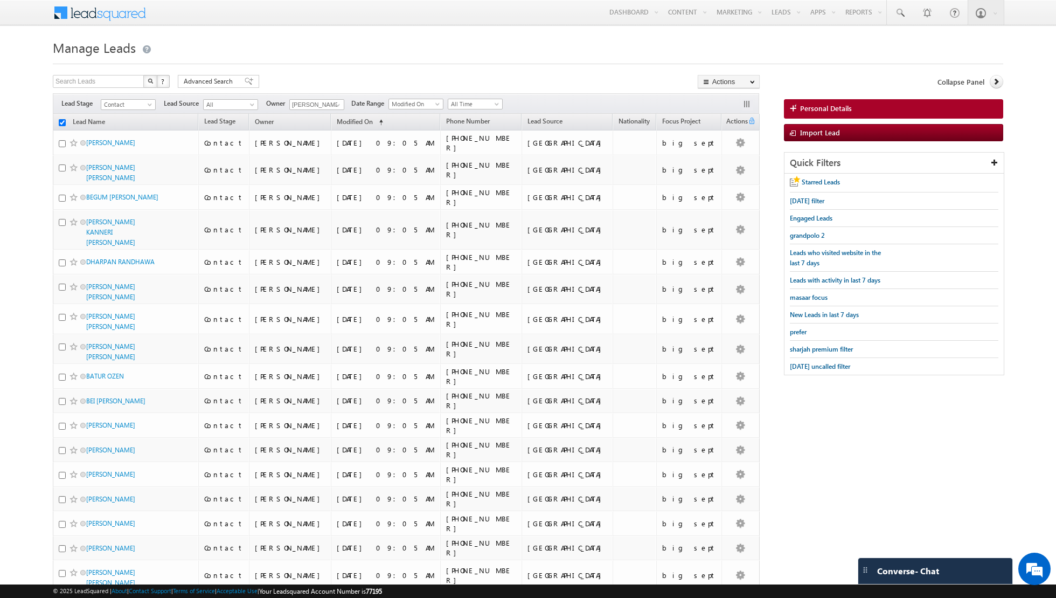
checkbox input "false"
click at [330, 103] on link at bounding box center [336, 105] width 13 height 11
click at [311, 198] on link "[PERSON_NAME] [EMAIL_ADDRESS][PERSON_NAME][DOMAIN_NAME]" at bounding box center [343, 207] width 108 height 20
type input "[PERSON_NAME]"
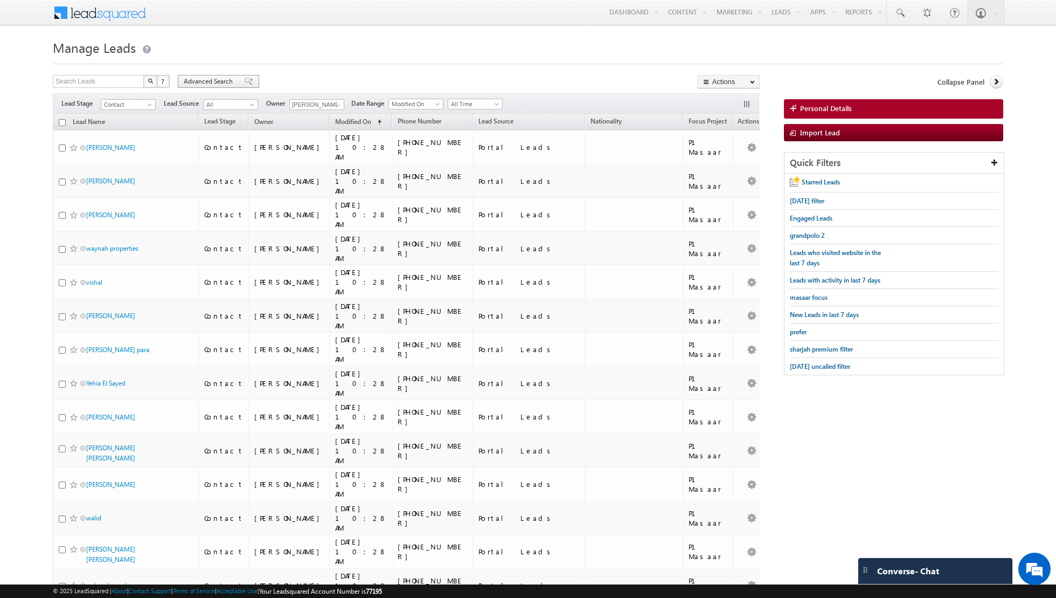
click at [236, 76] on div "Advanced Search" at bounding box center [218, 81] width 81 height 13
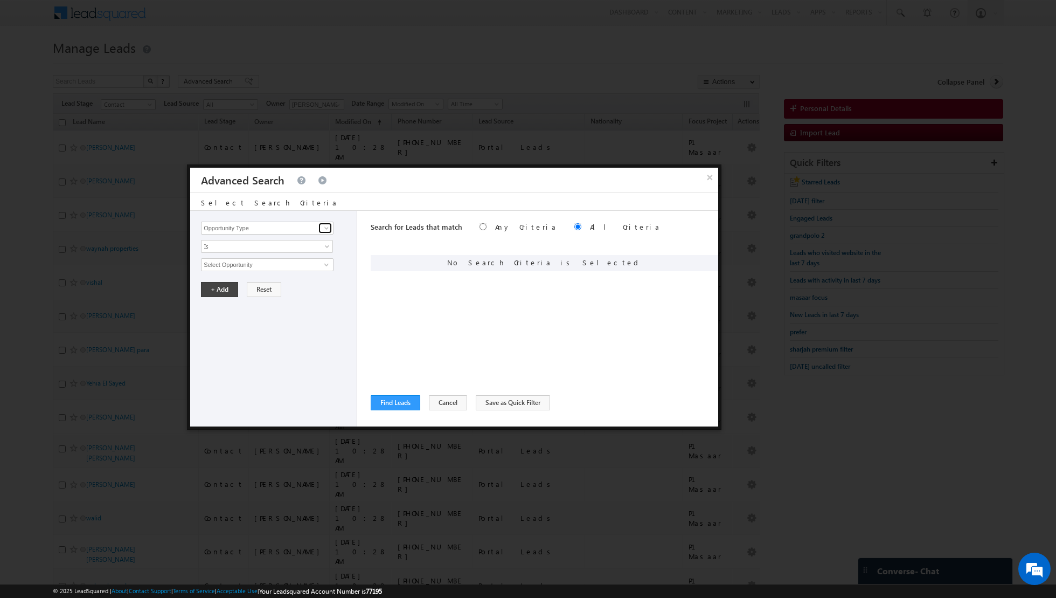
click at [322, 230] on span at bounding box center [326, 228] width 9 height 9
click at [239, 259] on link "Lead Source" at bounding box center [267, 260] width 133 height 12
type input "Lead Source"
click at [252, 264] on span "None Selected" at bounding box center [263, 265] width 122 height 12
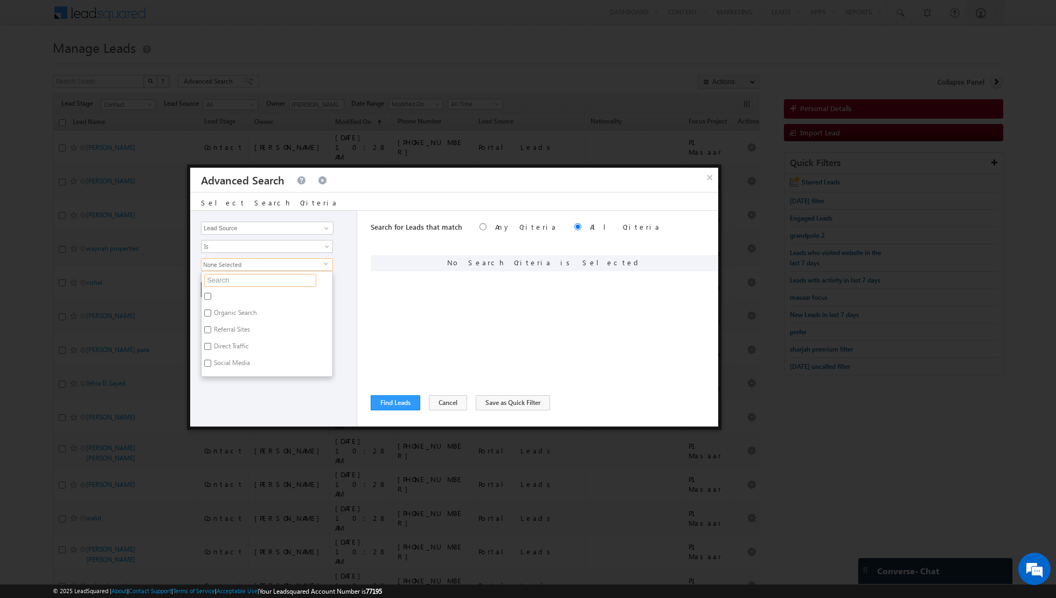
click at [244, 278] on input "text" at bounding box center [260, 280] width 112 height 13
type input "duba"
type input "[GEOGRAPHIC_DATA]"
click at [210, 360] on input "[GEOGRAPHIC_DATA]" at bounding box center [207, 363] width 7 height 7
checkbox input "true"
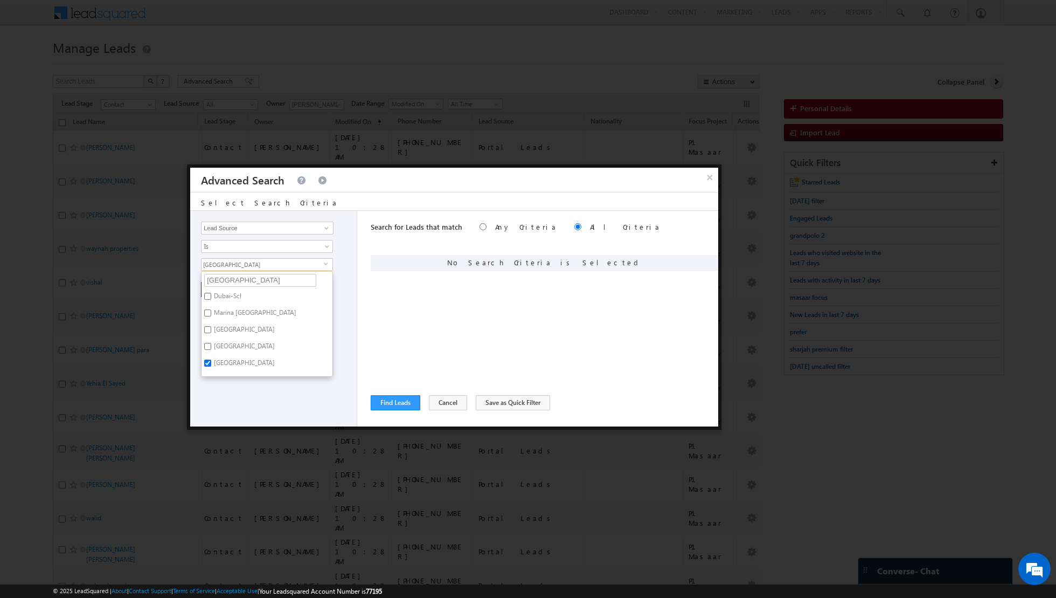
click at [238, 432] on div at bounding box center [528, 299] width 1056 height 598
click at [214, 291] on button "+ Add" at bounding box center [219, 289] width 37 height 15
click at [322, 229] on link at bounding box center [325, 228] width 13 height 11
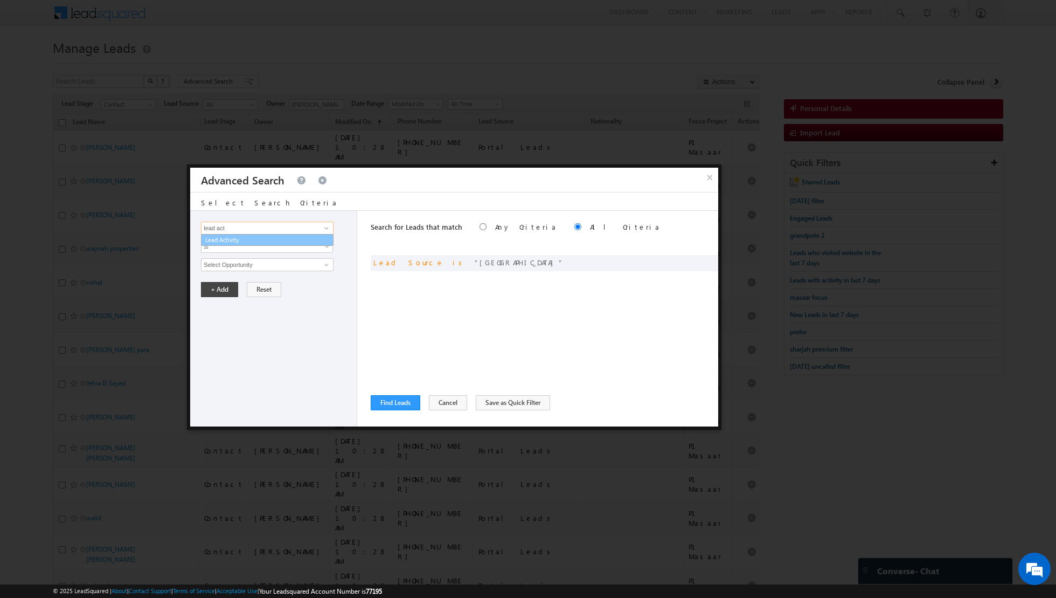
click at [301, 243] on link "Lead Activity" at bounding box center [267, 240] width 133 height 12
click at [298, 248] on span "Is" at bounding box center [260, 246] width 117 height 10
click at [281, 268] on link "Is Not" at bounding box center [268, 269] width 132 height 10
click at [303, 267] on input "Select Activity" at bounding box center [267, 264] width 133 height 13
click at [287, 284] on link "Outbound Phone Call Activity" at bounding box center [267, 286] width 133 height 12
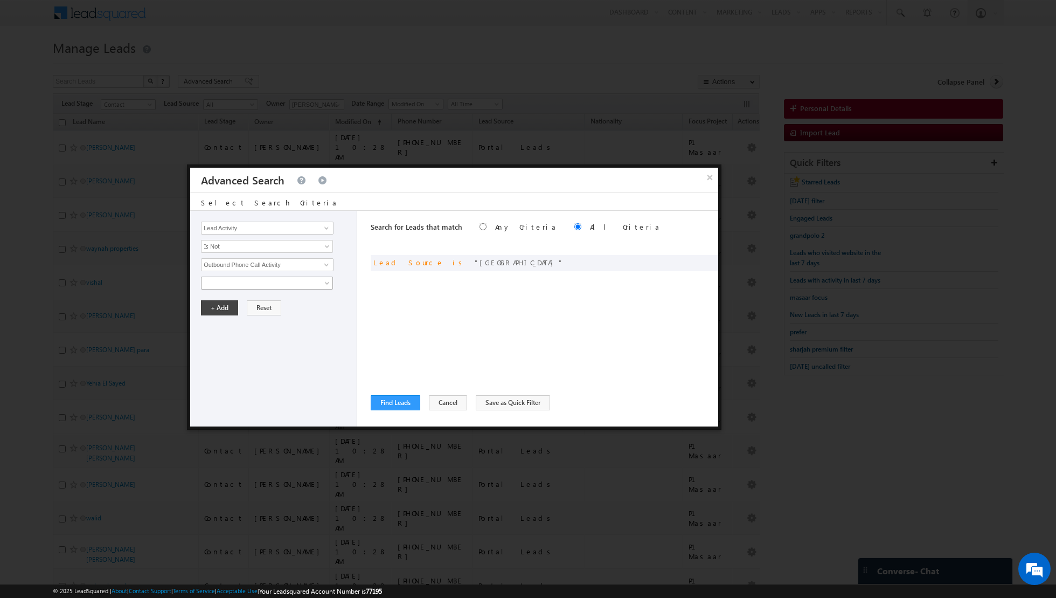
click at [310, 281] on span at bounding box center [260, 283] width 117 height 10
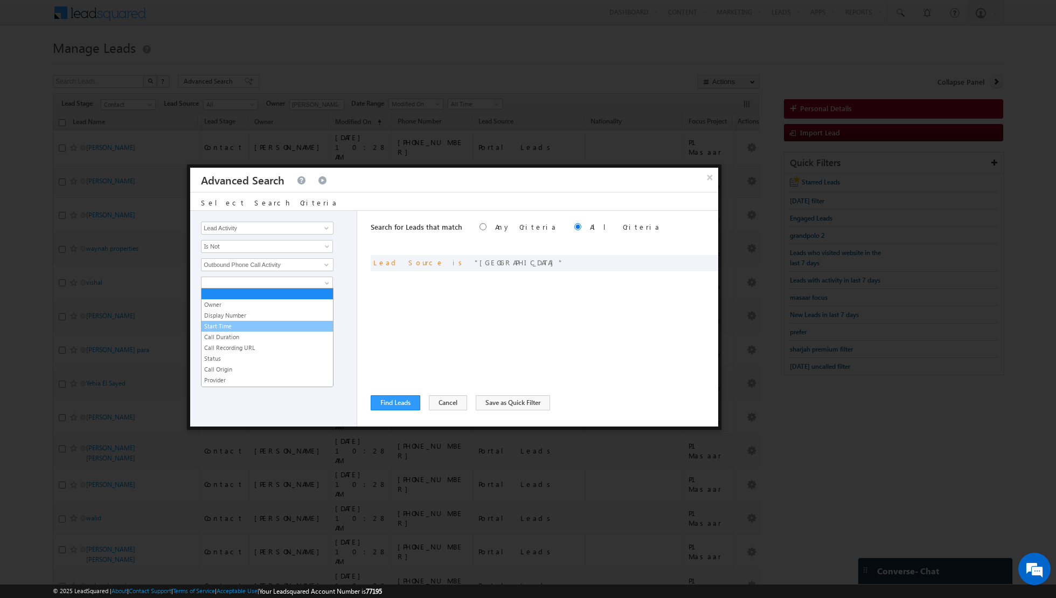
click at [265, 324] on link "Start Time" at bounding box center [268, 326] width 132 height 10
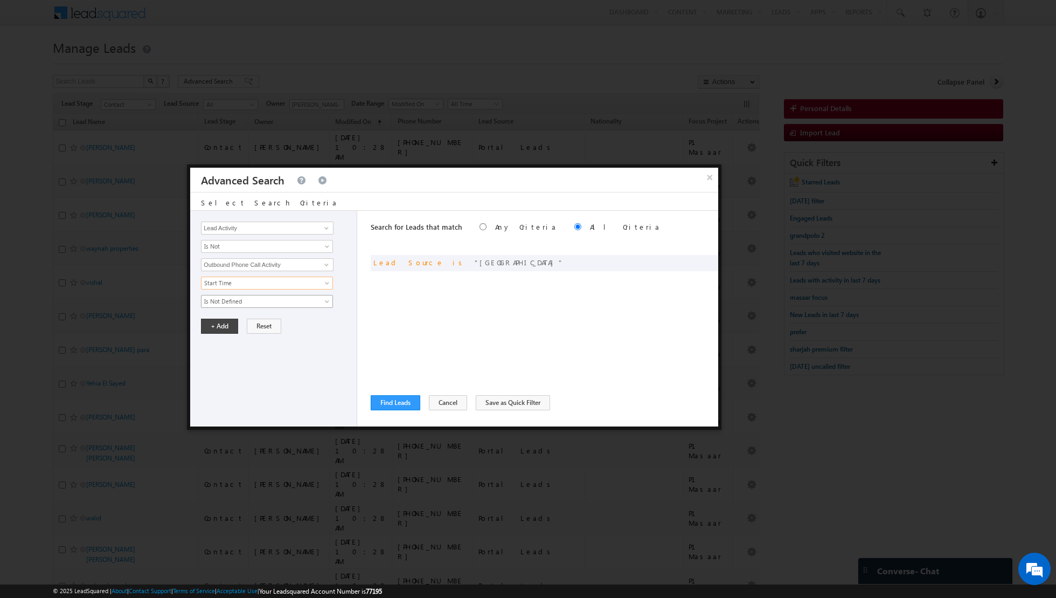
click at [312, 301] on span "Is Not Defined" at bounding box center [260, 301] width 117 height 10
click at [264, 323] on link "Is Defined" at bounding box center [268, 322] width 132 height 10
click at [216, 325] on button "+ Add" at bounding box center [219, 326] width 37 height 15
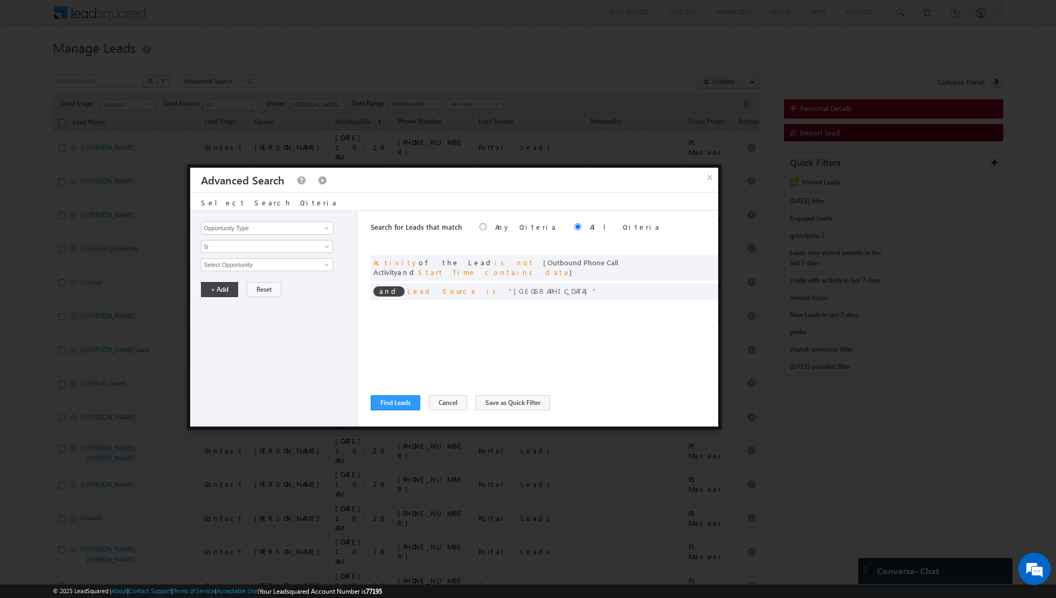
click at [432, 390] on div "Search for Leads that match Any Criteria All Criteria Note that the current tri…" at bounding box center [545, 319] width 348 height 216
click at [439, 407] on button "Cancel" at bounding box center [448, 402] width 38 height 15
